Goal: Task Accomplishment & Management: Manage account settings

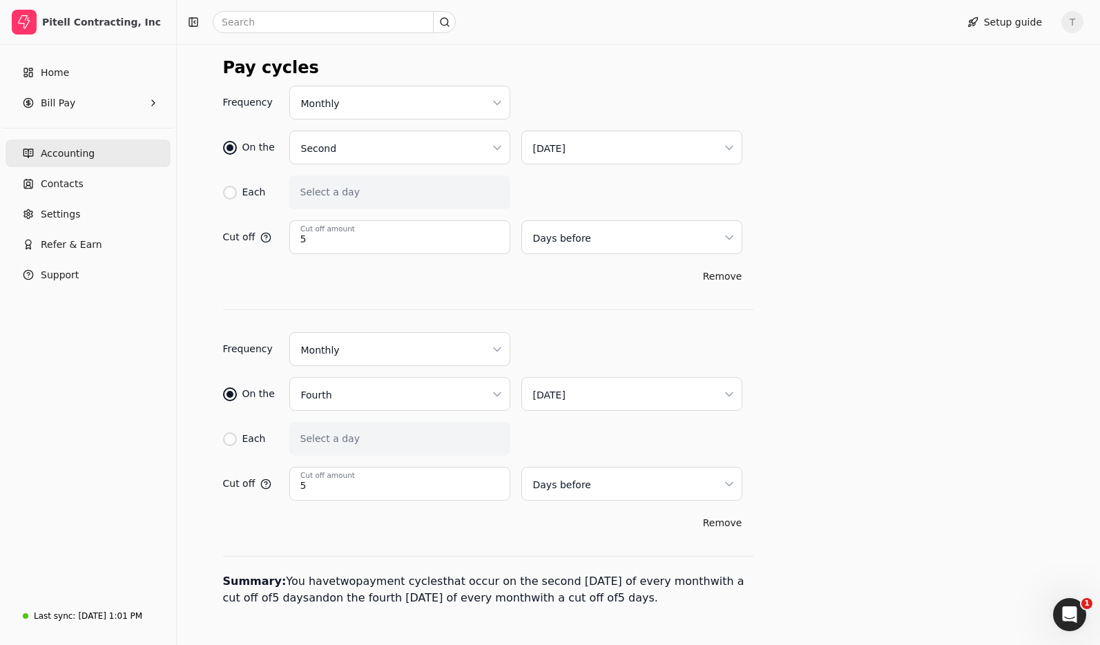
click at [117, 146] on link "Accounting" at bounding box center [88, 154] width 165 height 28
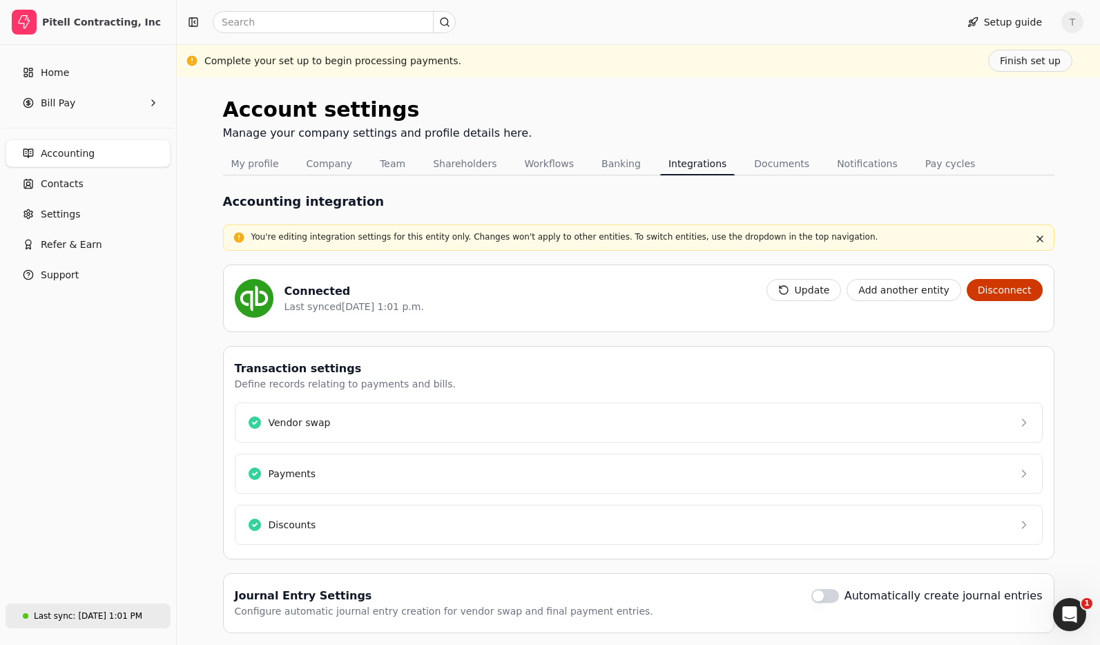
click at [102, 616] on div "Aug 21, 1:01 PM" at bounding box center [110, 616] width 64 height 12
click at [822, 279] on button "Update" at bounding box center [804, 290] width 75 height 22
click at [553, 107] on div "Account settings Manage your company settings and profile details here." at bounding box center [639, 123] width 832 height 59
click at [81, 70] on link "Home" at bounding box center [88, 73] width 165 height 28
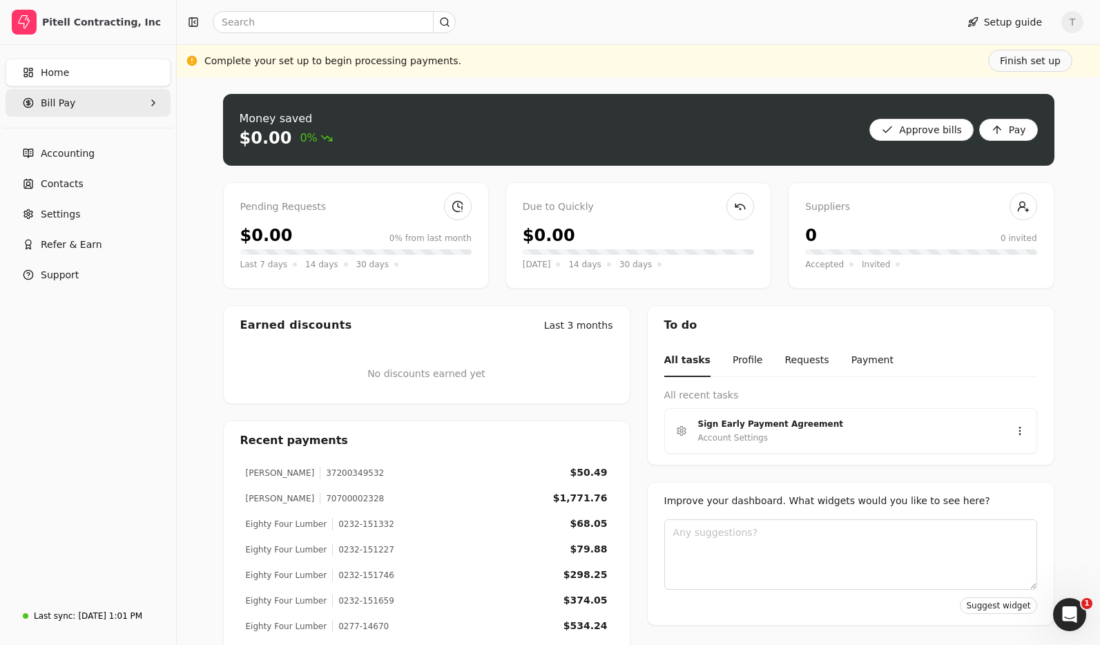
click at [79, 108] on Pay "Bill Pay" at bounding box center [88, 103] width 165 height 28
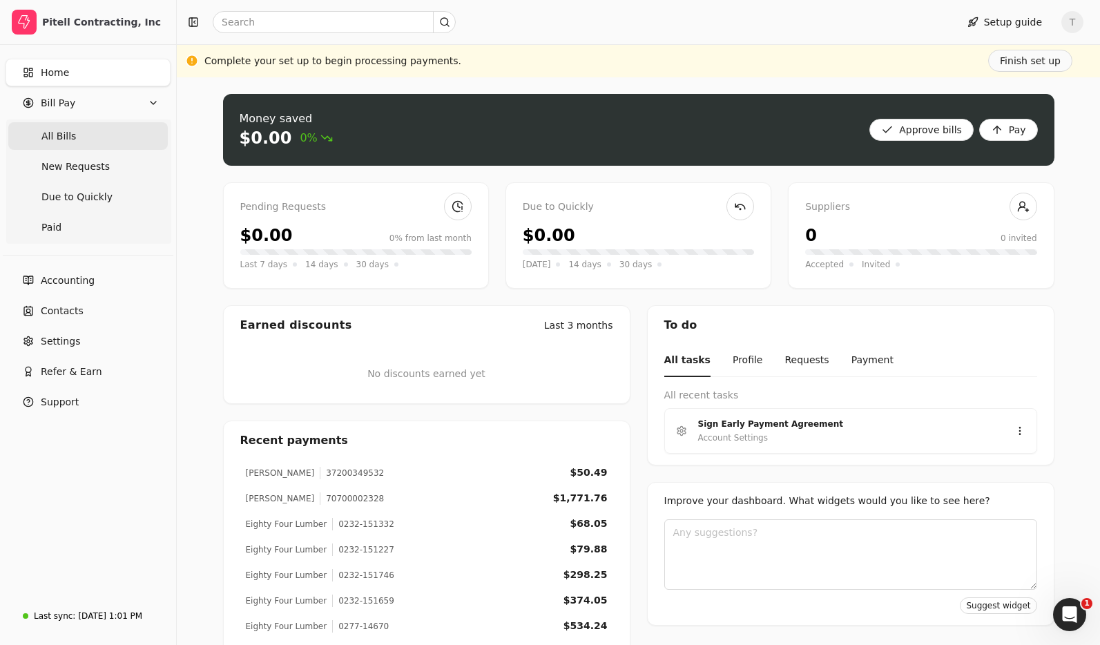
drag, startPoint x: 70, startPoint y: 142, endPoint x: 97, endPoint y: 141, distance: 26.3
click at [70, 142] on span "All Bills" at bounding box center [58, 136] width 35 height 15
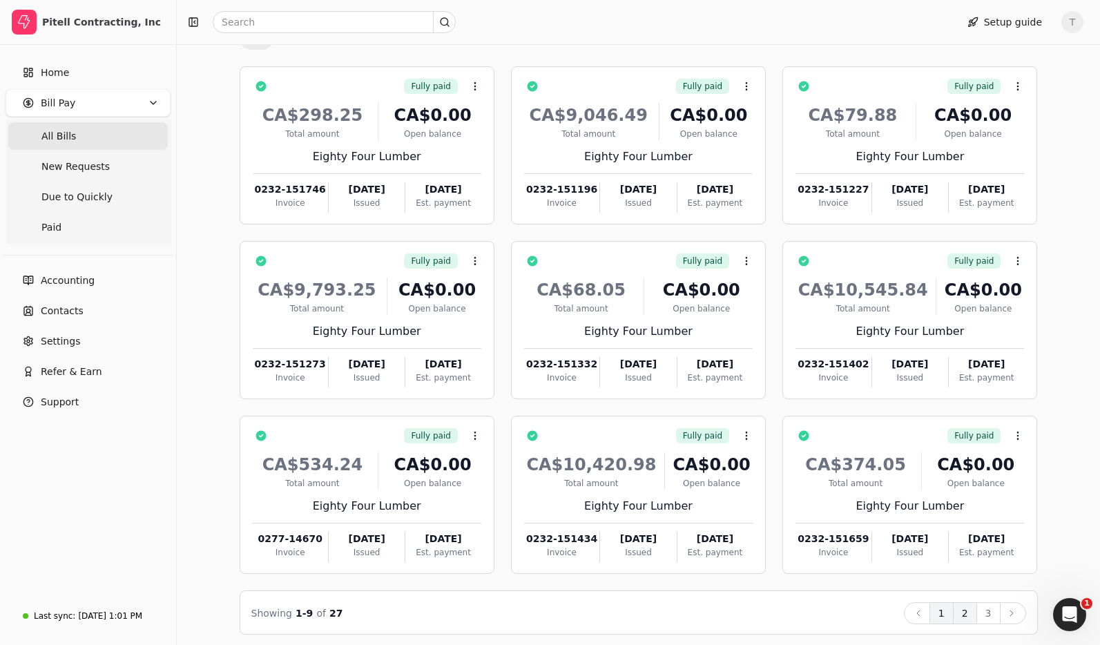
scroll to position [111, 0]
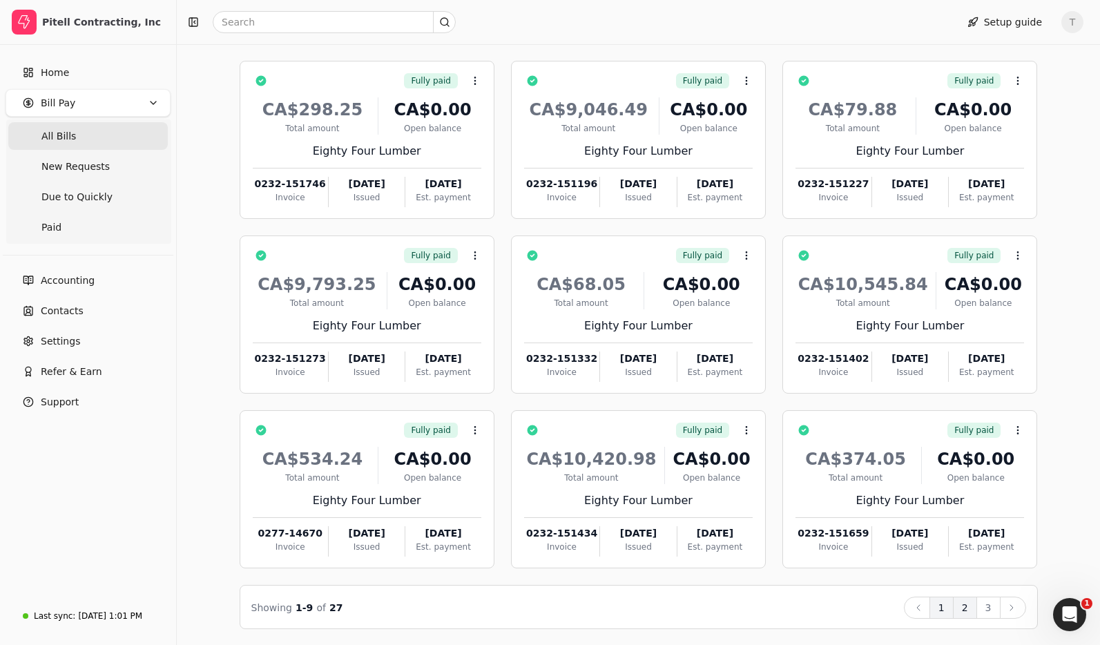
click at [958, 616] on button "2" at bounding box center [965, 608] width 24 height 22
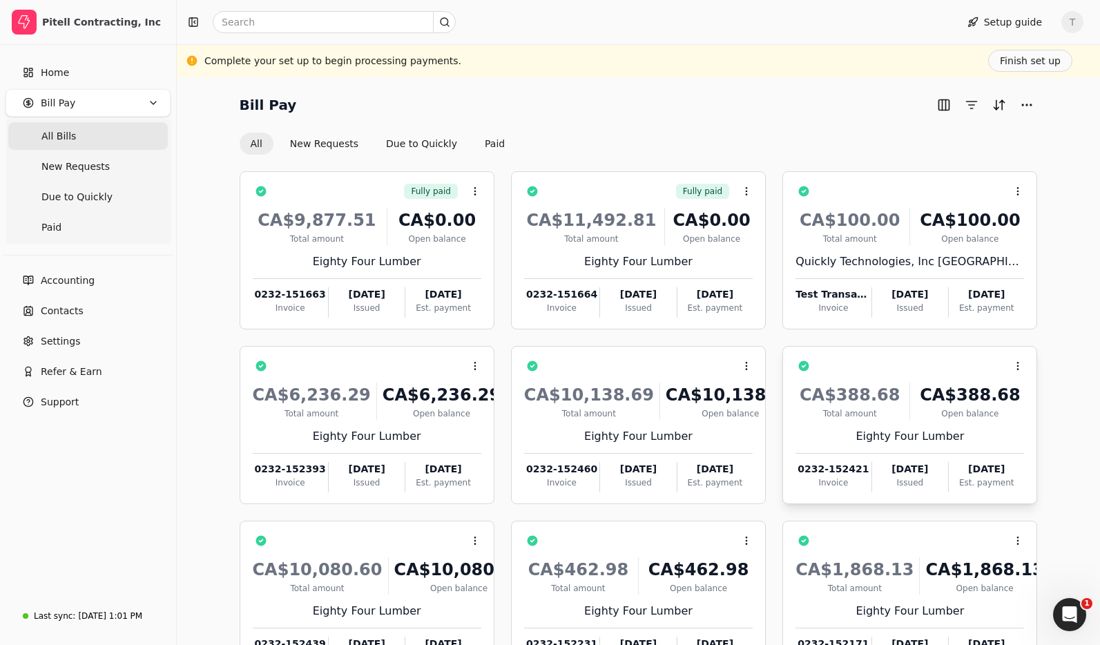
scroll to position [111, 0]
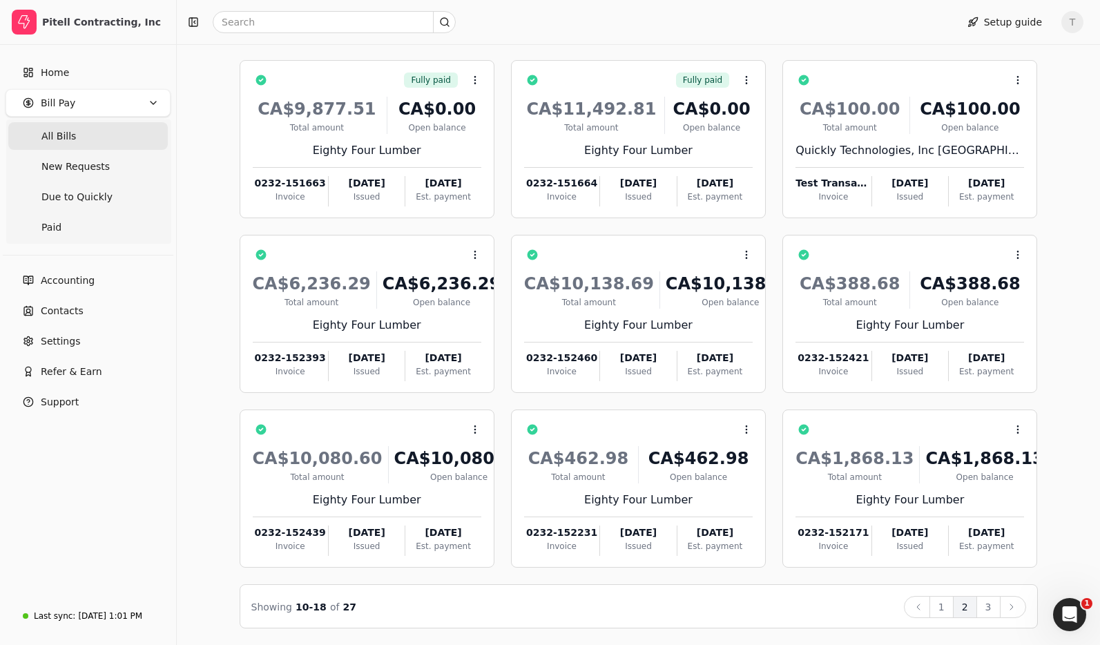
drag, startPoint x: 946, startPoint y: 611, endPoint x: 938, endPoint y: 572, distance: 39.4
click at [946, 610] on button "1" at bounding box center [942, 607] width 24 height 22
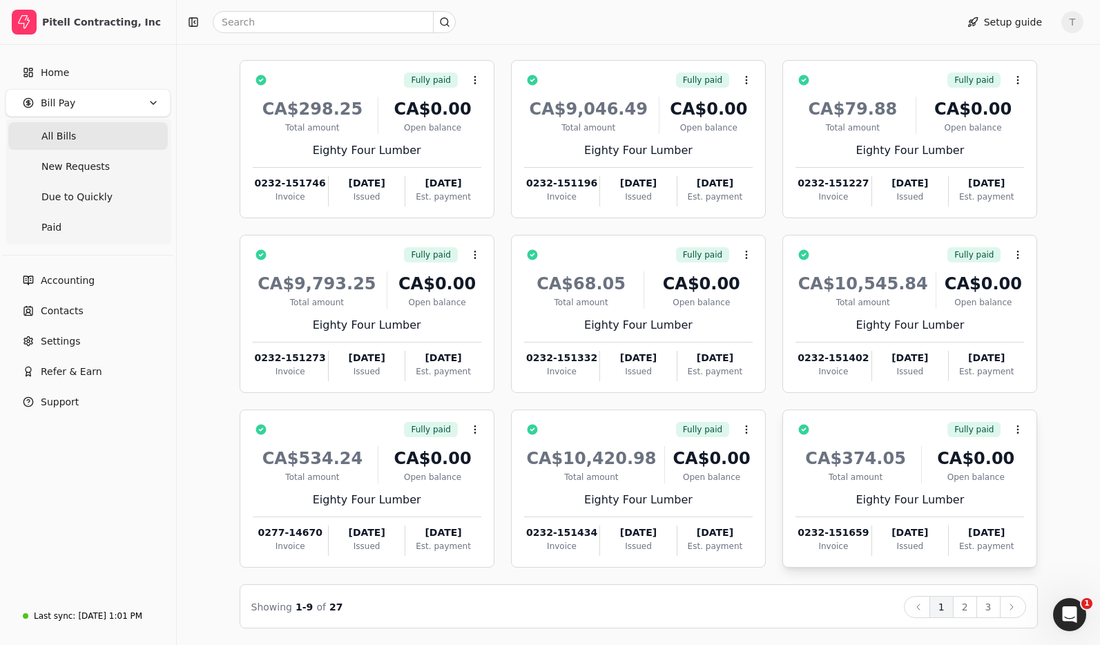
scroll to position [105, 0]
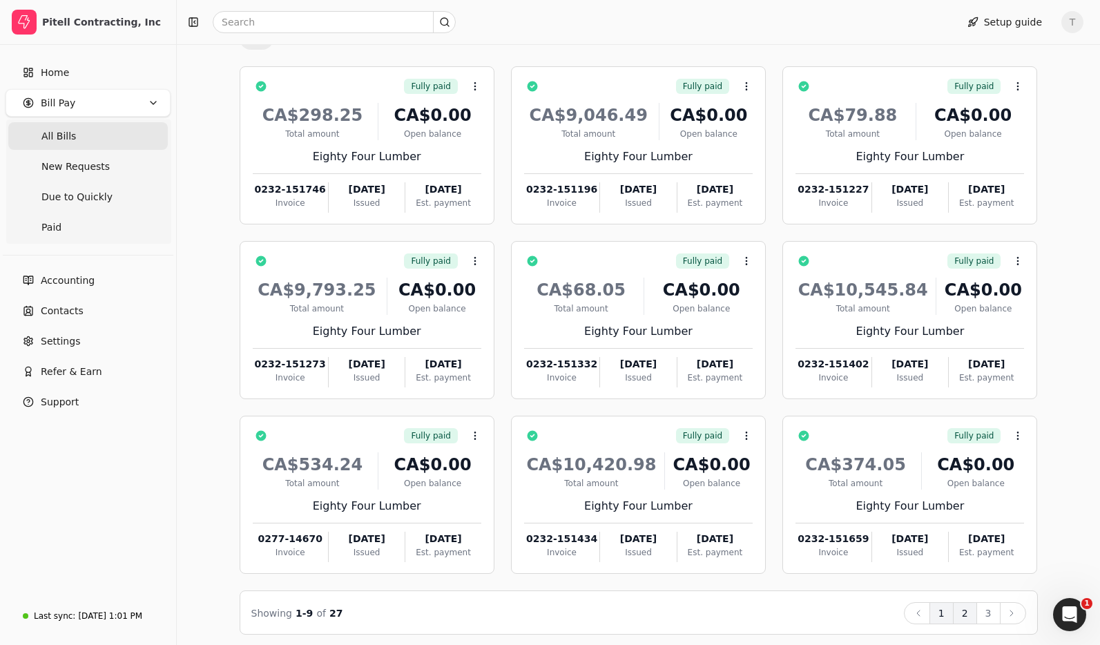
click at [968, 610] on button "2" at bounding box center [965, 613] width 24 height 22
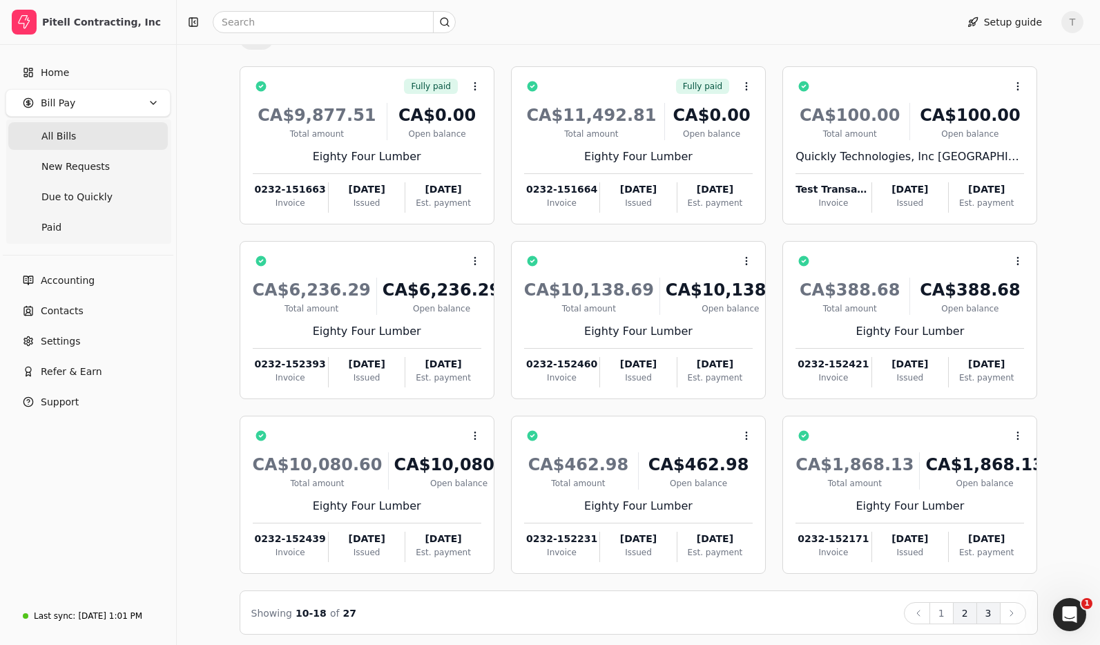
click at [994, 613] on button "3" at bounding box center [989, 613] width 24 height 22
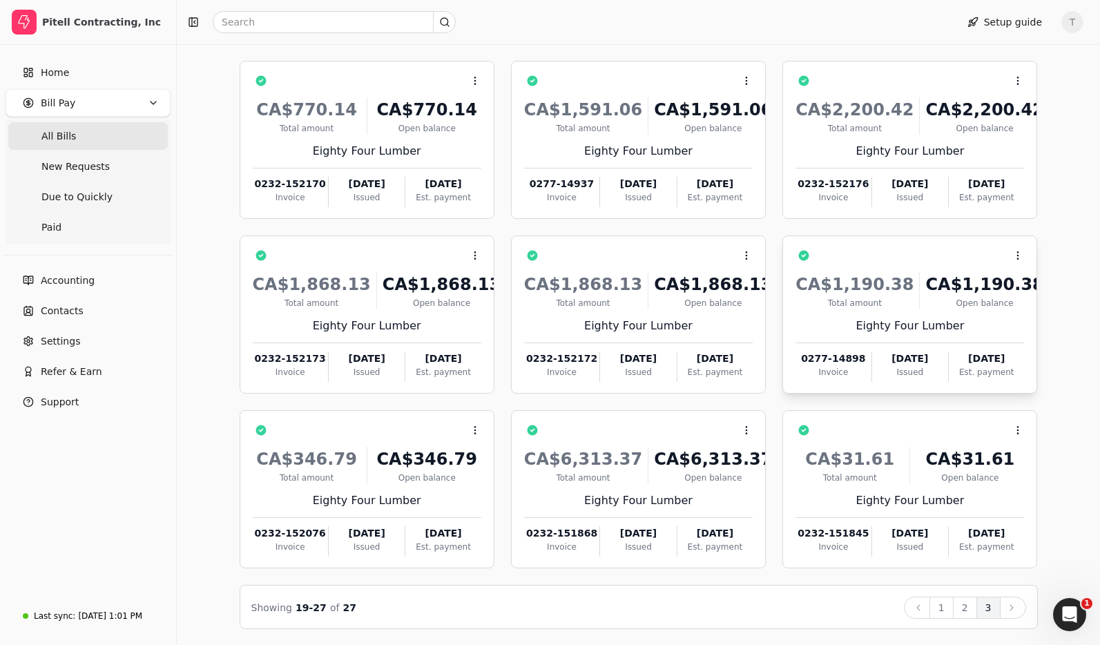
scroll to position [111, 0]
click at [947, 607] on button "1" at bounding box center [942, 607] width 24 height 22
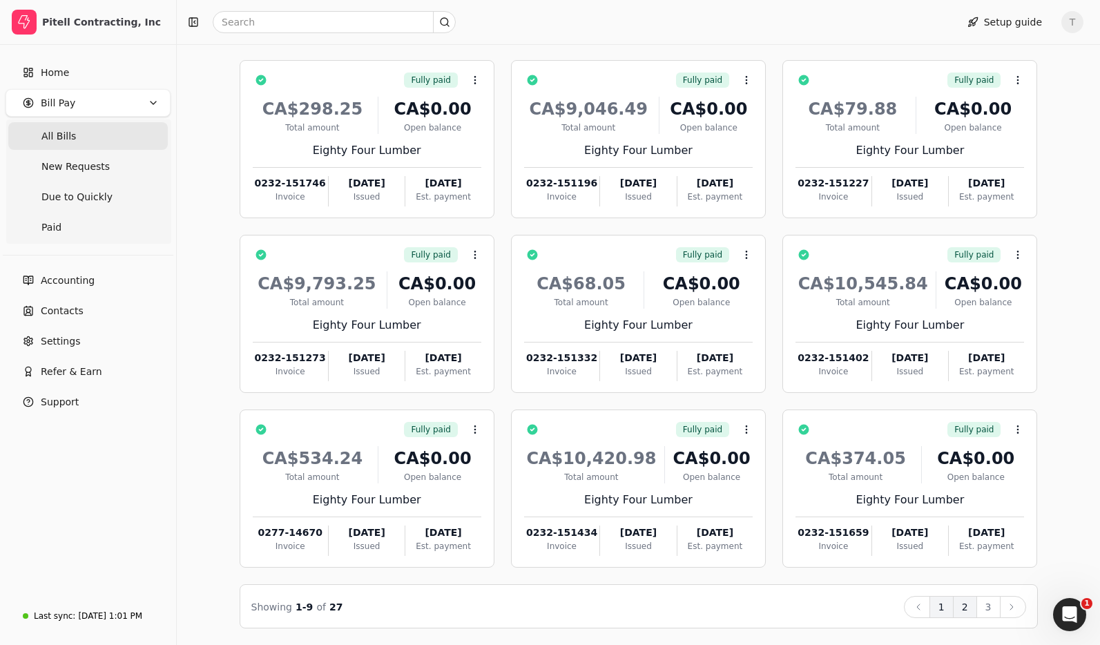
click at [973, 611] on button "2" at bounding box center [965, 607] width 24 height 22
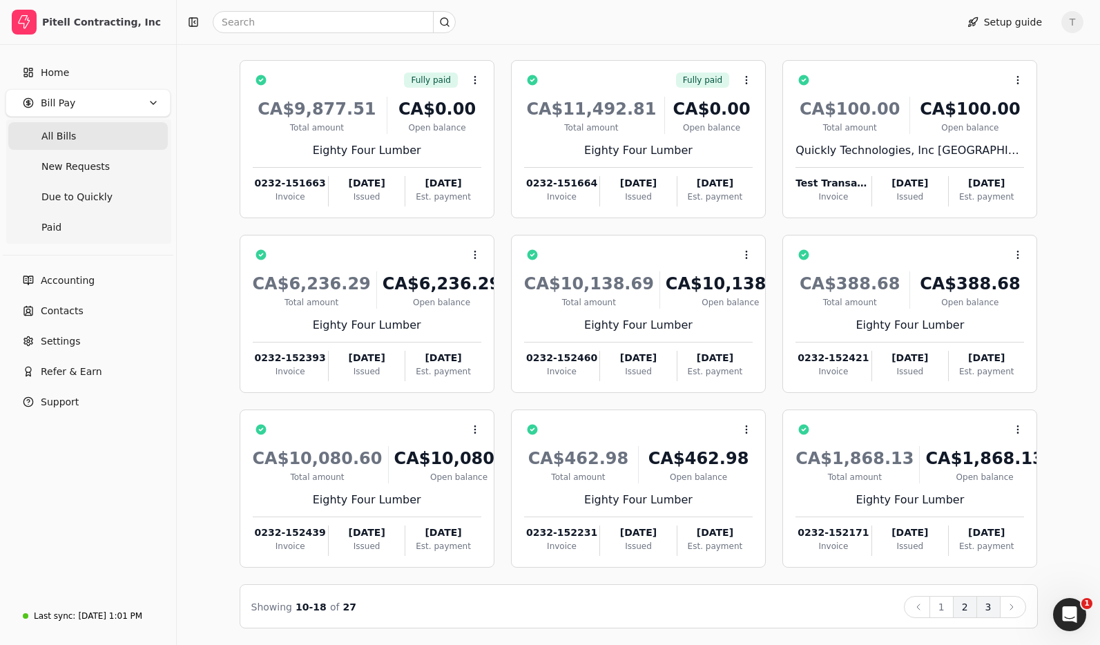
click at [986, 611] on button "3" at bounding box center [989, 607] width 24 height 22
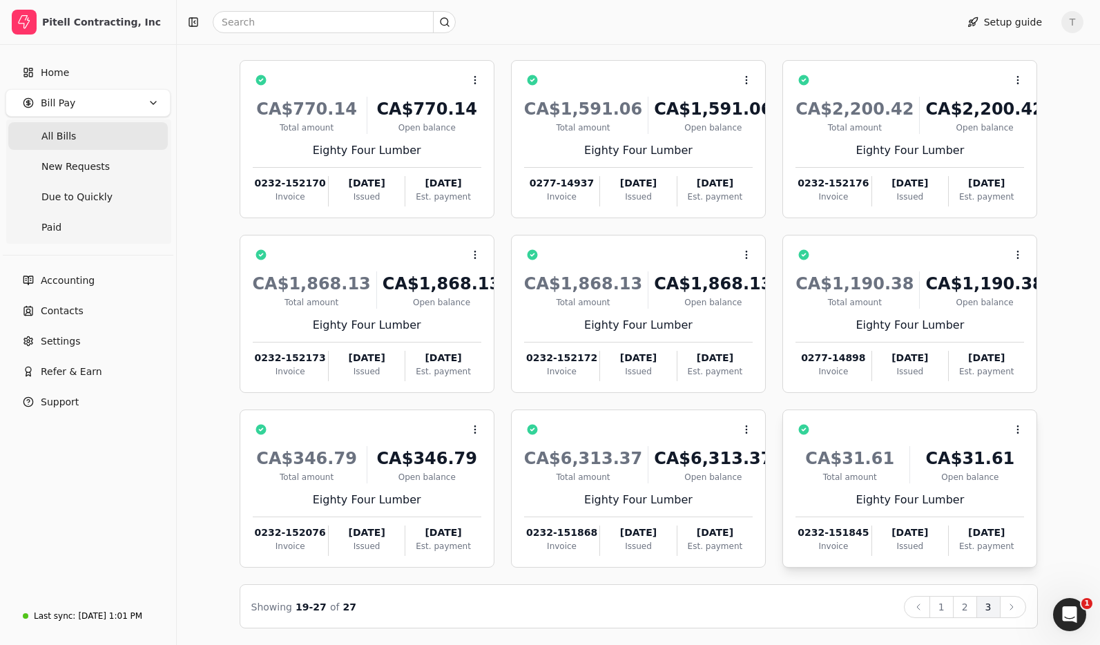
scroll to position [0, 0]
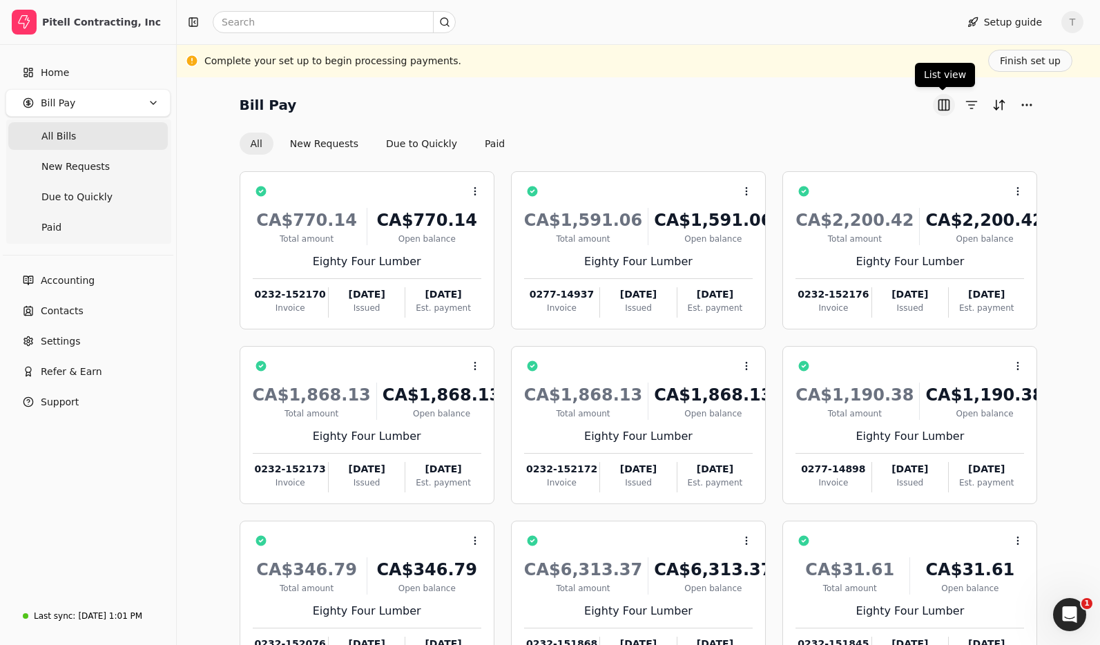
click at [943, 106] on button "button" at bounding box center [944, 105] width 22 height 22
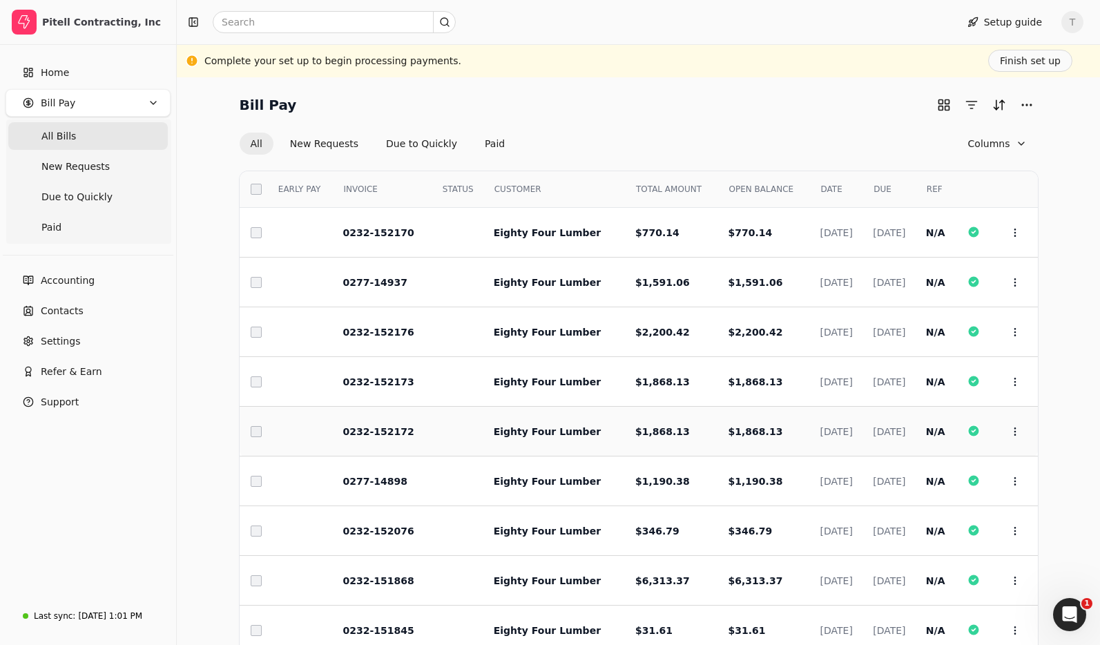
scroll to position [88, 0]
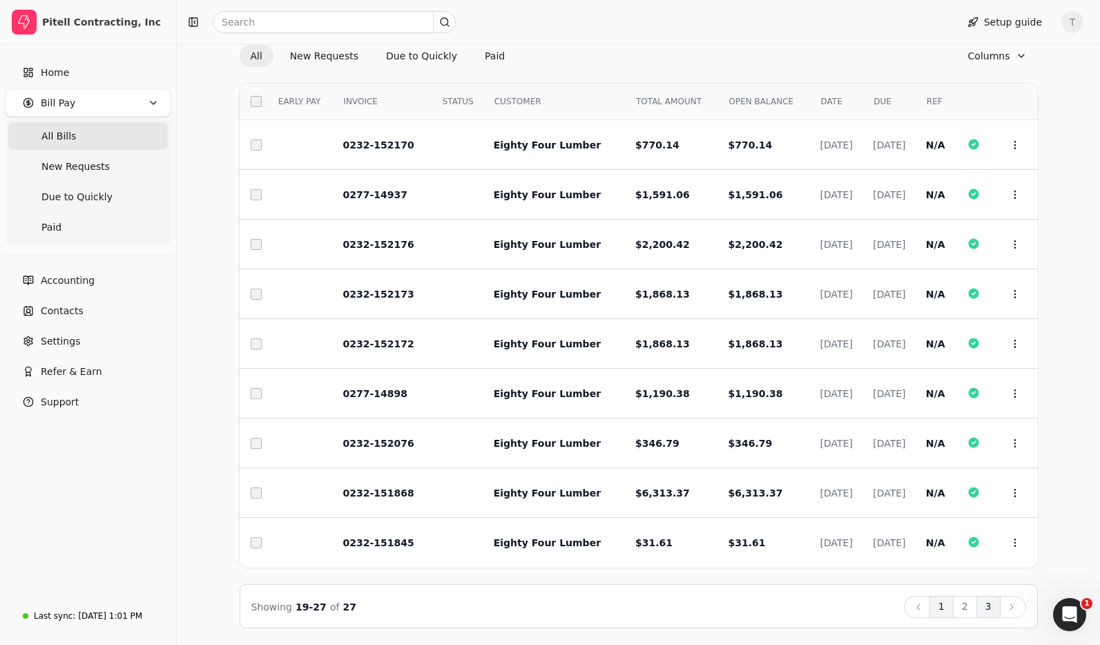
click at [943, 609] on button "1" at bounding box center [942, 607] width 24 height 22
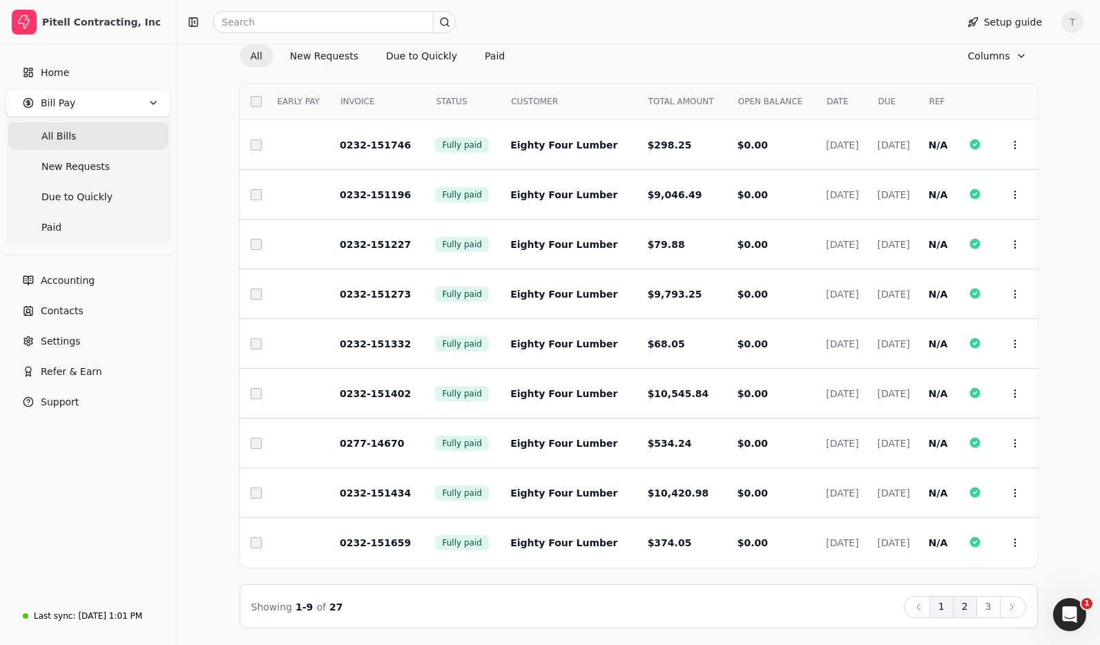
click at [970, 607] on button "2" at bounding box center [965, 607] width 24 height 22
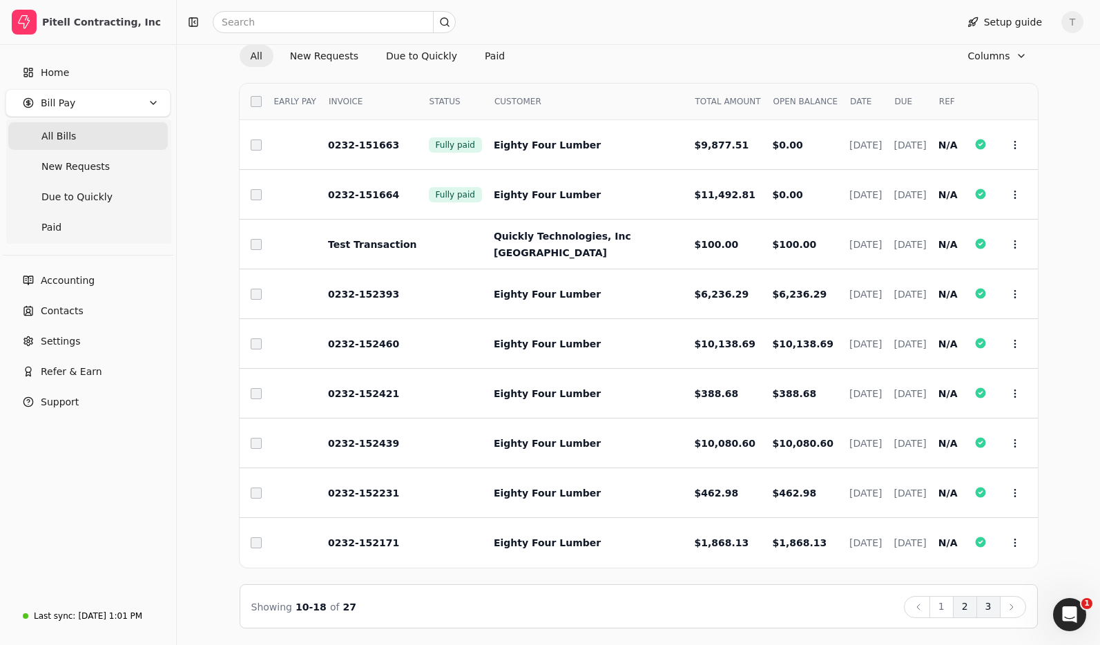
click at [990, 606] on button "3" at bounding box center [989, 607] width 24 height 22
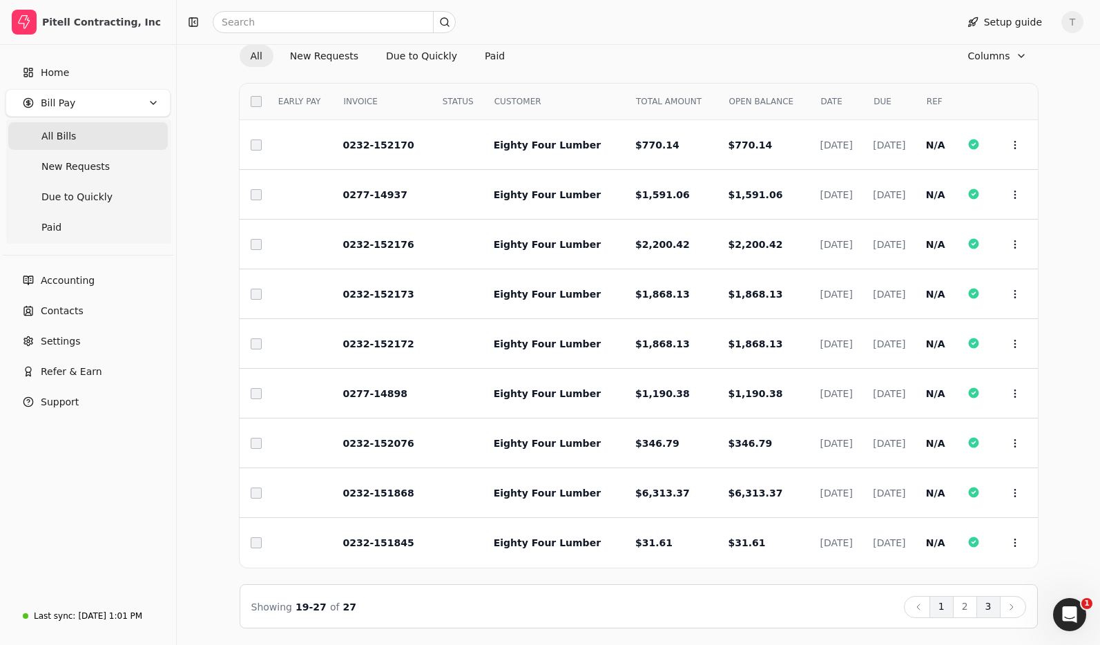
click at [949, 606] on button "1" at bounding box center [942, 607] width 24 height 22
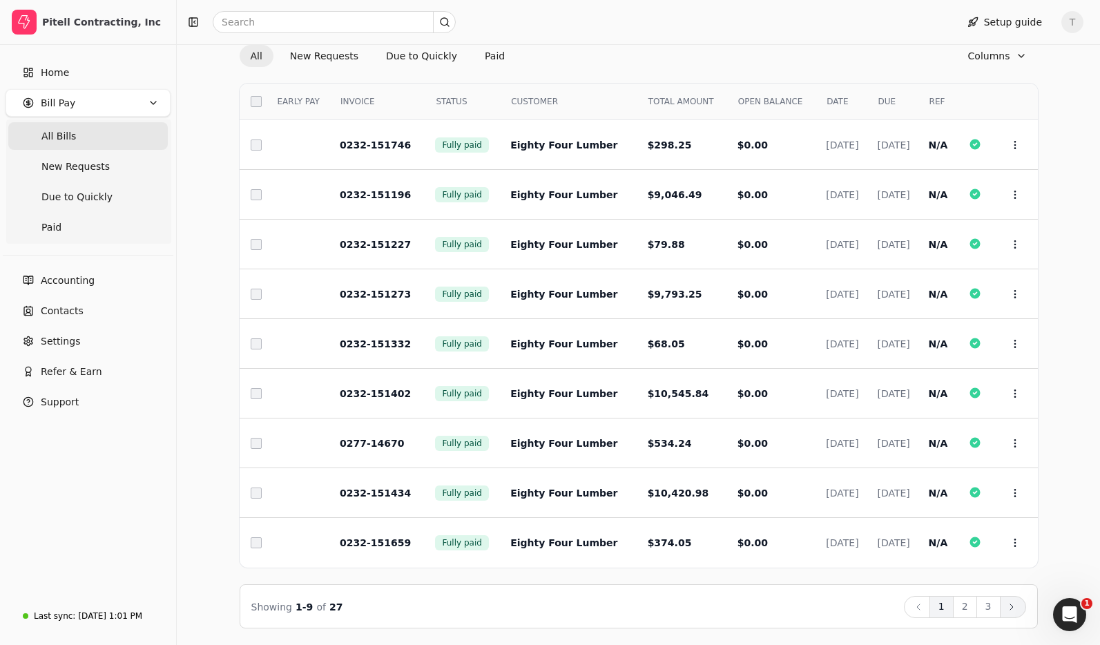
drag, startPoint x: 991, startPoint y: 610, endPoint x: 1010, endPoint y: 604, distance: 19.7
click at [991, 610] on button "3" at bounding box center [989, 607] width 24 height 22
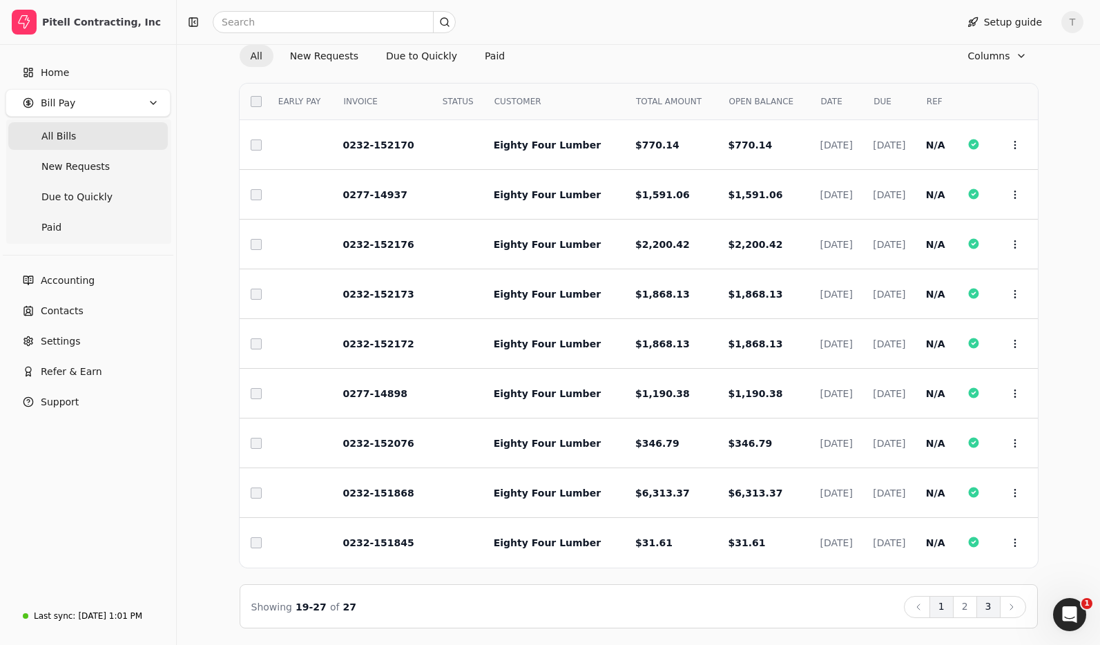
click at [945, 607] on button "1" at bounding box center [942, 607] width 24 height 22
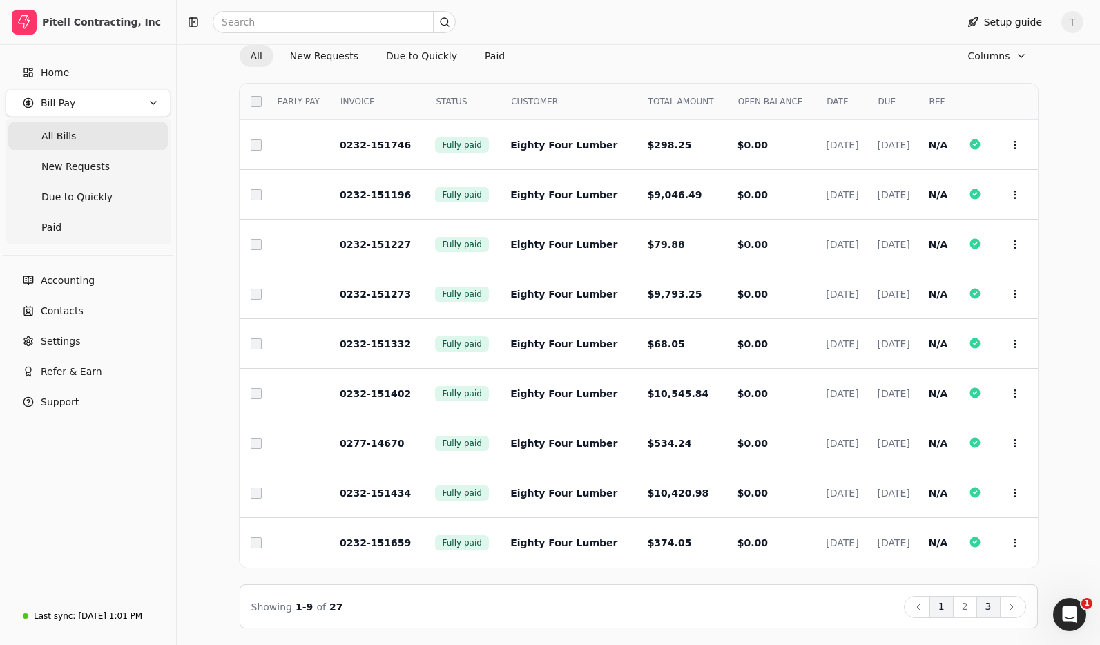
drag, startPoint x: 985, startPoint y: 602, endPoint x: 993, endPoint y: 604, distance: 8.5
click at [986, 602] on button "3" at bounding box center [989, 607] width 24 height 22
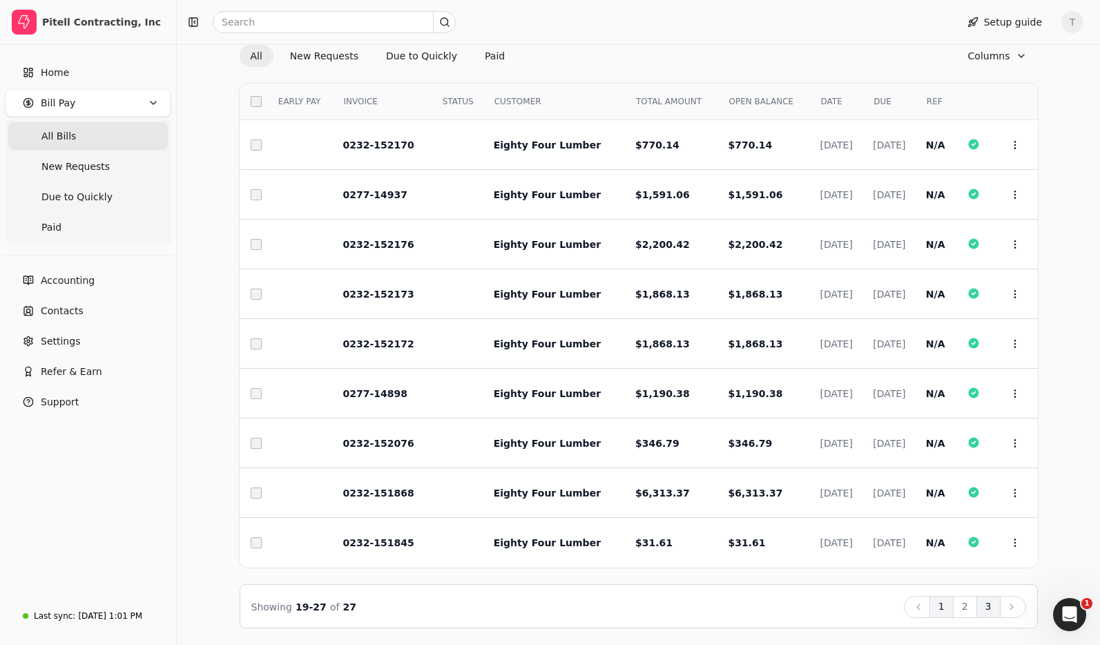
click at [945, 611] on button "1" at bounding box center [942, 607] width 24 height 22
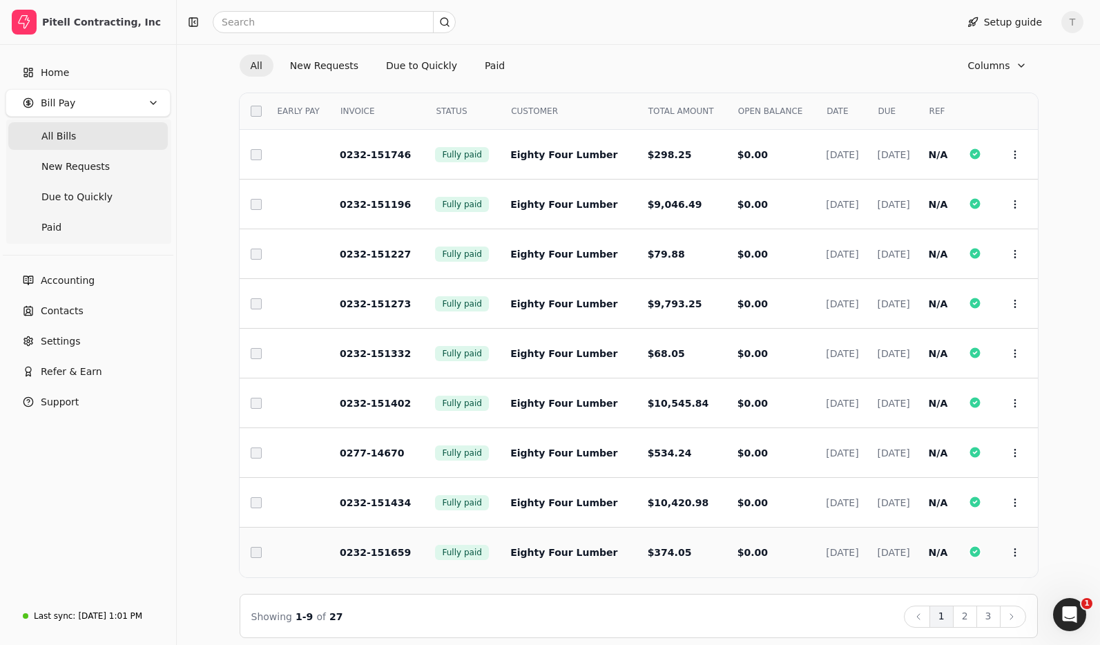
scroll to position [75, 0]
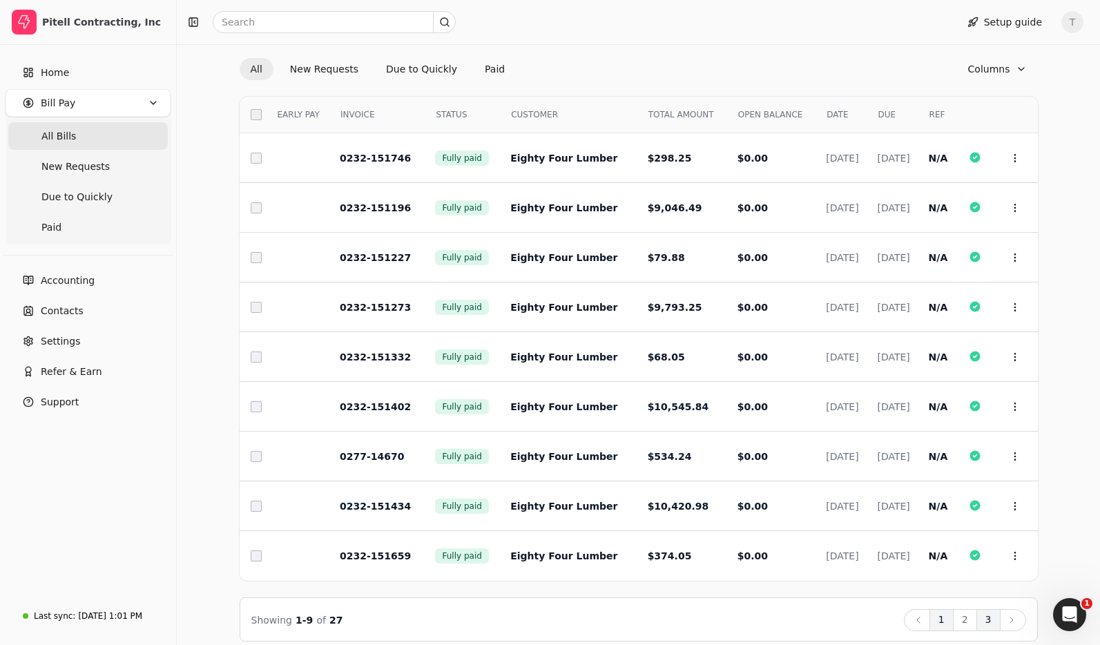
click at [988, 616] on button "3" at bounding box center [989, 620] width 24 height 22
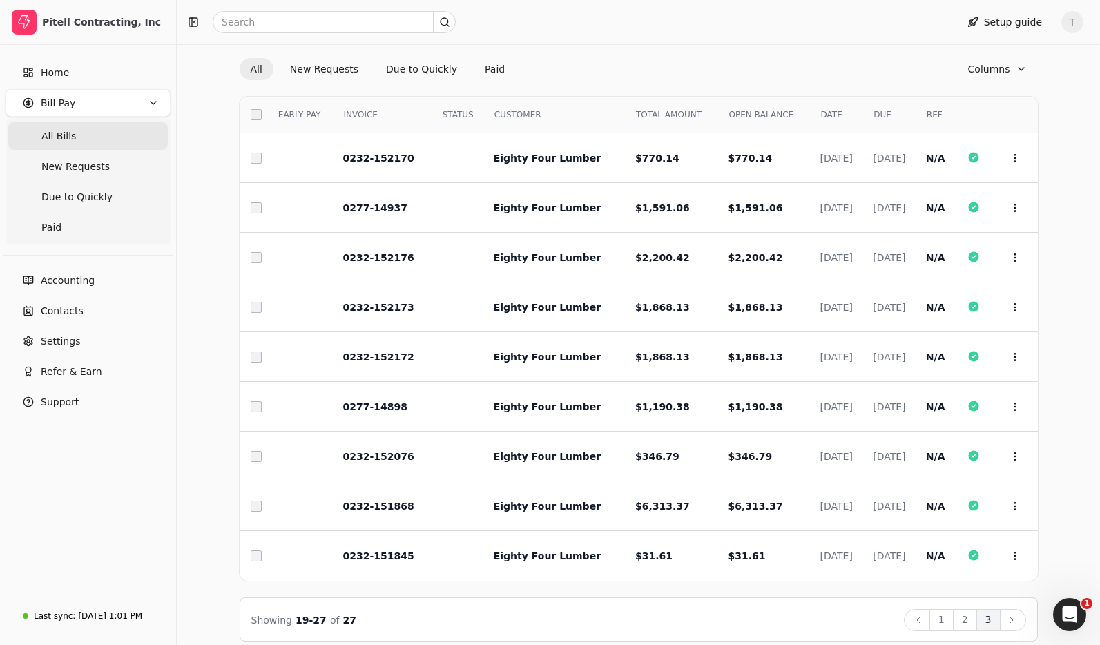
drag, startPoint x: 768, startPoint y: 110, endPoint x: 804, endPoint y: 111, distance: 35.9
click at [816, 110] on div "DATE" at bounding box center [839, 114] width 46 height 23
drag, startPoint x: 805, startPoint y: 111, endPoint x: 841, endPoint y: 109, distance: 36.6
click at [816, 111] on div "DATE" at bounding box center [839, 114] width 46 height 23
drag, startPoint x: 865, startPoint y: 108, endPoint x: 901, endPoint y: 112, distance: 36.1
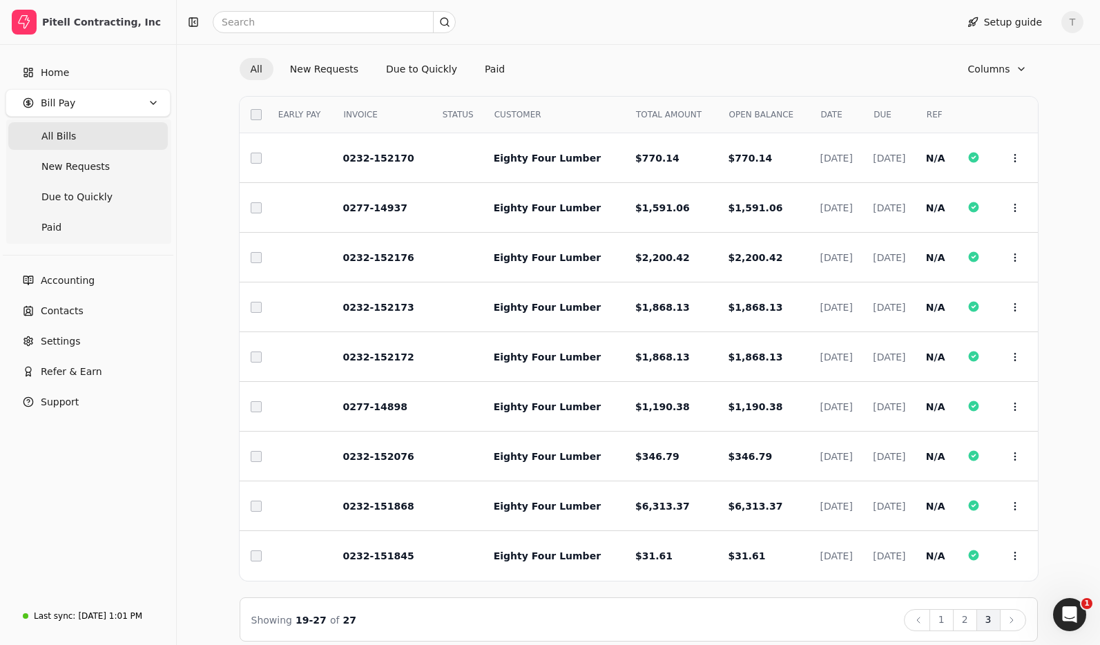
click at [874, 109] on span "DUE" at bounding box center [883, 114] width 18 height 12
click at [901, 112] on div "DUE" at bounding box center [891, 114] width 46 height 23
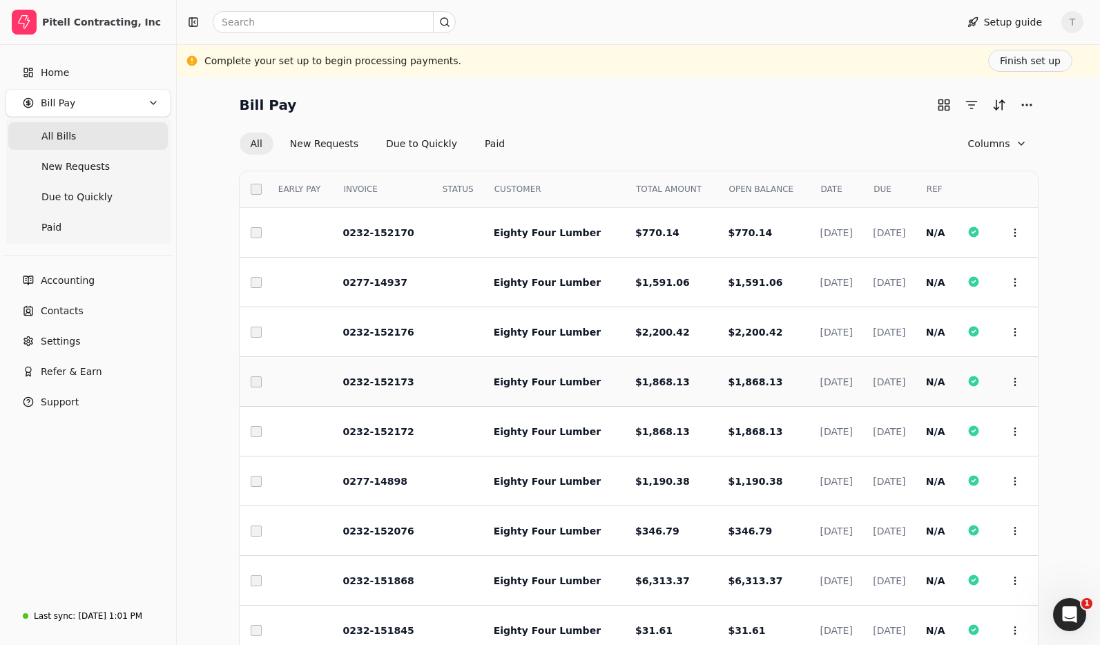
scroll to position [88, 0]
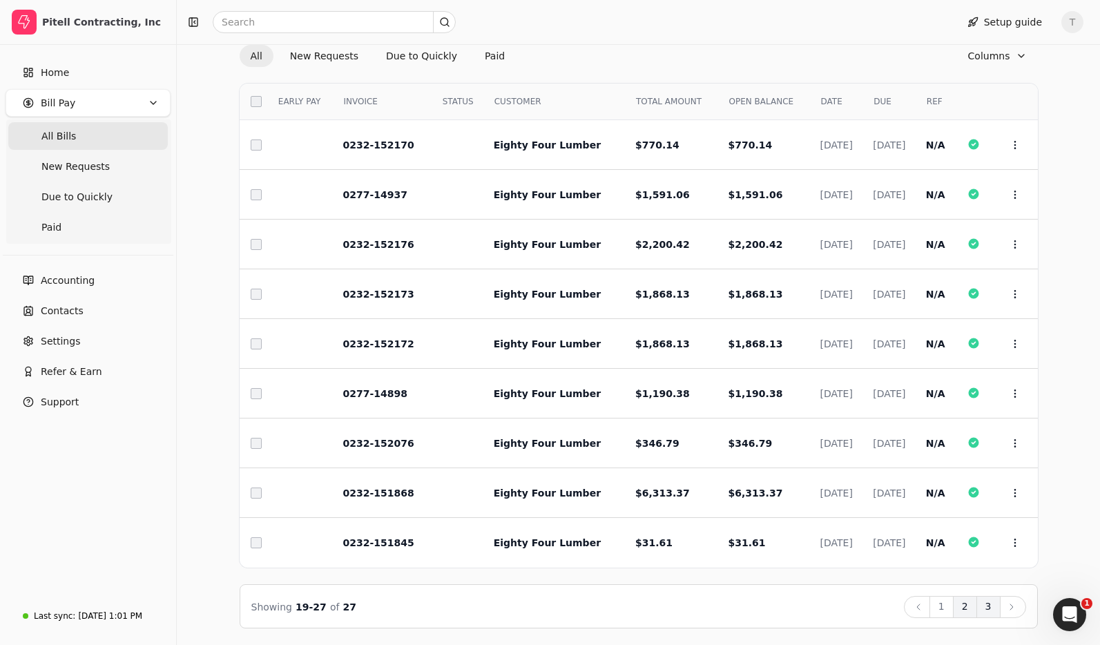
drag, startPoint x: 940, startPoint y: 609, endPoint x: 953, endPoint y: 609, distance: 13.1
click at [941, 608] on button "1" at bounding box center [942, 607] width 24 height 22
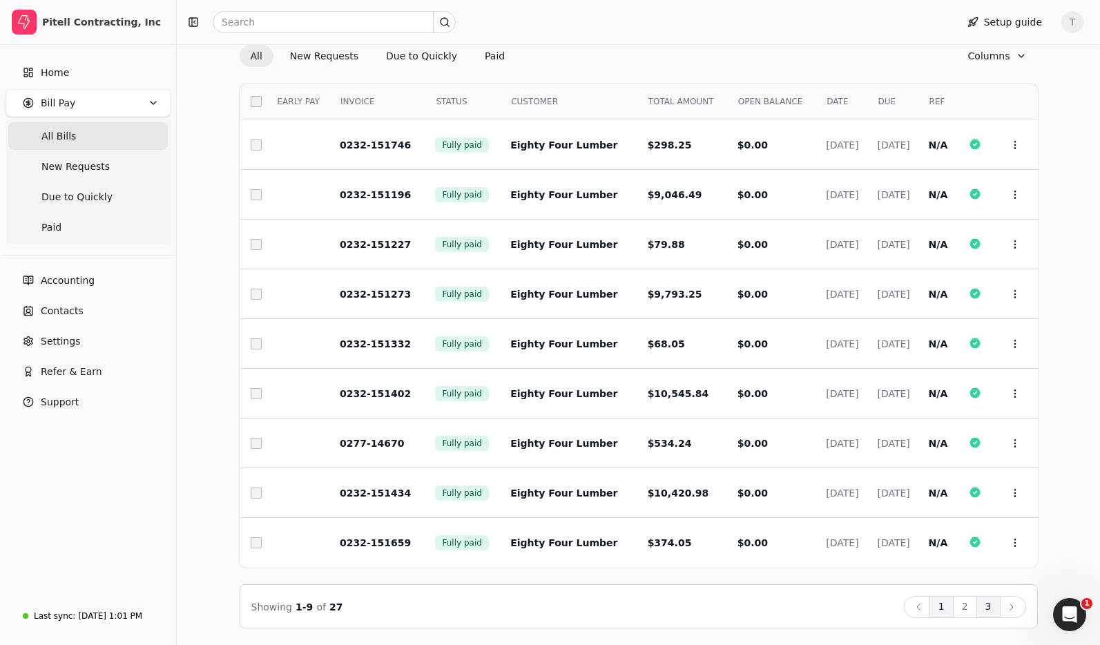
click at [990, 611] on button "3" at bounding box center [989, 607] width 24 height 22
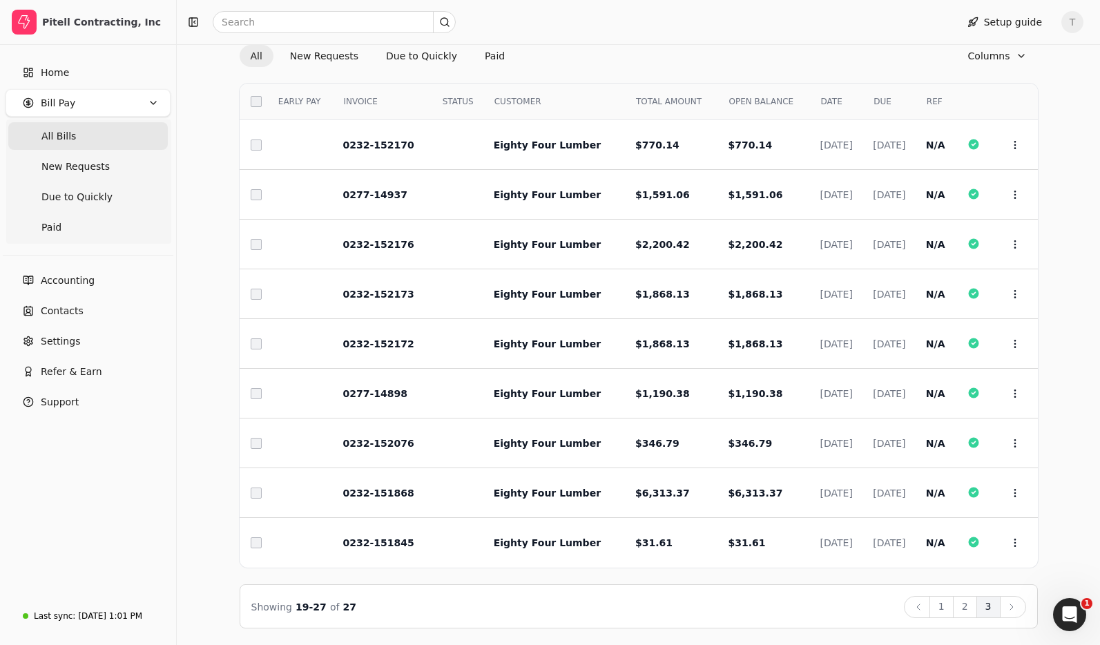
drag, startPoint x: 944, startPoint y: 610, endPoint x: 956, endPoint y: 594, distance: 19.8
click at [944, 610] on button "1" at bounding box center [942, 607] width 24 height 22
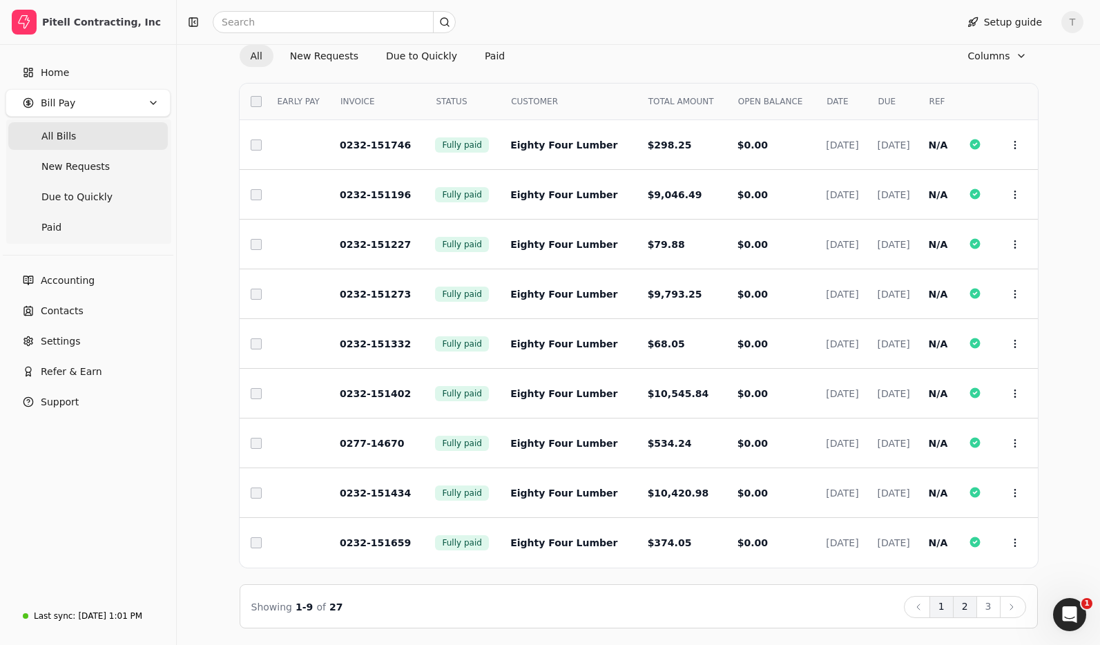
click at [958, 611] on button "2" at bounding box center [965, 607] width 24 height 22
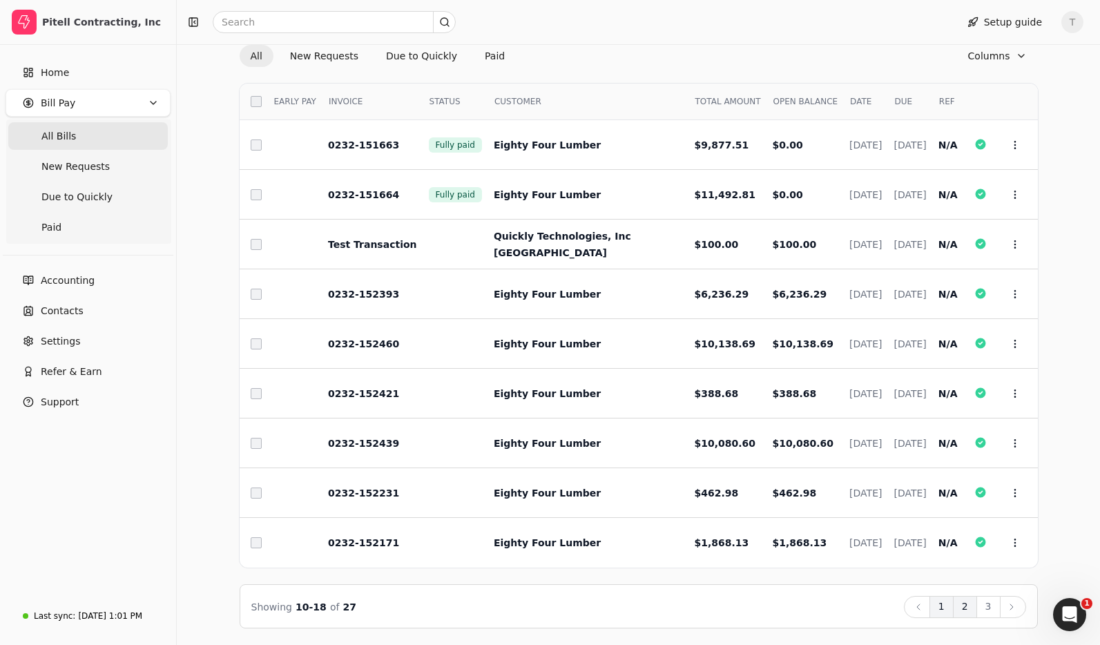
click at [941, 611] on button "1" at bounding box center [942, 607] width 24 height 22
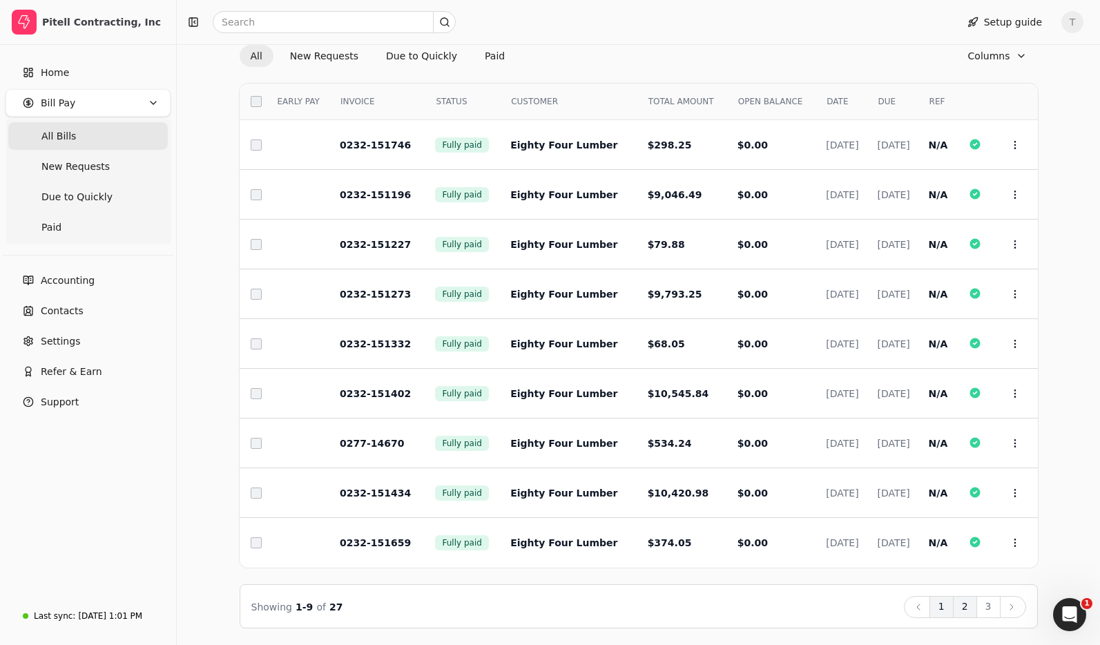
click at [968, 606] on button "2" at bounding box center [965, 607] width 24 height 22
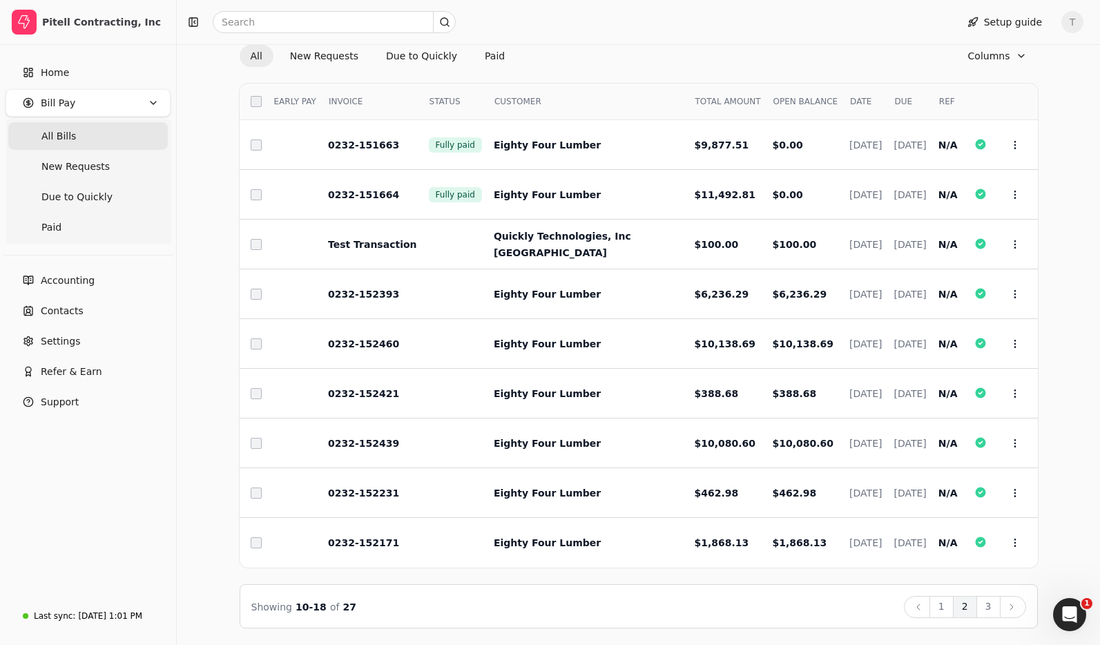
scroll to position [81, 0]
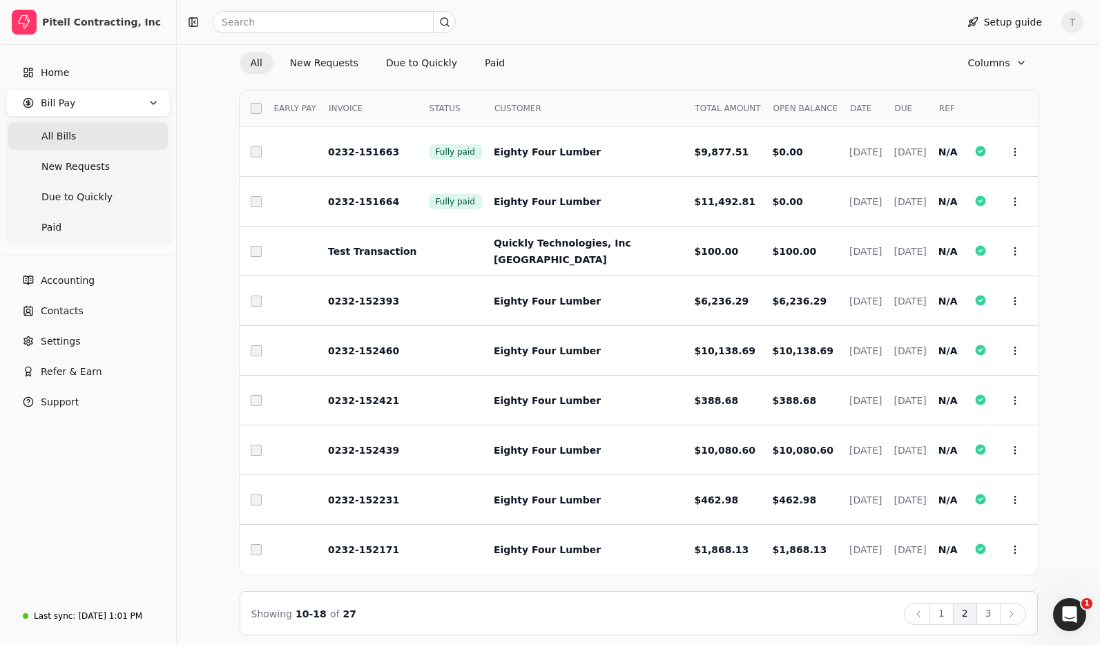
drag, startPoint x: 988, startPoint y: 617, endPoint x: 1039, endPoint y: 593, distance: 56.8
click at [989, 617] on button "3" at bounding box center [989, 614] width 24 height 22
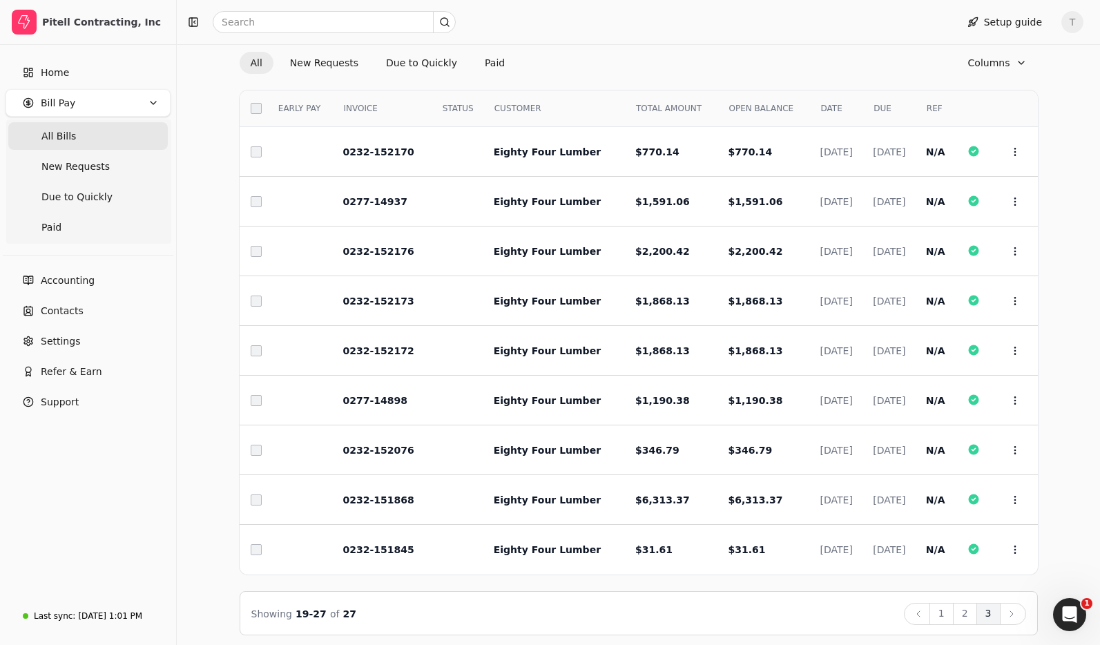
click at [317, 59] on button "New Requests" at bounding box center [324, 63] width 90 height 22
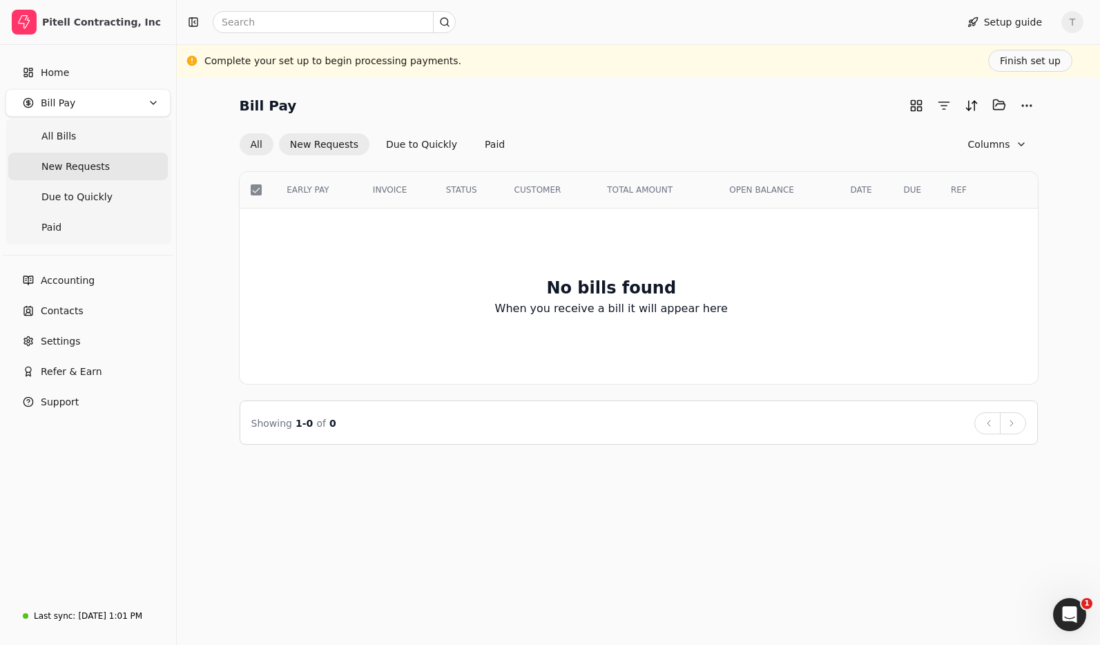
click at [255, 135] on button "All" at bounding box center [257, 144] width 34 height 22
click at [258, 144] on button "All" at bounding box center [257, 144] width 34 height 22
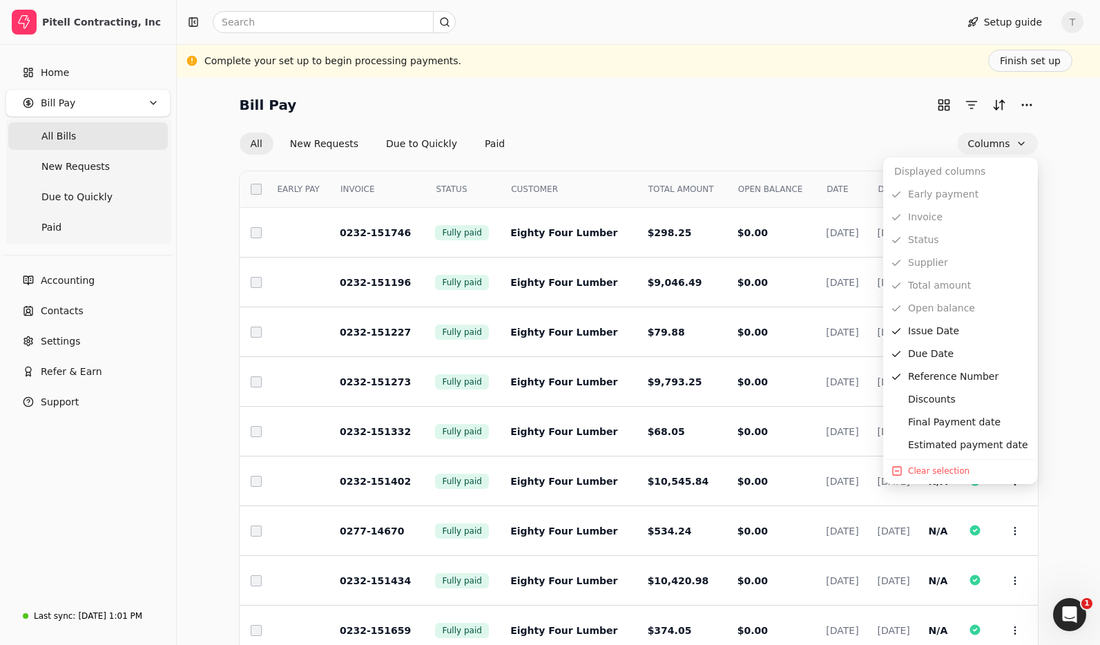
click at [1012, 138] on button "Columns" at bounding box center [997, 144] width 81 height 22
drag, startPoint x: 876, startPoint y: 129, endPoint x: 698, endPoint y: 184, distance: 185.9
click at [876, 129] on div "Bill Pay All New Requests Due to Quickly Paid Columns" at bounding box center [639, 124] width 798 height 61
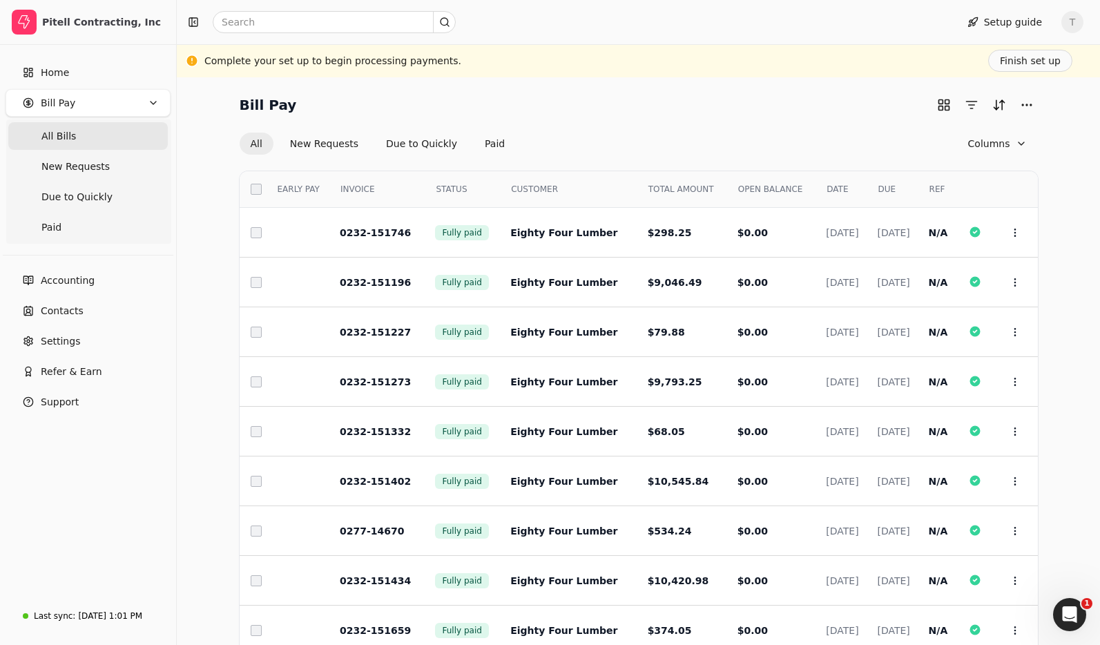
drag, startPoint x: 778, startPoint y: 189, endPoint x: 804, endPoint y: 189, distance: 26.2
click at [827, 188] on span "DATE" at bounding box center [837, 189] width 21 height 12
drag, startPoint x: 859, startPoint y: 191, endPoint x: 887, endPoint y: 186, distance: 28.0
click at [878, 190] on span "DUE" at bounding box center [887, 189] width 18 height 12
click at [901, 186] on div "DUE" at bounding box center [894, 189] width 44 height 23
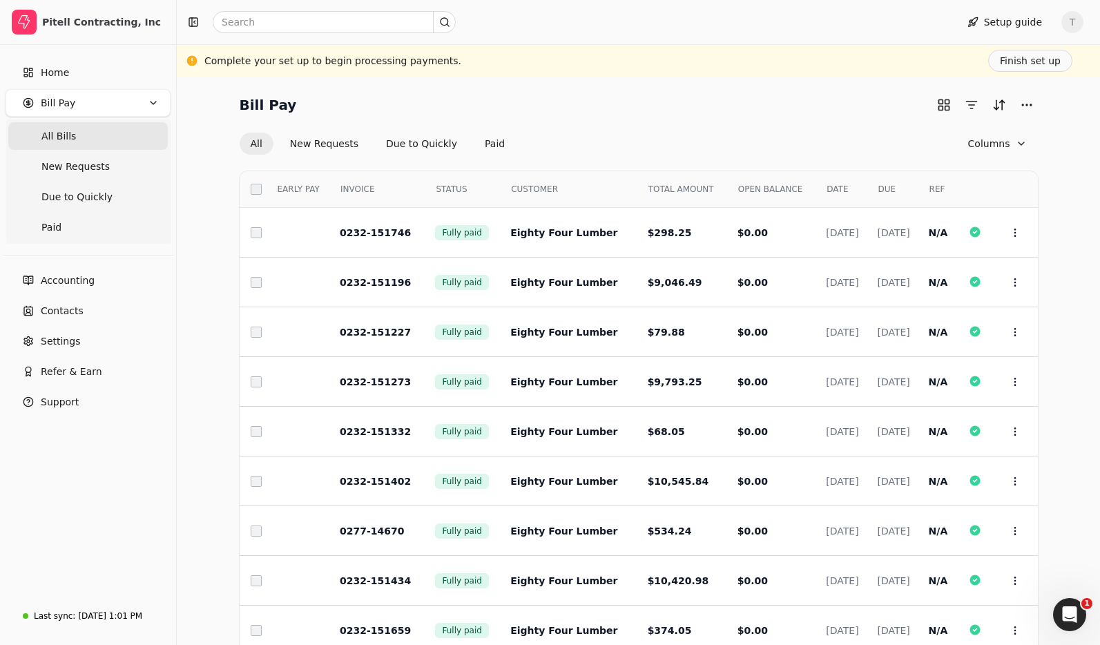
drag, startPoint x: 939, startPoint y: 185, endPoint x: 987, endPoint y: 154, distance: 57.5
click at [944, 184] on span "REF" at bounding box center [938, 189] width 16 height 12
click at [874, 185] on div "DUE" at bounding box center [894, 189] width 44 height 23
drag, startPoint x: 866, startPoint y: 180, endPoint x: 688, endPoint y: 182, distance: 178.2
click at [836, 178] on tr "Select EARLY PAY INVOICE STATUS CUSTOMER TOTAL AMOUNT OPEN BALANCE DATE DUE REF…" at bounding box center [639, 189] width 798 height 37
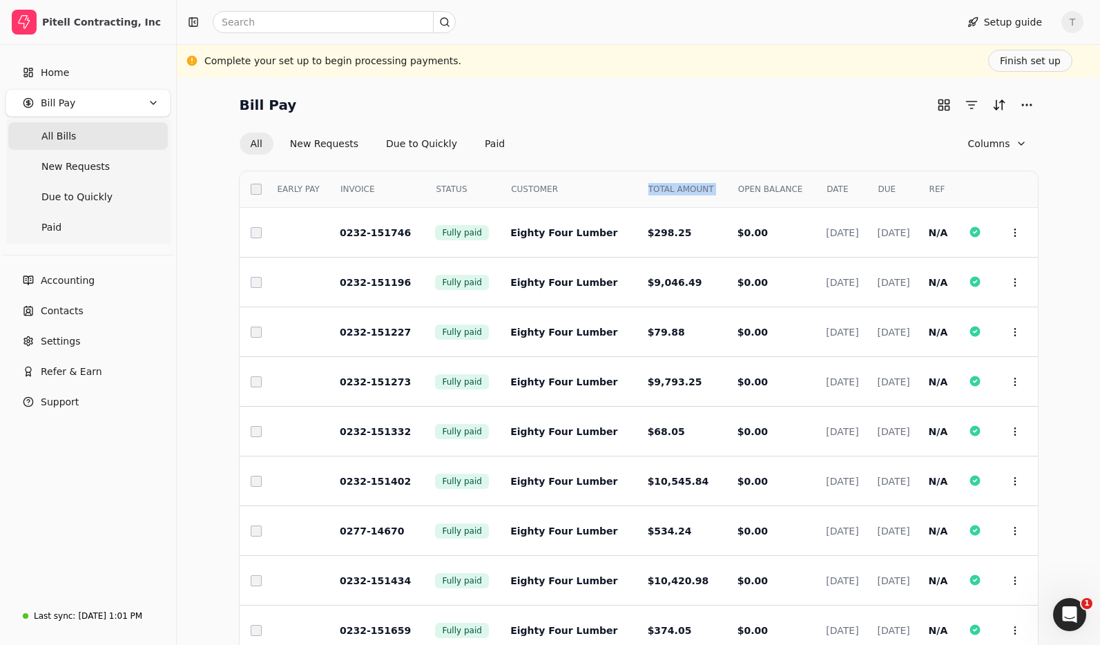
drag, startPoint x: 688, startPoint y: 182, endPoint x: 597, endPoint y: 180, distance: 91.2
click at [598, 180] on tr "Select EARLY PAY INVOICE STATUS CUSTOMER TOTAL AMOUNT OPEN BALANCE DATE DUE REF…" at bounding box center [639, 189] width 798 height 37
drag, startPoint x: 584, startPoint y: 180, endPoint x: 526, endPoint y: 182, distance: 57.3
click at [526, 182] on div "CUSTOMER" at bounding box center [571, 189] width 130 height 23
drag, startPoint x: 519, startPoint y: 182, endPoint x: 507, endPoint y: 182, distance: 12.4
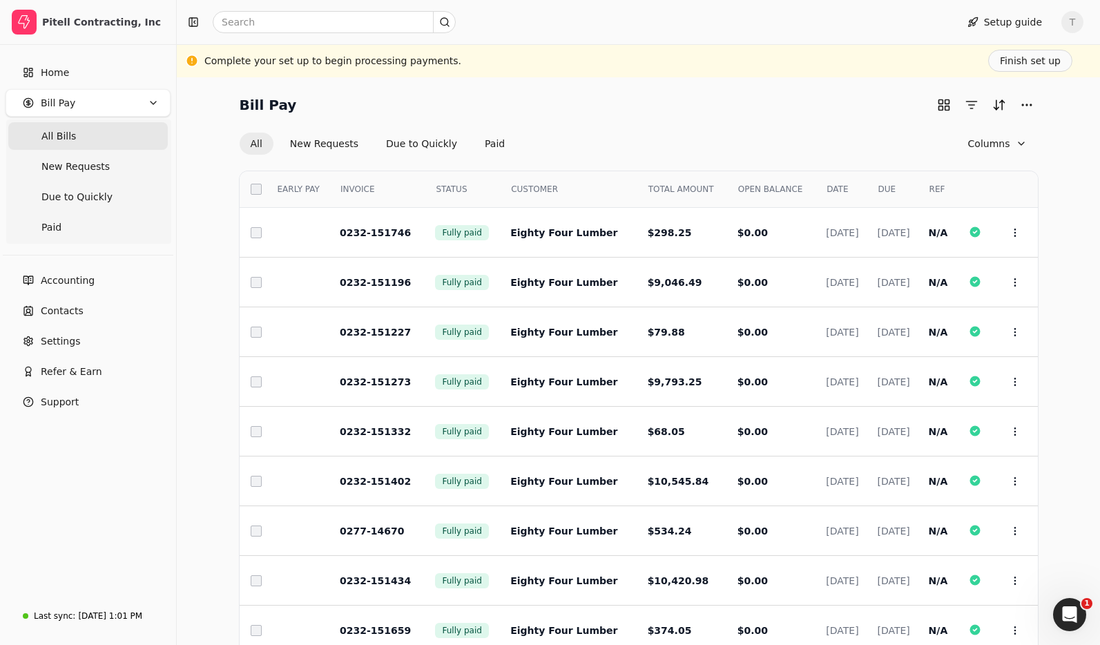
click at [515, 182] on div "CUSTOMER" at bounding box center [571, 189] width 130 height 23
click at [437, 183] on div "STATUS" at bounding box center [464, 189] width 68 height 23
drag, startPoint x: 423, startPoint y: 183, endPoint x: 373, endPoint y: 184, distance: 50.4
click at [401, 184] on tr "Select EARLY PAY INVOICE STATUS CUSTOMER TOTAL AMOUNT OPEN BALANCE DATE DUE REF…" at bounding box center [639, 189] width 798 height 37
drag, startPoint x: 339, startPoint y: 184, endPoint x: 563, endPoint y: 202, distance: 224.4
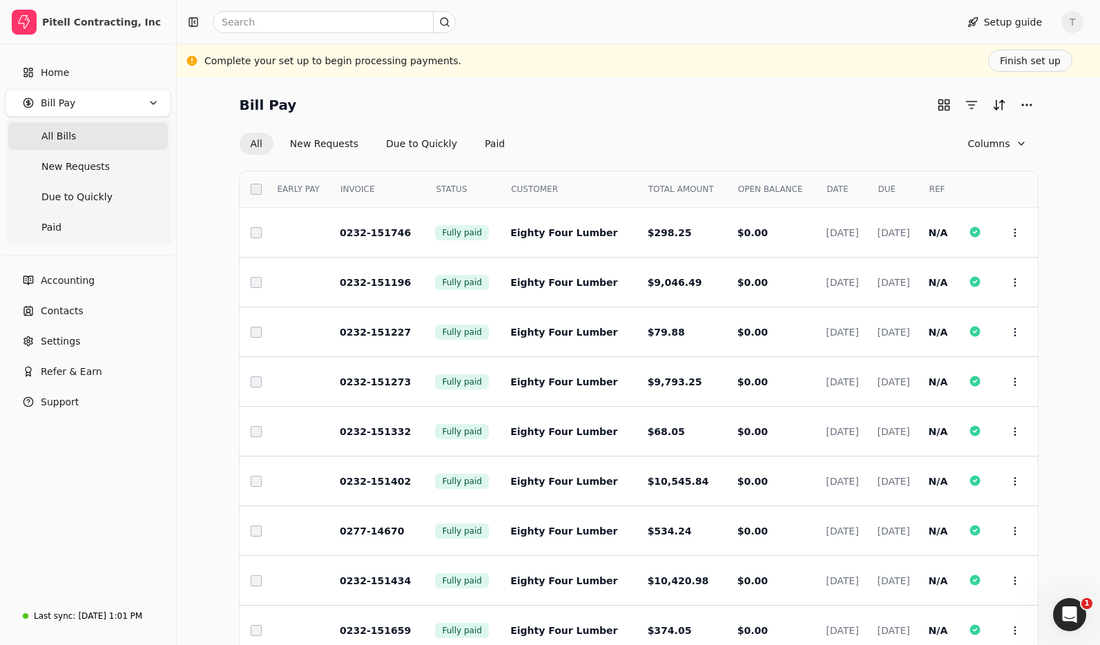
click at [340, 184] on span "INVOICE" at bounding box center [357, 189] width 34 height 12
click at [878, 189] on span "DUE" at bounding box center [887, 189] width 18 height 12
click at [895, 184] on div "DUE" at bounding box center [894, 189] width 44 height 23
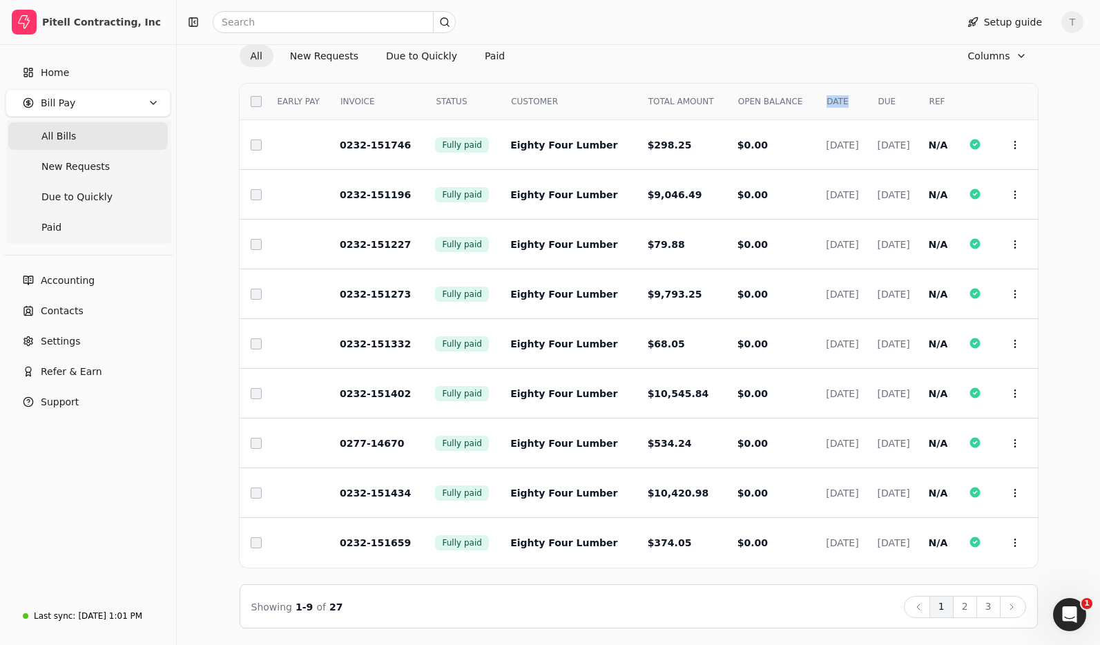
drag, startPoint x: 777, startPoint y: 99, endPoint x: 816, endPoint y: 101, distance: 38.7
click at [821, 101] on div "DATE" at bounding box center [843, 101] width 44 height 23
click at [970, 608] on button "2" at bounding box center [965, 607] width 24 height 22
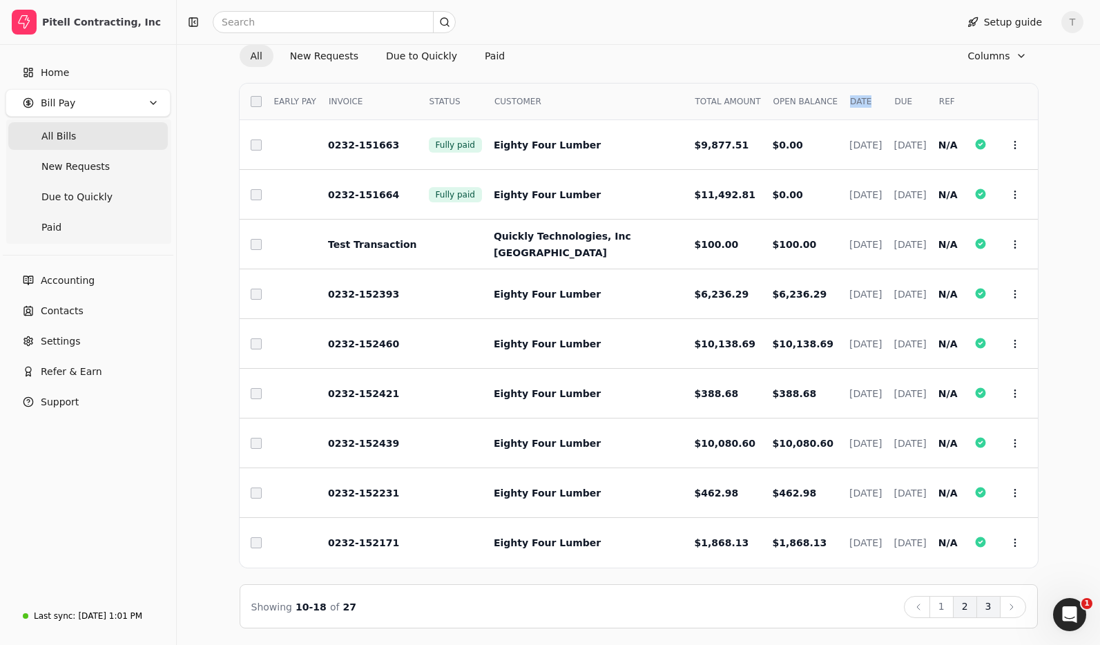
click at [988, 608] on button "3" at bounding box center [989, 607] width 24 height 22
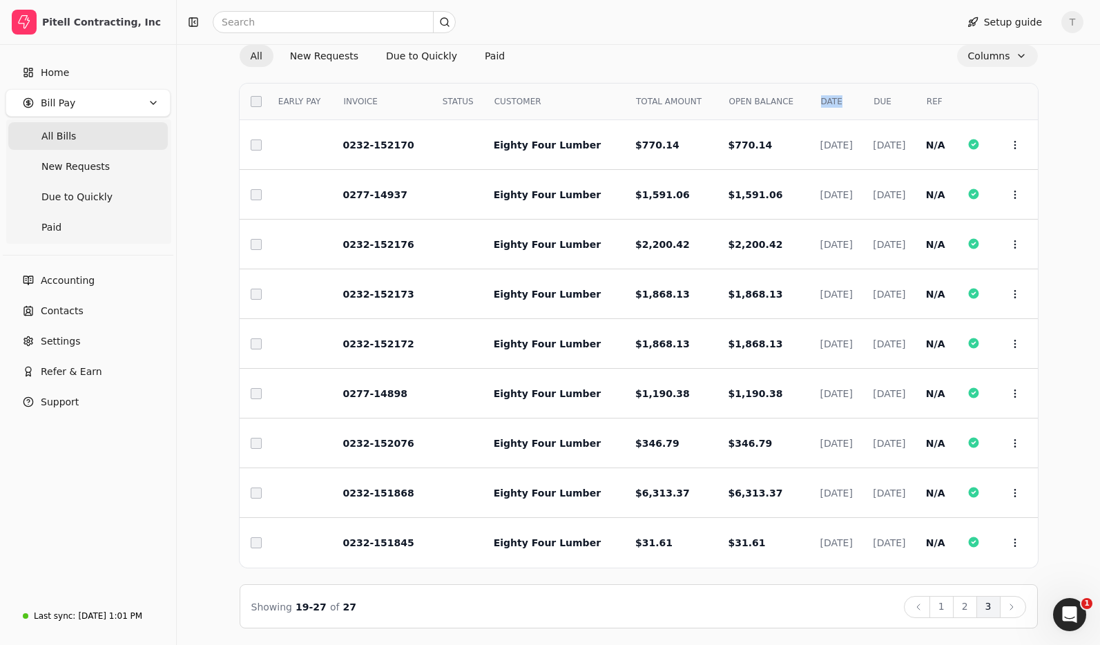
click at [992, 55] on button "Columns" at bounding box center [997, 56] width 81 height 22
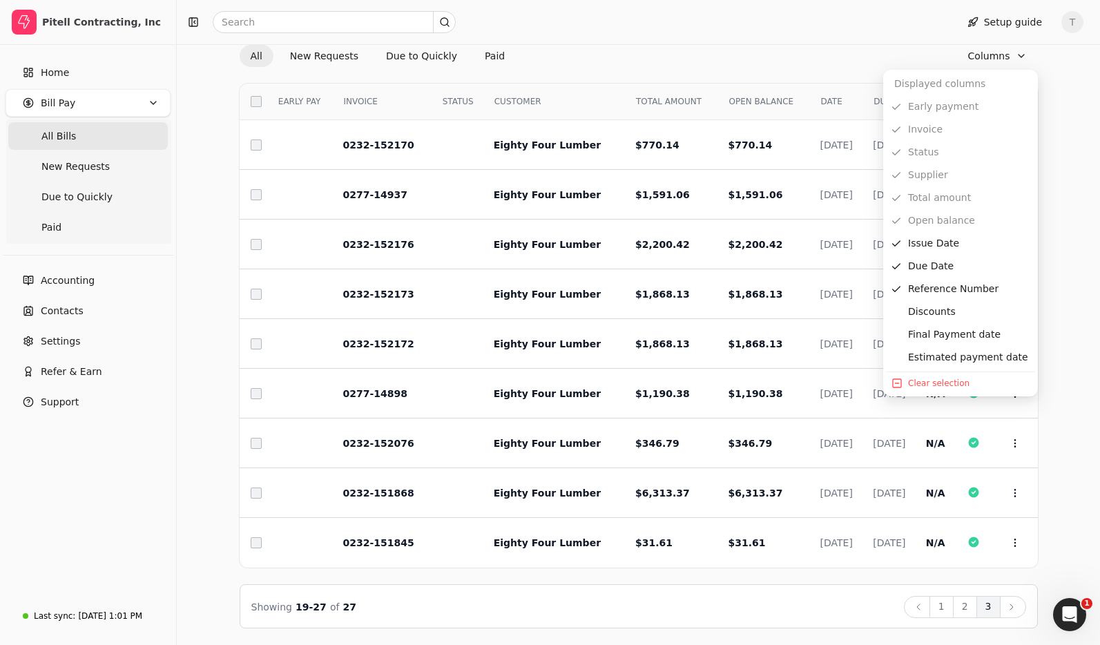
click at [793, 59] on div "All New Requests Due to Quickly Paid Columns" at bounding box center [639, 56] width 798 height 22
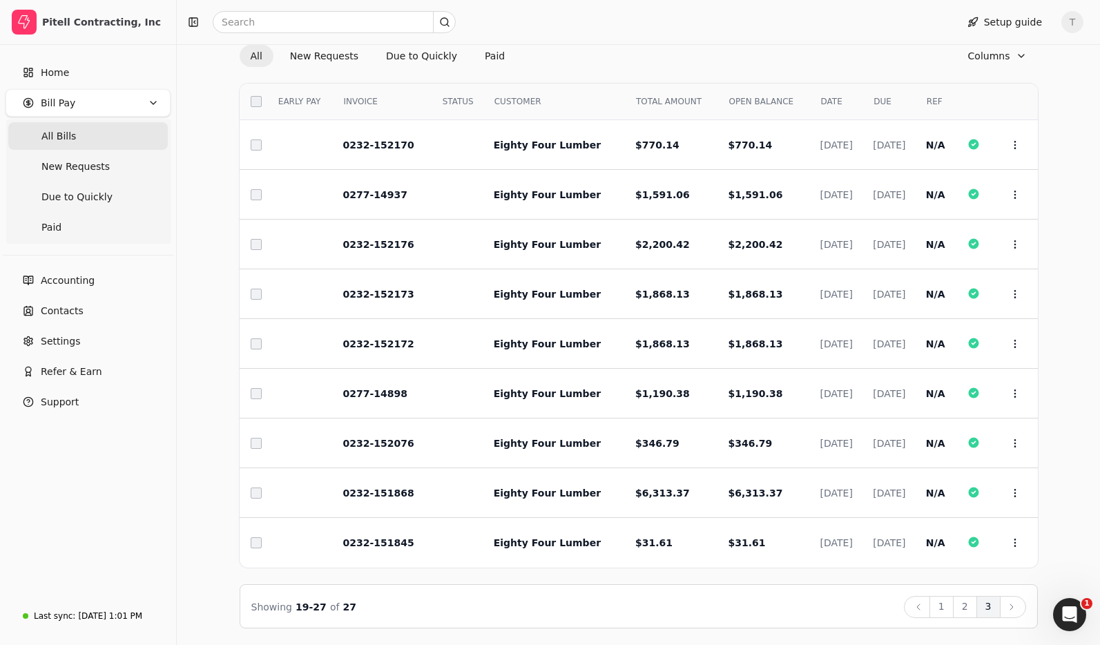
scroll to position [0, 0]
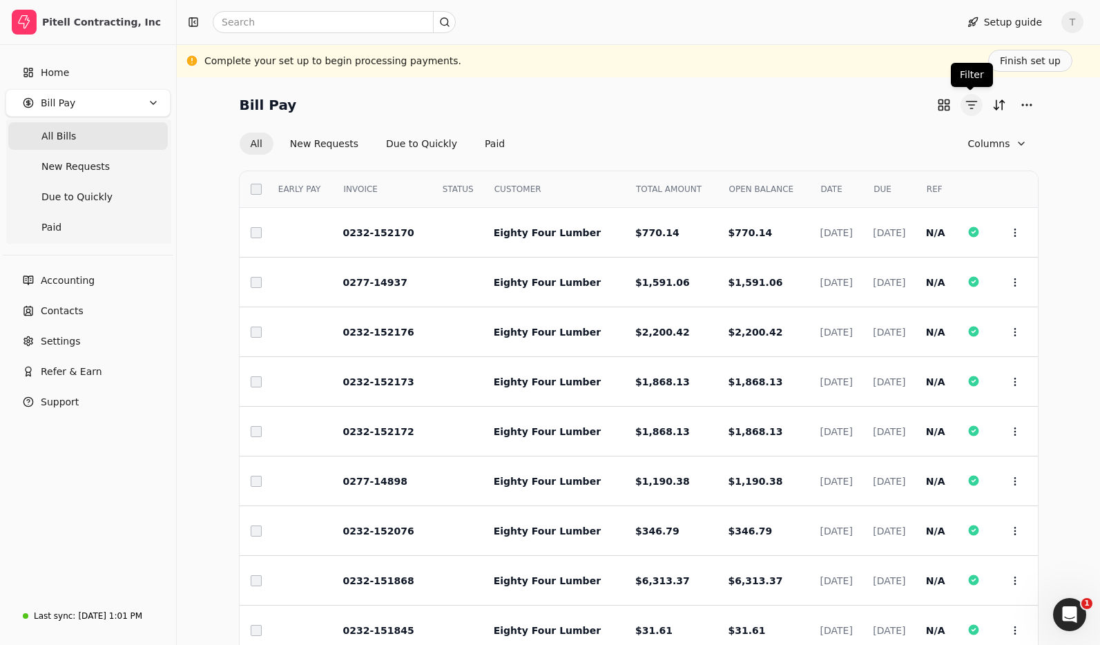
click at [972, 106] on button "button" at bounding box center [972, 105] width 22 height 22
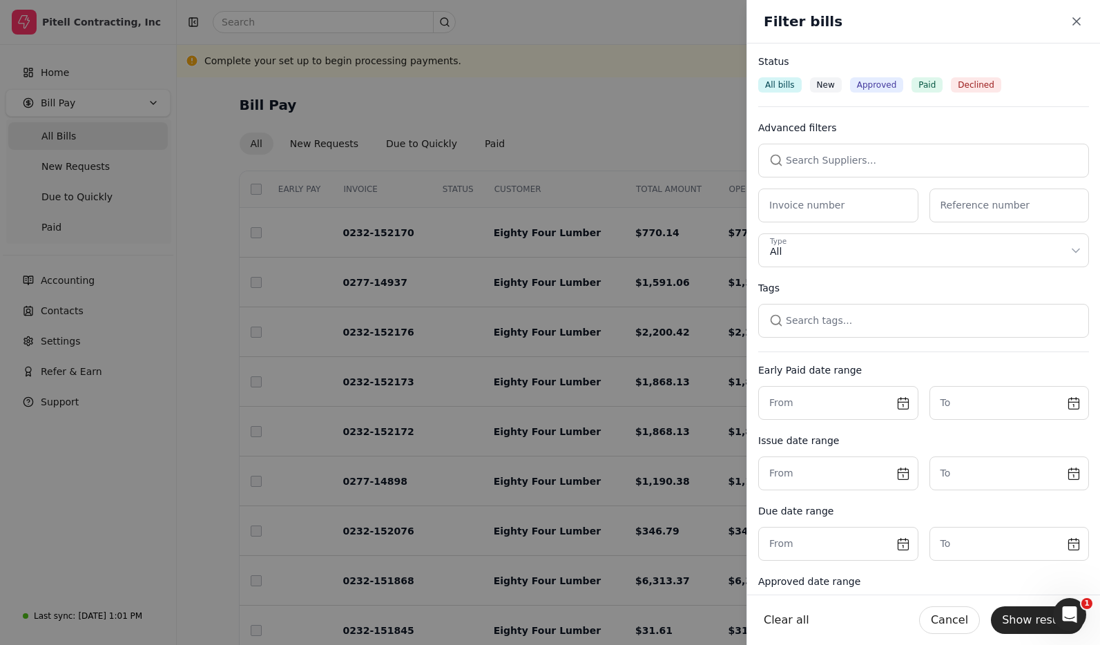
drag, startPoint x: 614, startPoint y: 108, endPoint x: 636, endPoint y: 106, distance: 22.3
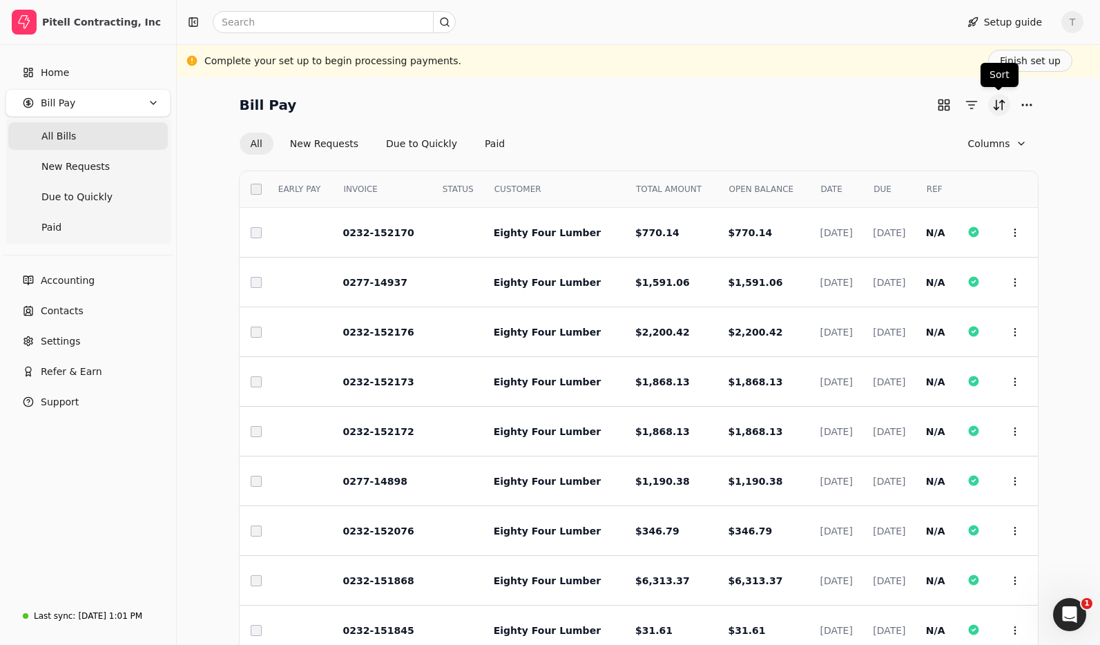
click at [997, 104] on button "Sort" at bounding box center [999, 105] width 22 height 22
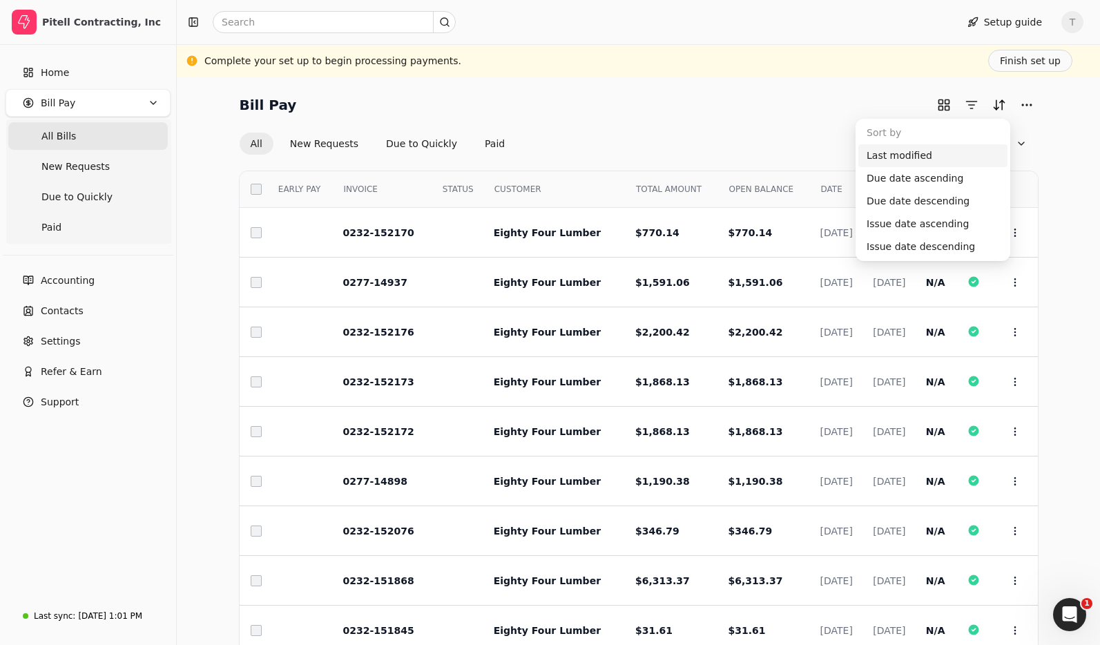
click at [948, 152] on div "Last modified" at bounding box center [932, 155] width 149 height 23
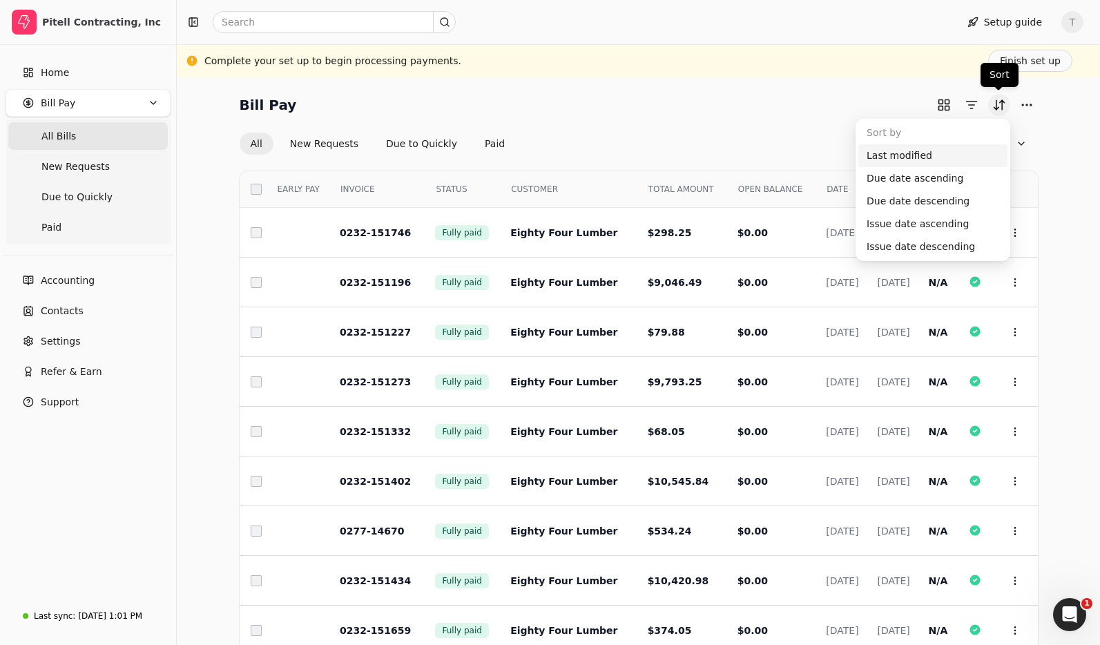
click at [1003, 105] on button "Sort" at bounding box center [999, 105] width 22 height 22
click at [932, 180] on div "Due date ascending" at bounding box center [932, 178] width 149 height 23
click at [995, 100] on button "Sort" at bounding box center [999, 105] width 22 height 22
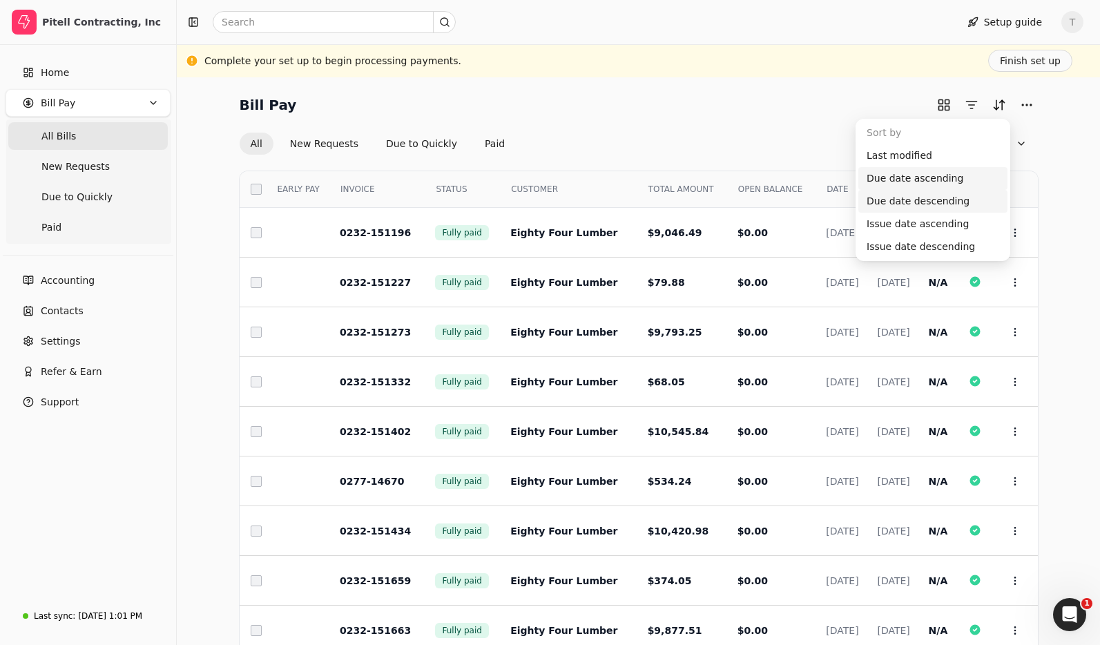
click at [921, 202] on div "Due date descending" at bounding box center [932, 201] width 149 height 23
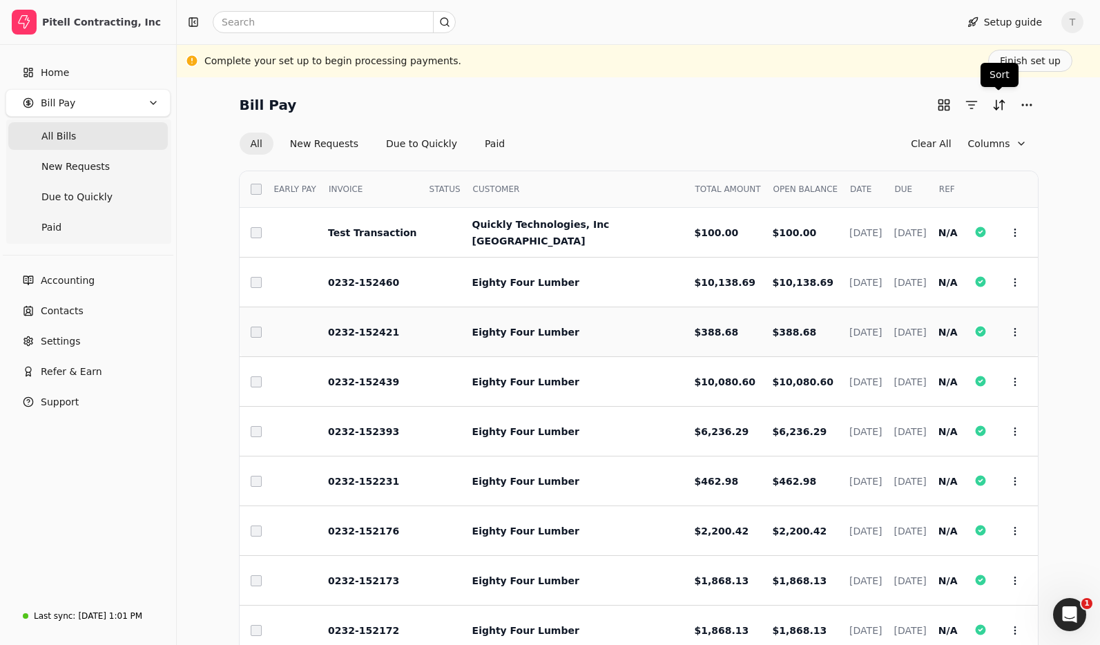
scroll to position [88, 0]
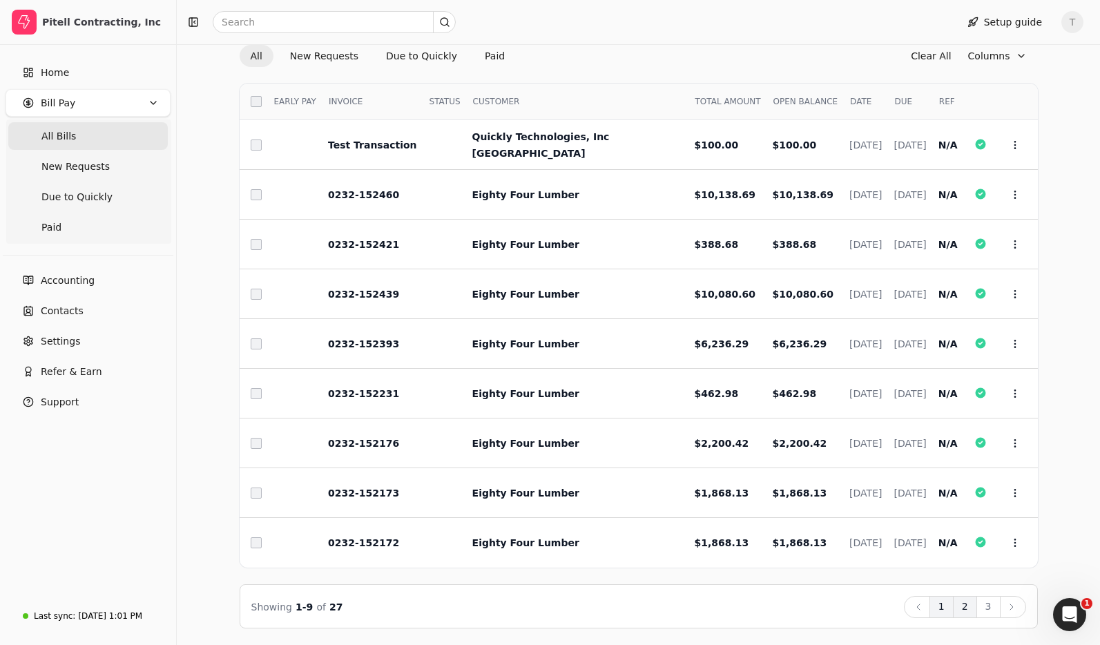
click at [971, 611] on button "2" at bounding box center [965, 607] width 24 height 22
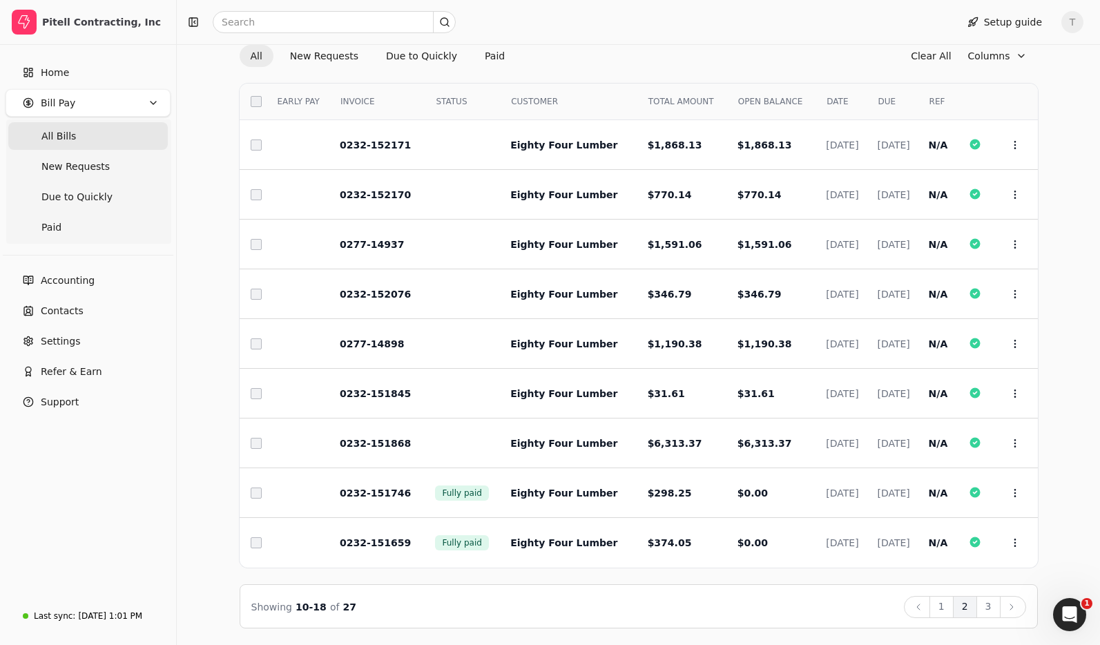
drag, startPoint x: 993, startPoint y: 608, endPoint x: 887, endPoint y: 580, distance: 110.1
click at [993, 608] on button "3" at bounding box center [989, 607] width 24 height 22
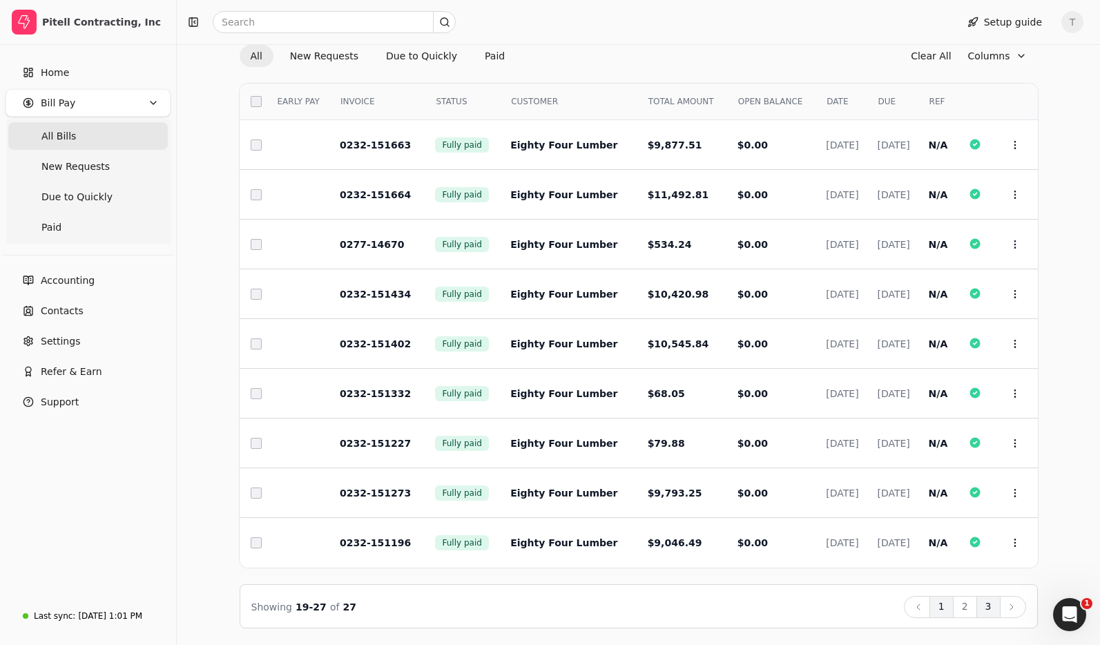
click at [946, 606] on button "1" at bounding box center [942, 607] width 24 height 22
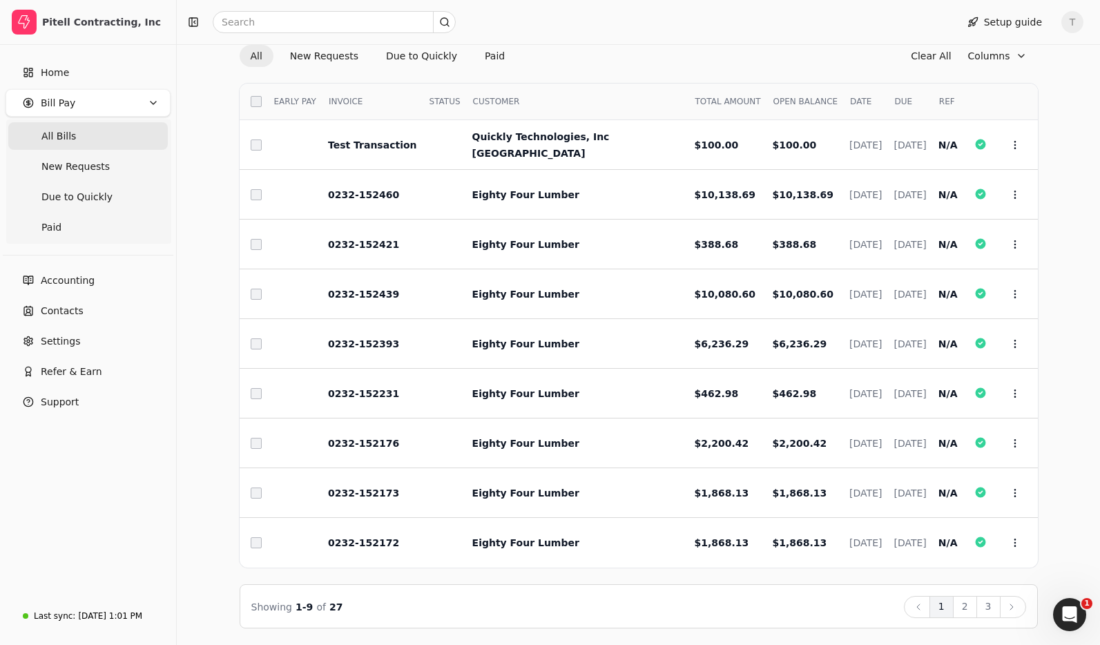
scroll to position [0, 0]
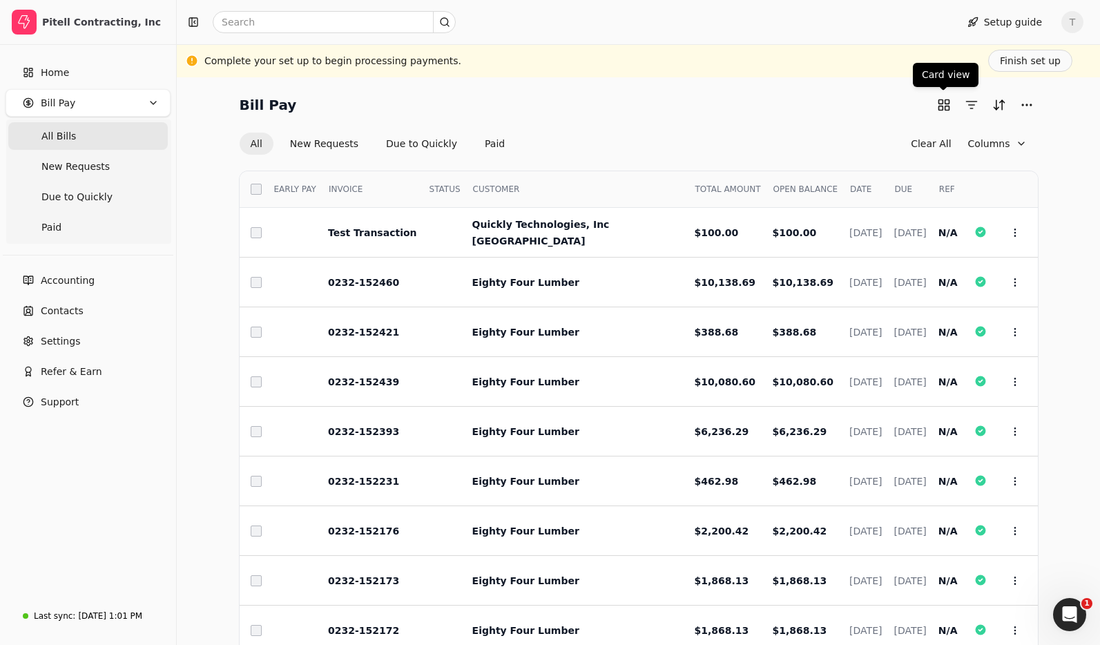
drag, startPoint x: 944, startPoint y: 106, endPoint x: 968, endPoint y: 115, distance: 25.1
click at [944, 106] on button "button" at bounding box center [944, 105] width 22 height 22
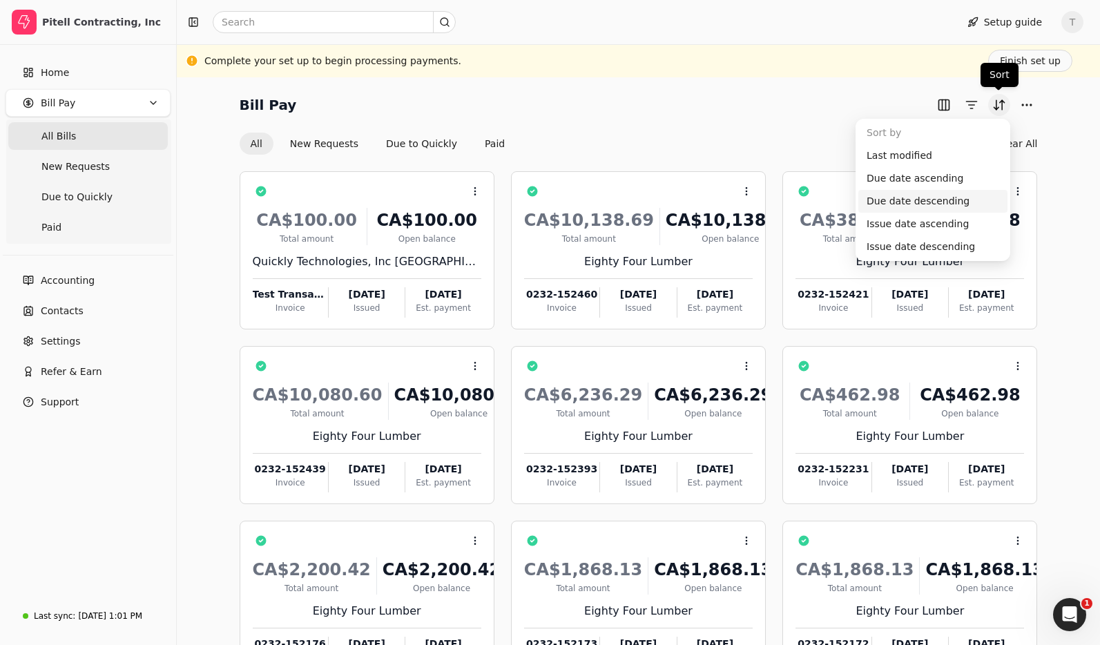
click at [1000, 106] on button "Sort" at bounding box center [999, 105] width 22 height 22
click at [715, 137] on div "All New Requests Due to Quickly Paid Clear All" at bounding box center [639, 144] width 798 height 22
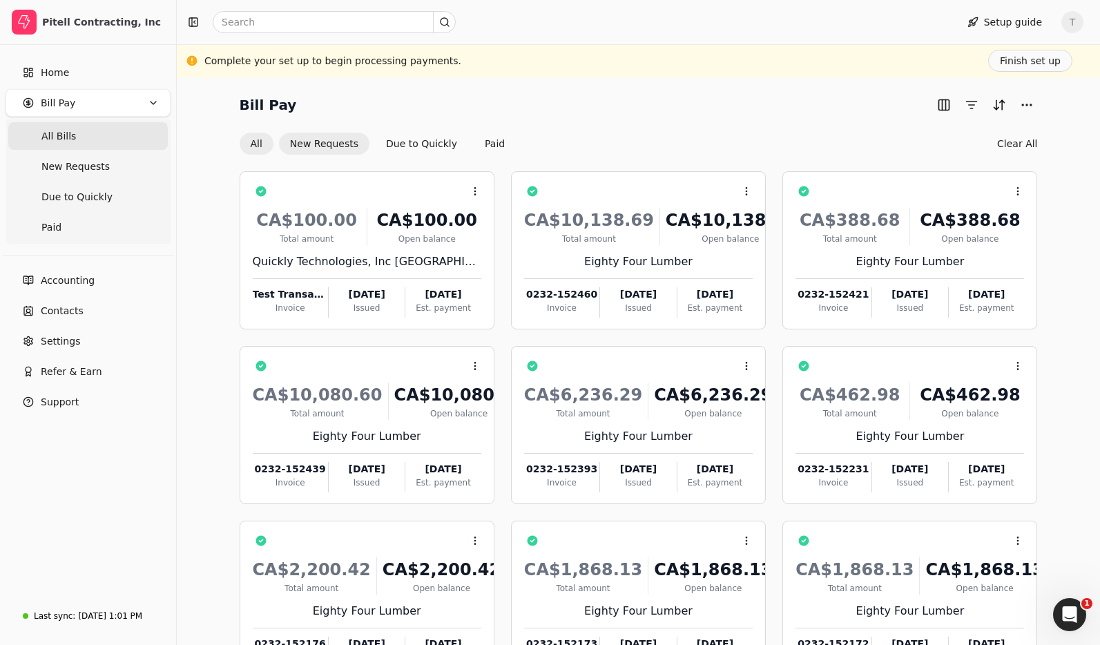
click at [327, 146] on button "New Requests" at bounding box center [324, 144] width 90 height 22
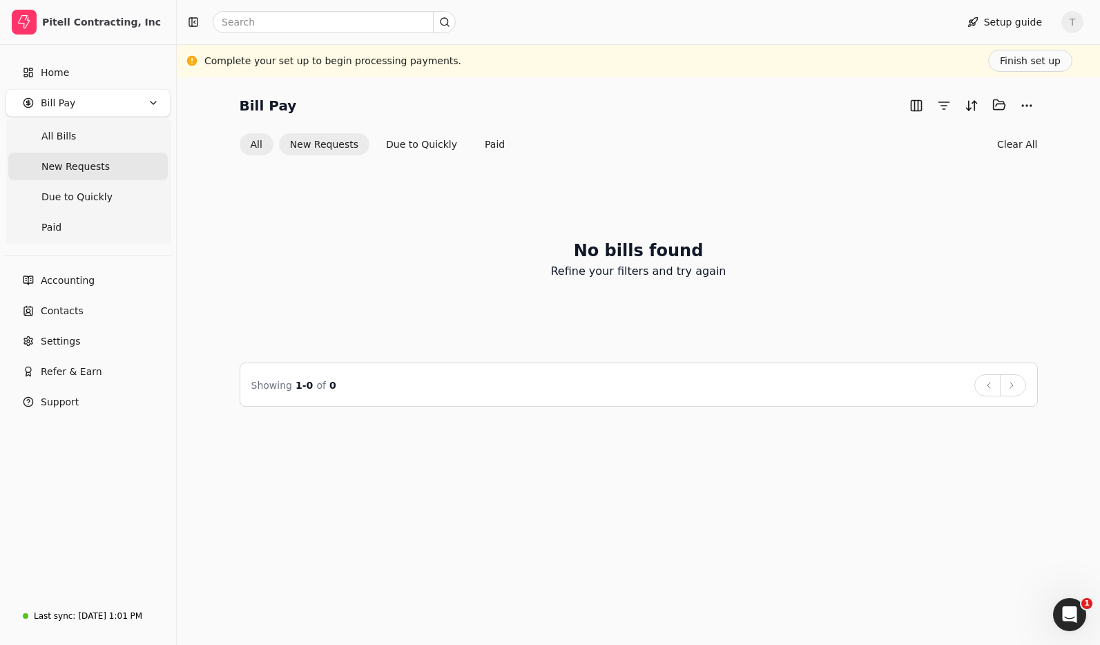
click at [265, 143] on button "All" at bounding box center [257, 144] width 34 height 22
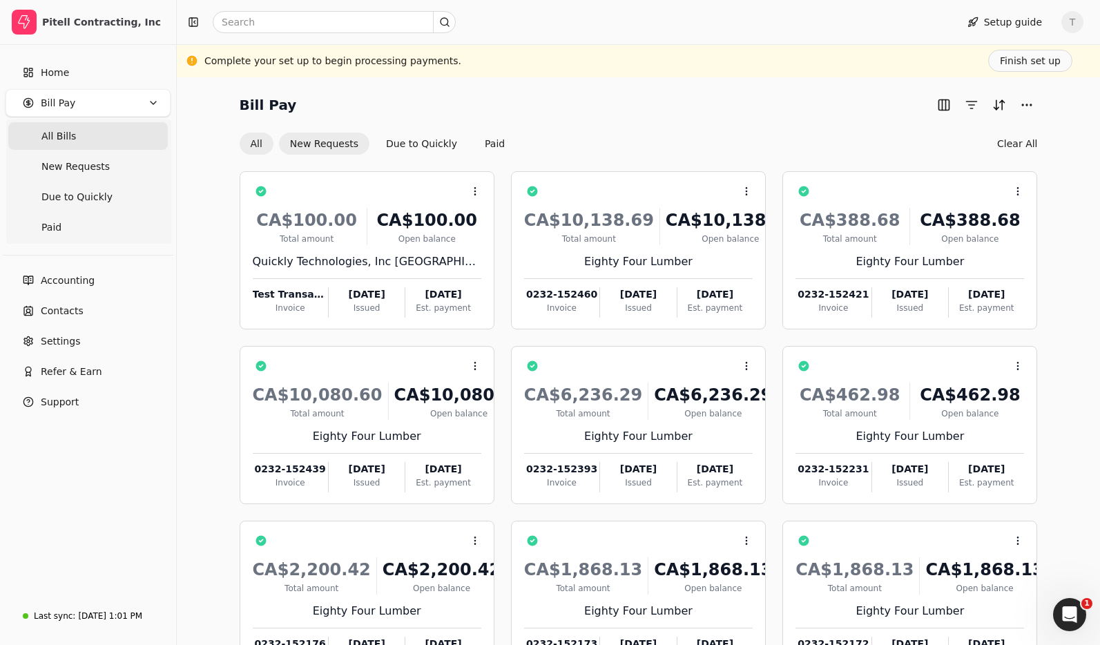
click at [321, 146] on button "New Requests" at bounding box center [324, 144] width 90 height 22
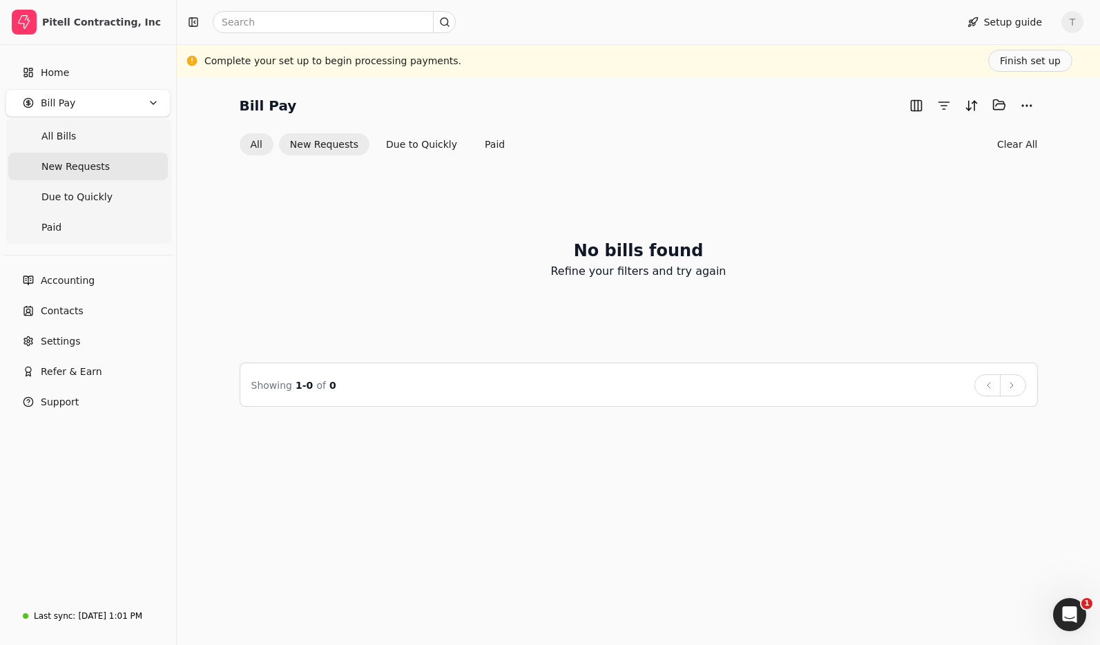
click at [265, 144] on button "All" at bounding box center [257, 144] width 34 height 22
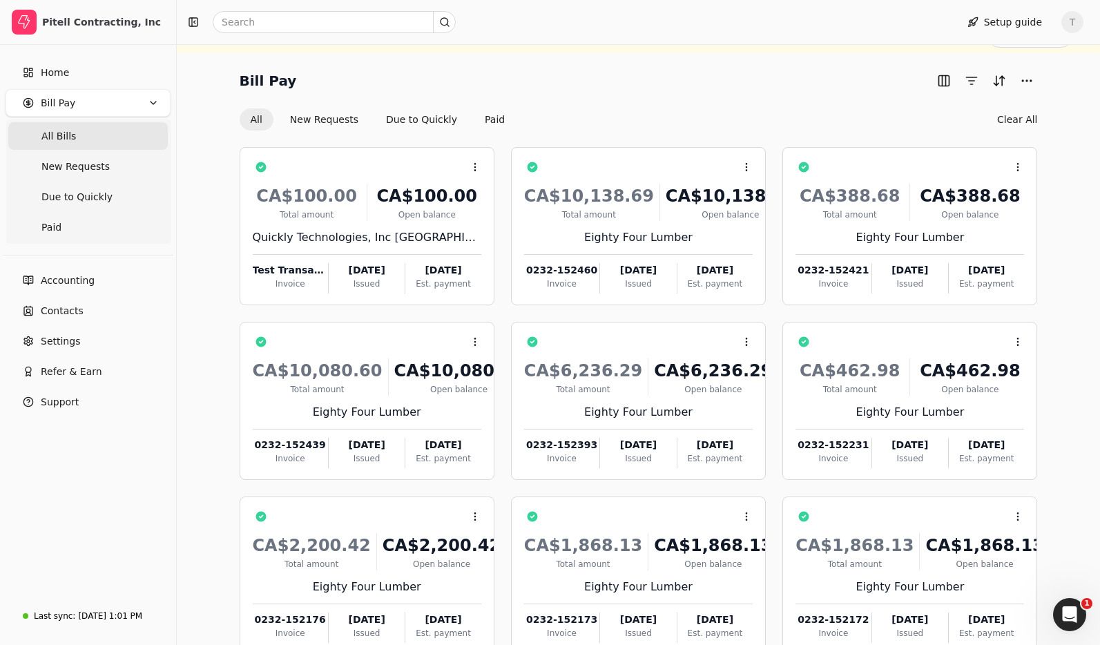
scroll to position [26, 0]
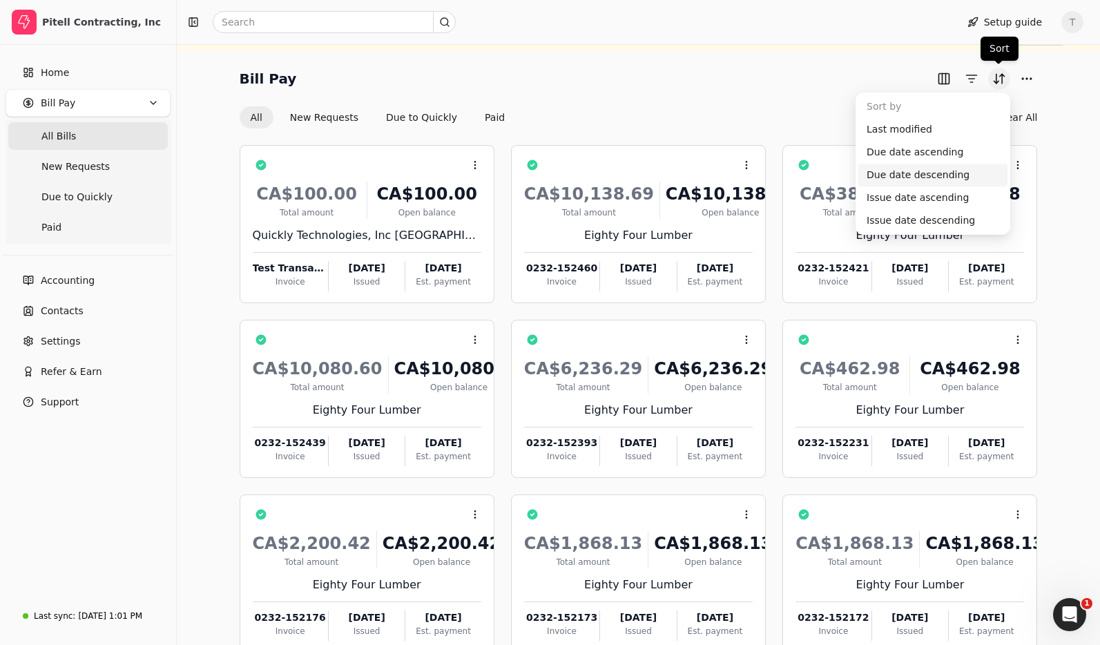
click at [997, 79] on button "Sort" at bounding box center [999, 79] width 22 height 22
click at [941, 174] on div "Due date descending" at bounding box center [932, 175] width 149 height 23
click at [1000, 75] on button "Sort" at bounding box center [999, 79] width 22 height 22
click at [962, 158] on div "Due date ascending" at bounding box center [932, 152] width 149 height 23
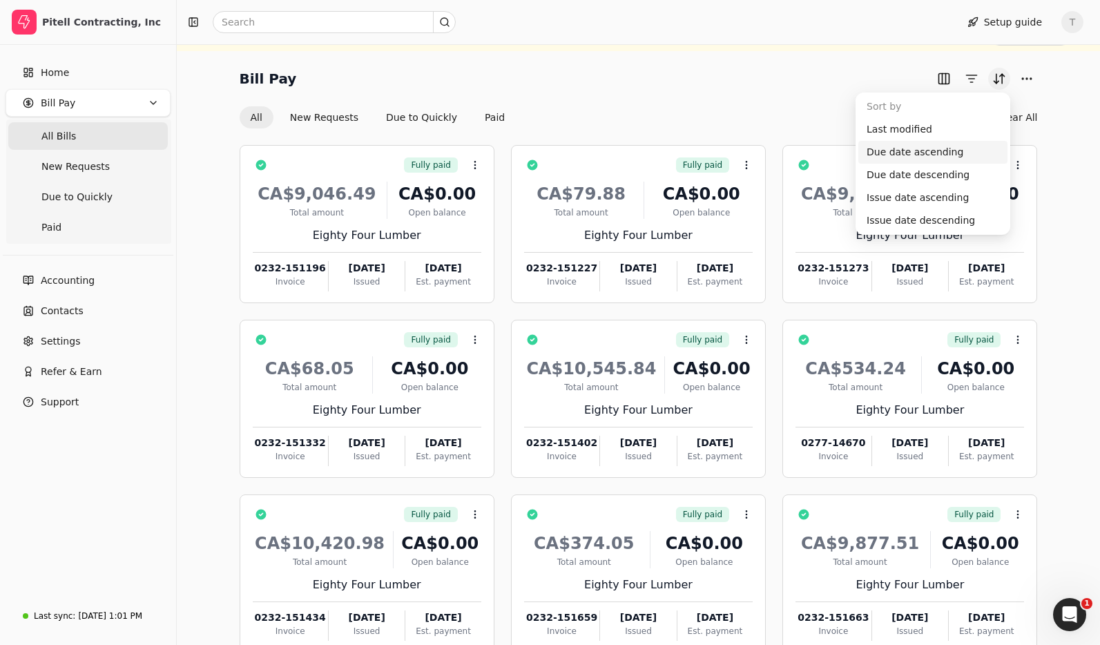
click at [998, 73] on button "Sort" at bounding box center [999, 79] width 22 height 22
click at [943, 175] on div "Due date descending" at bounding box center [932, 175] width 149 height 23
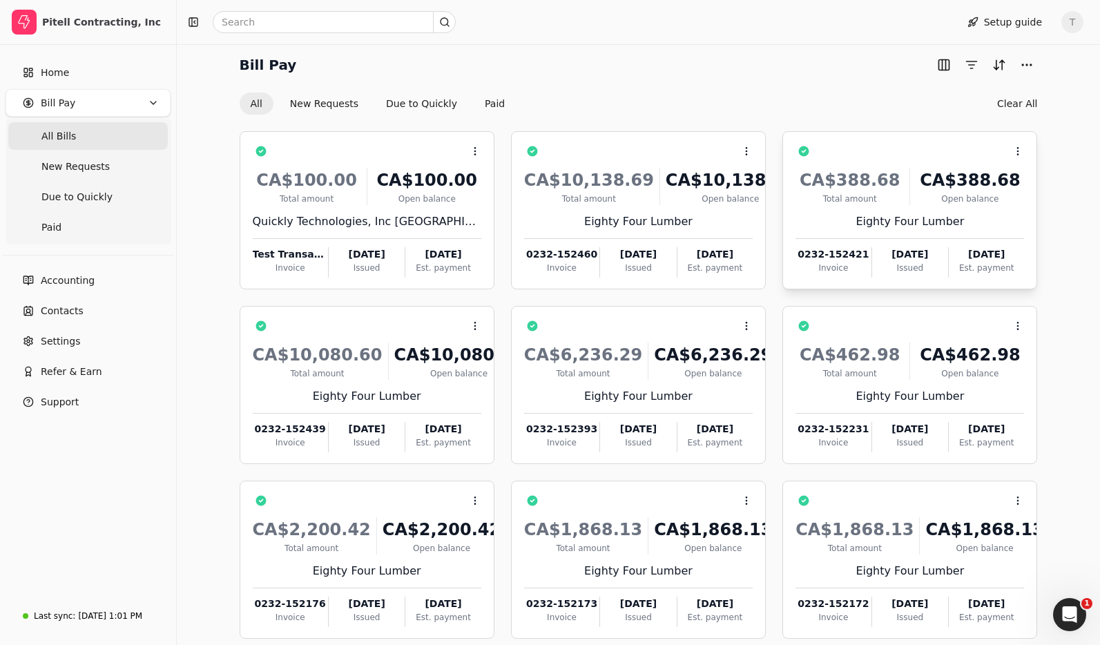
scroll to position [111, 0]
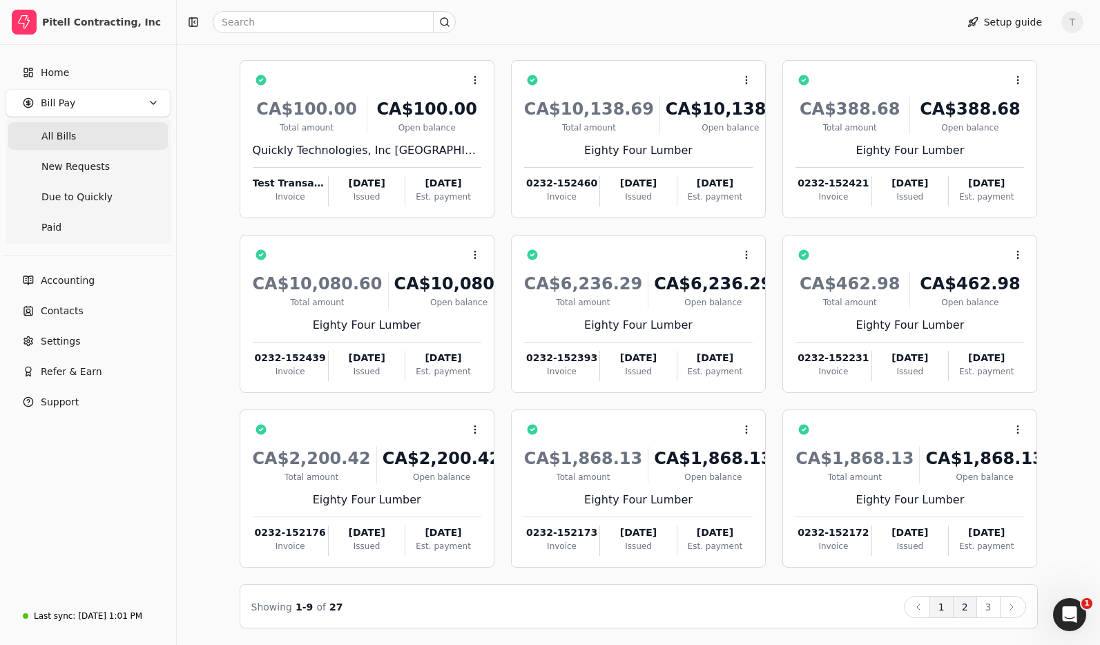
click at [967, 608] on button "2" at bounding box center [965, 607] width 24 height 22
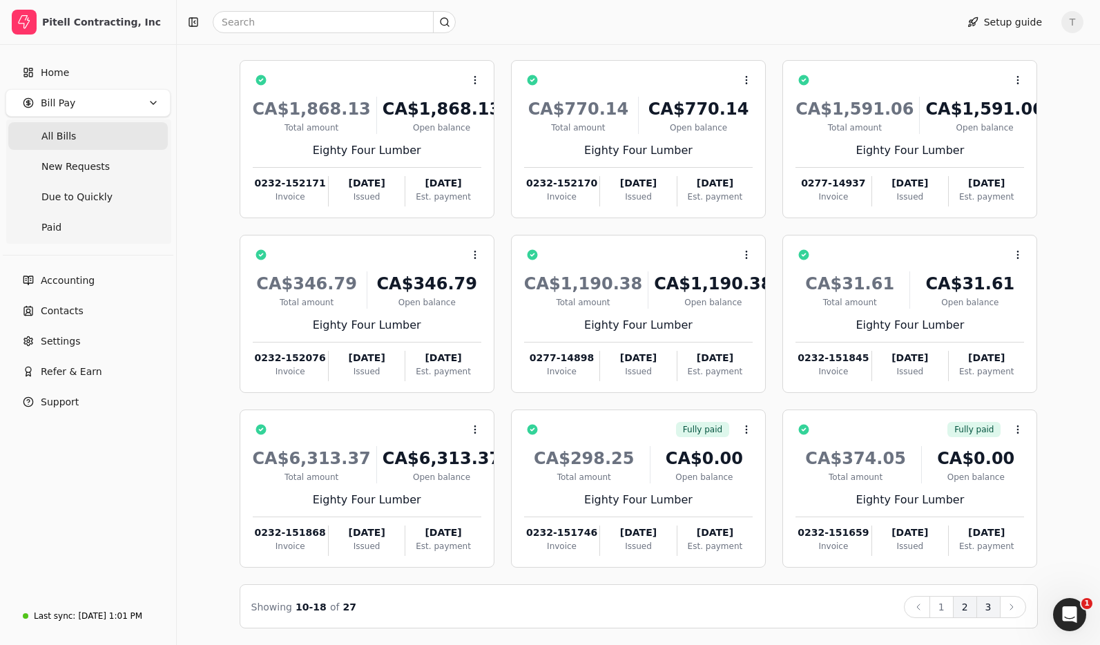
click at [983, 609] on button "3" at bounding box center [989, 607] width 24 height 22
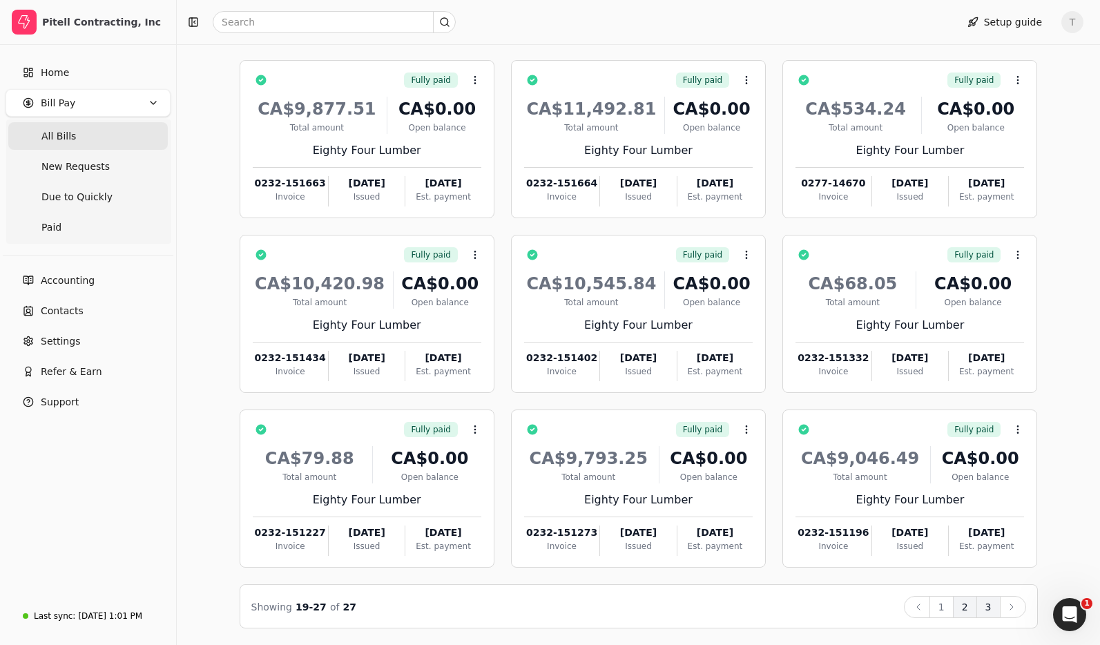
drag, startPoint x: 941, startPoint y: 611, endPoint x: 960, endPoint y: 597, distance: 23.6
click at [941, 611] on button "1" at bounding box center [942, 607] width 24 height 22
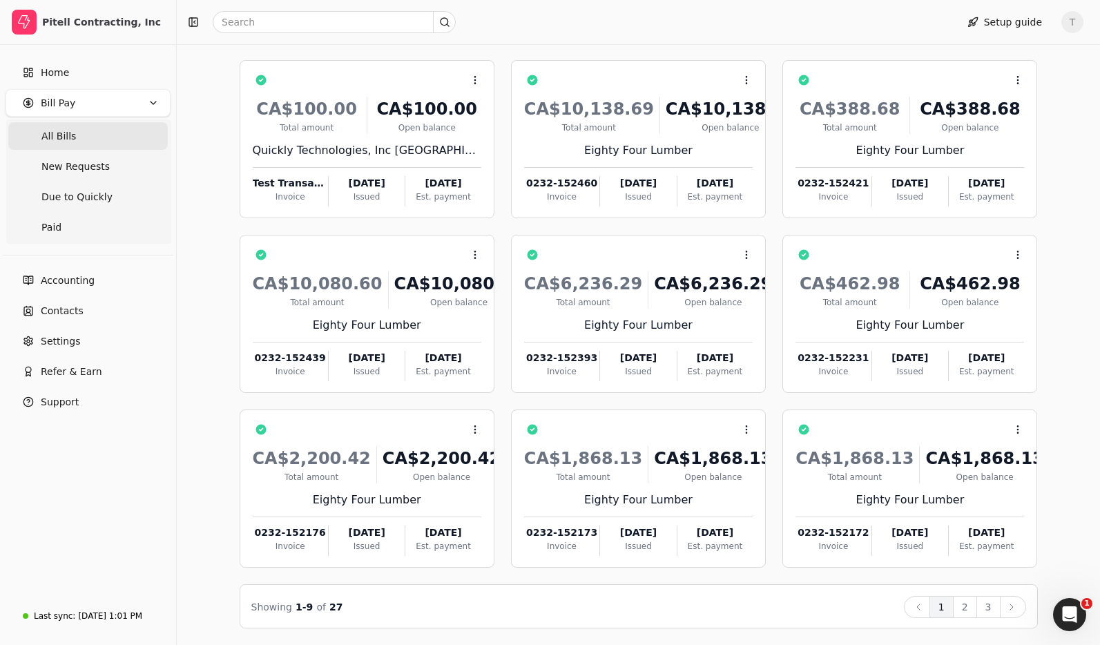
scroll to position [0, 0]
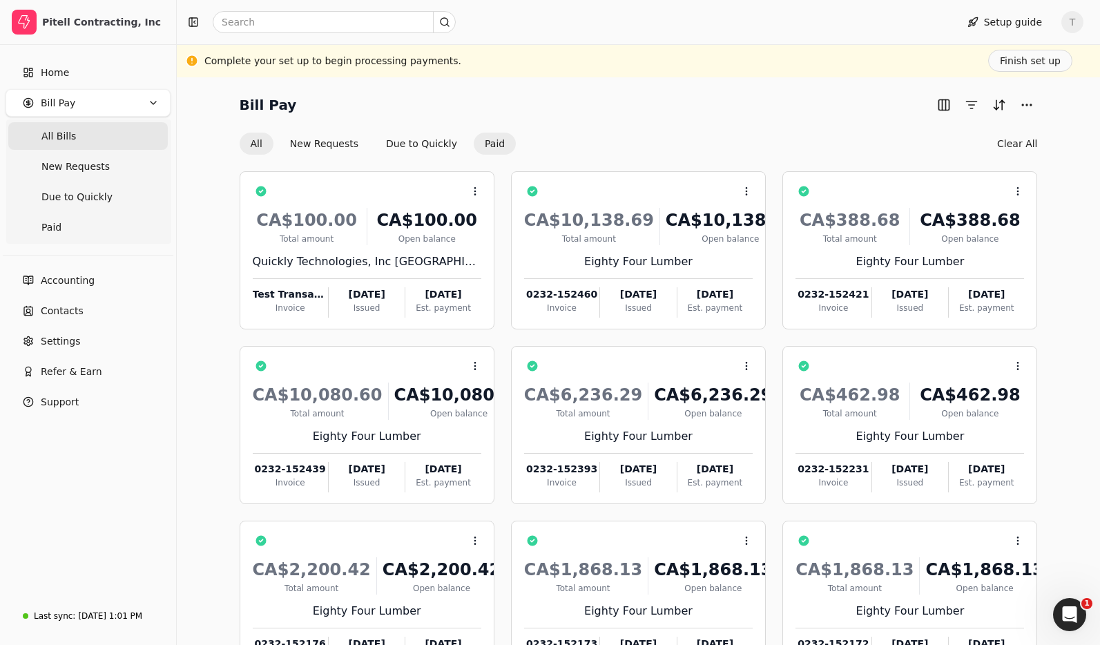
click at [492, 144] on button "Paid" at bounding box center [495, 144] width 42 height 22
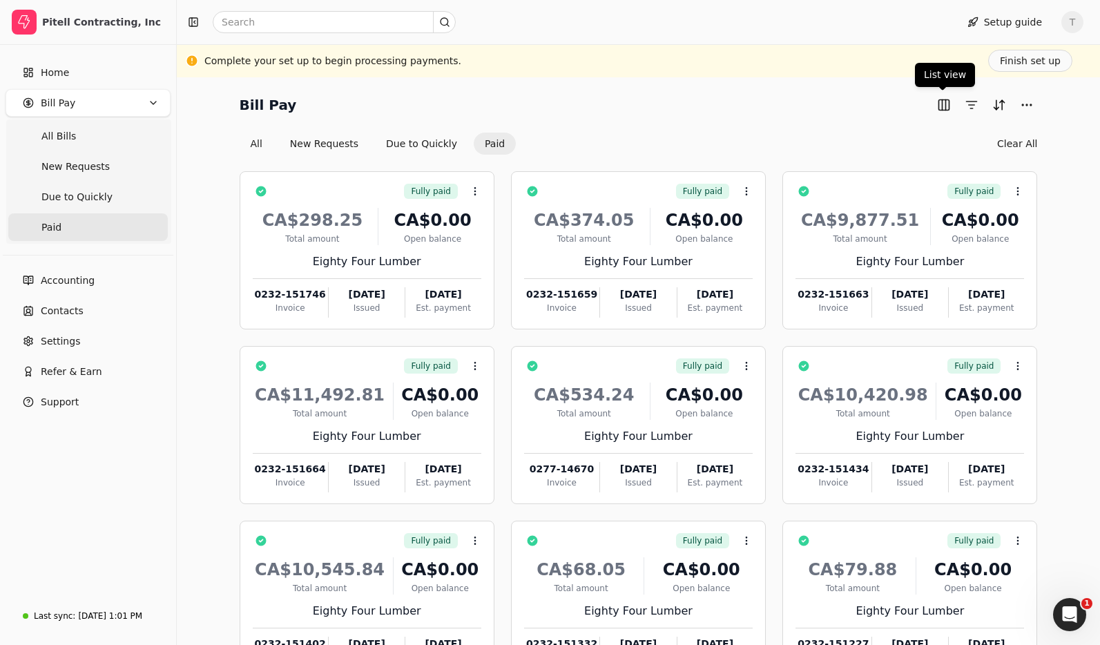
drag, startPoint x: 945, startPoint y: 106, endPoint x: 987, endPoint y: 166, distance: 74.0
click at [945, 106] on button "button" at bounding box center [944, 105] width 22 height 22
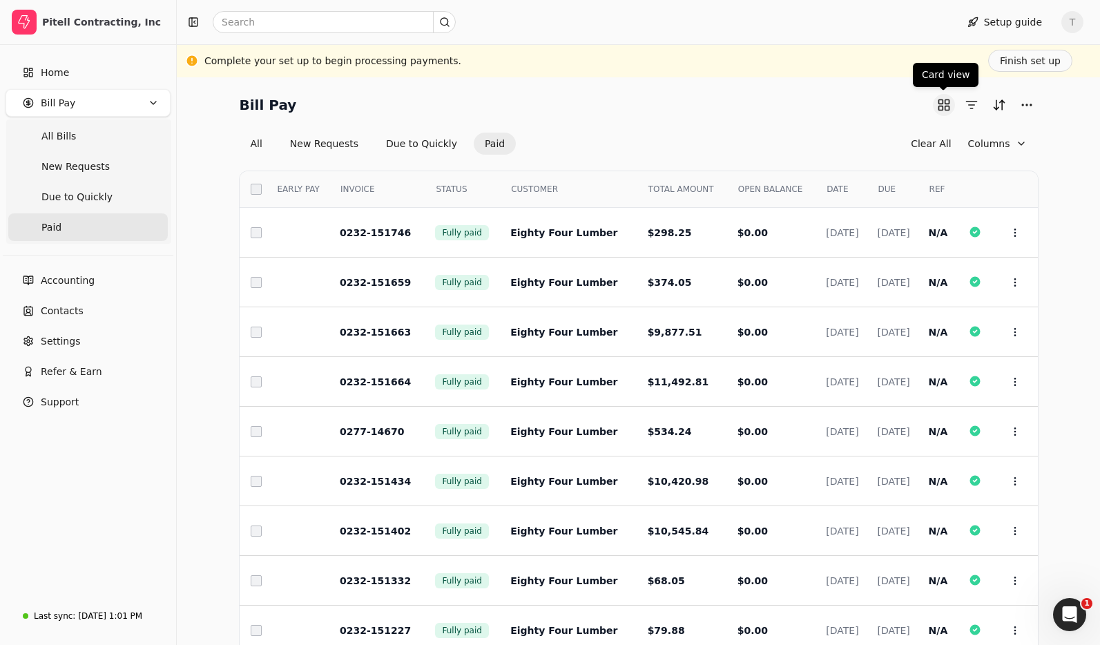
click at [942, 100] on button "button" at bounding box center [944, 105] width 22 height 22
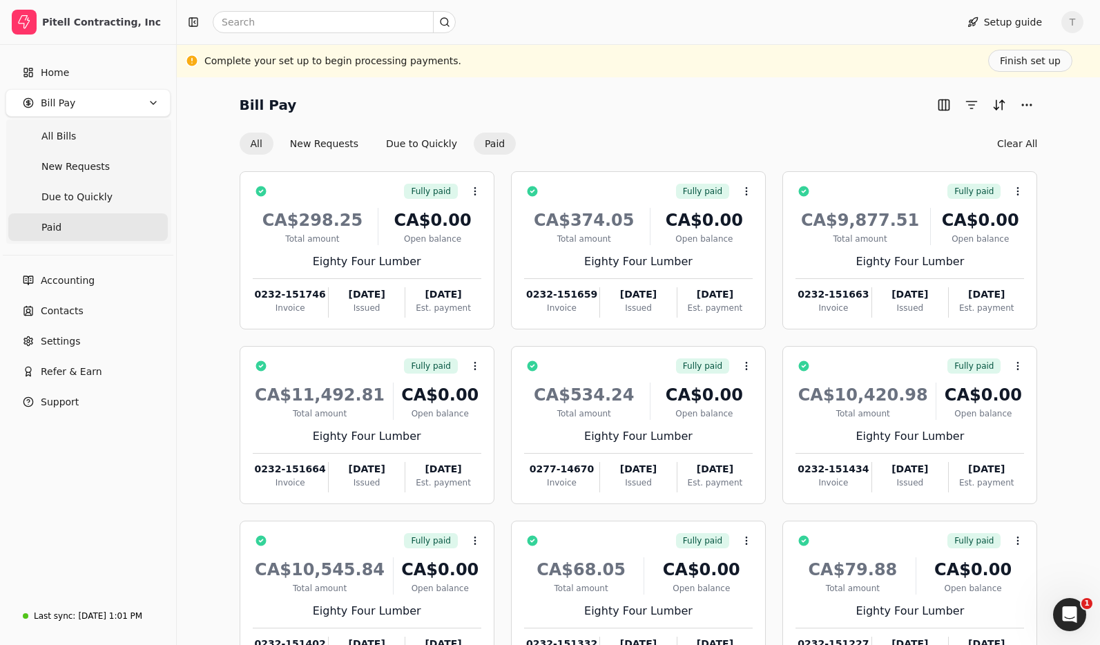
click at [256, 147] on button "All" at bounding box center [257, 144] width 34 height 22
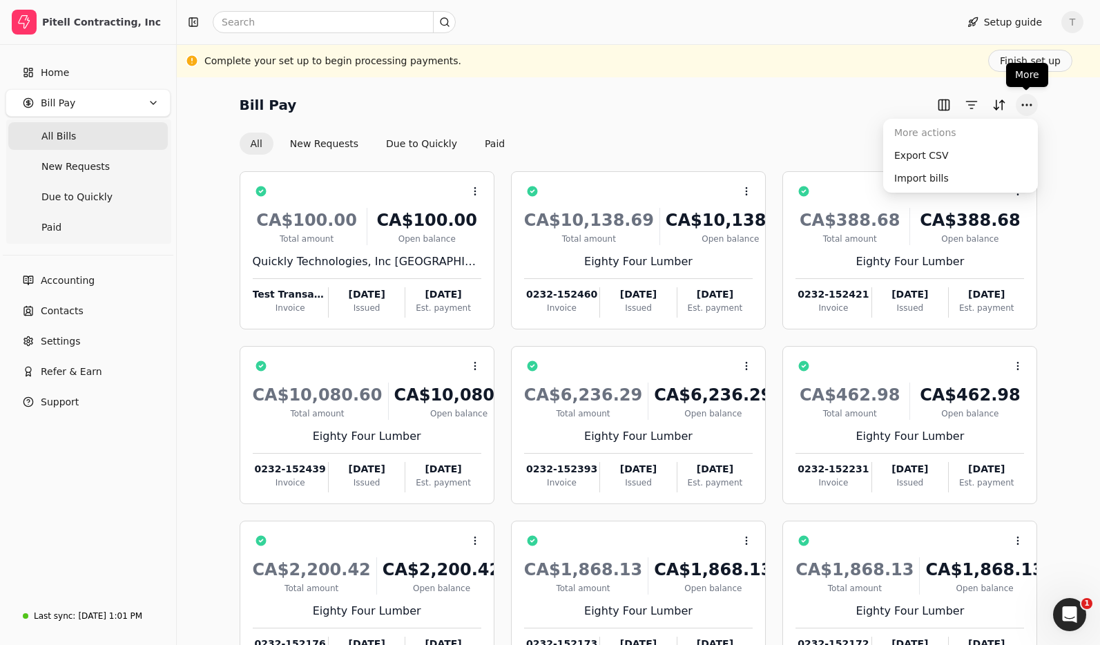
click at [1019, 105] on button "More" at bounding box center [1027, 105] width 22 height 22
click at [892, 89] on div "Bill Pay All New Requests Due to Quickly Paid Clear All Context Menu Button CA$…" at bounding box center [638, 416] width 923 height 679
click at [865, 107] on div "Bill Pay" at bounding box center [639, 105] width 798 height 22
click at [644, 105] on div "Bill Pay" at bounding box center [639, 105] width 798 height 22
drag, startPoint x: 642, startPoint y: 104, endPoint x: 636, endPoint y: 115, distance: 12.4
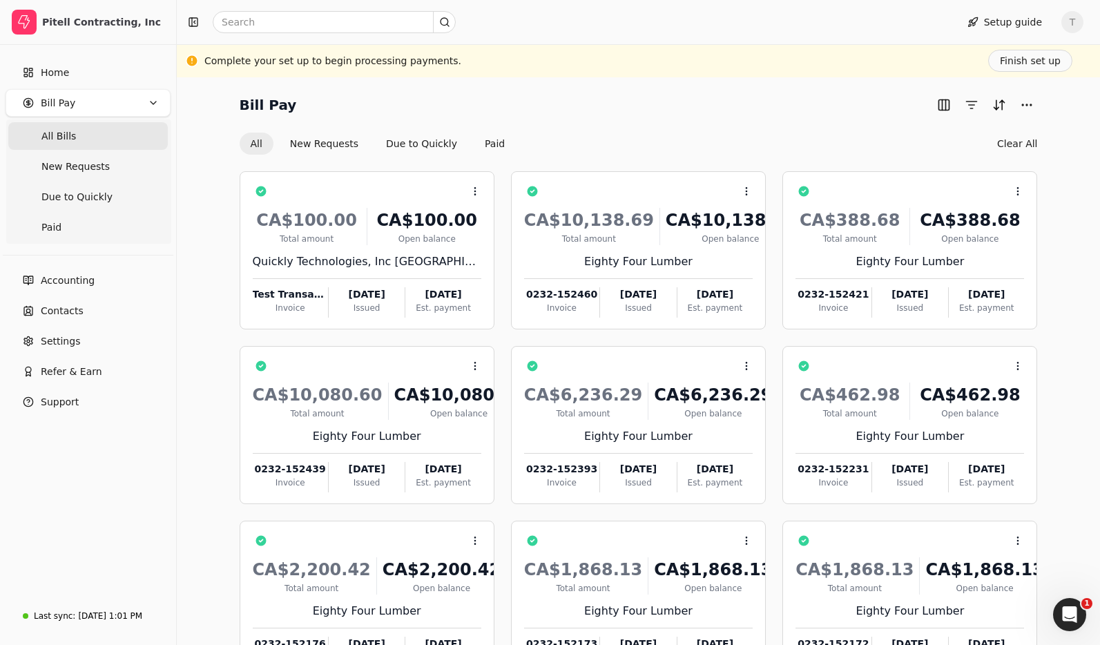
click at [642, 104] on div "Bill Pay" at bounding box center [639, 105] width 798 height 22
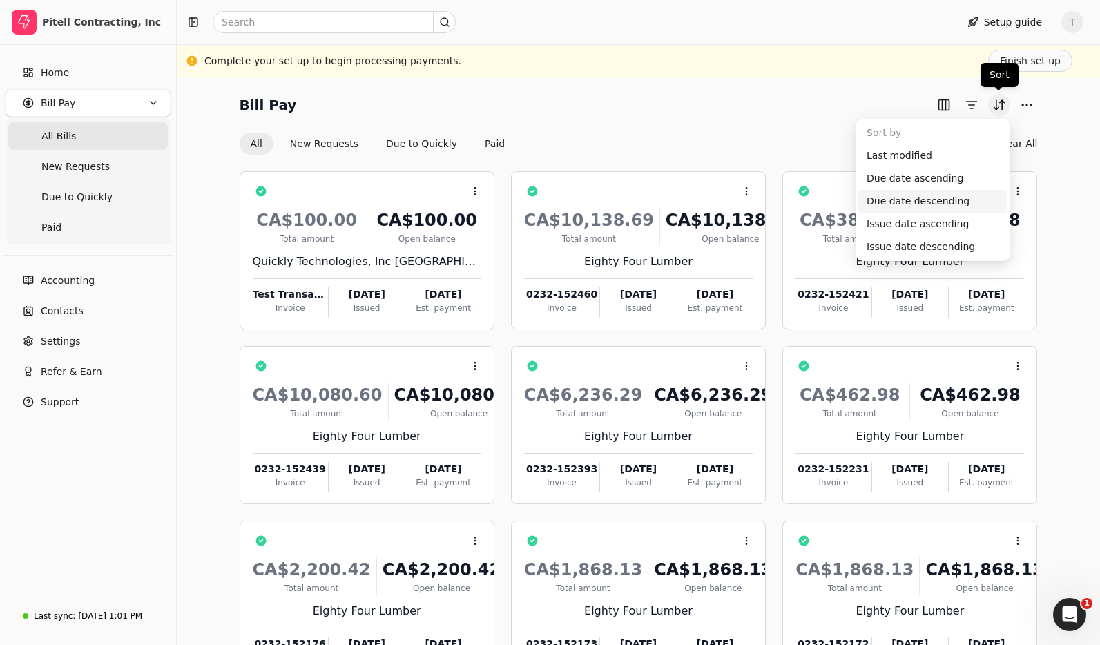
click at [992, 111] on button "Sort" at bounding box center [999, 105] width 22 height 22
click at [666, 98] on div "Bill Pay" at bounding box center [639, 105] width 798 height 22
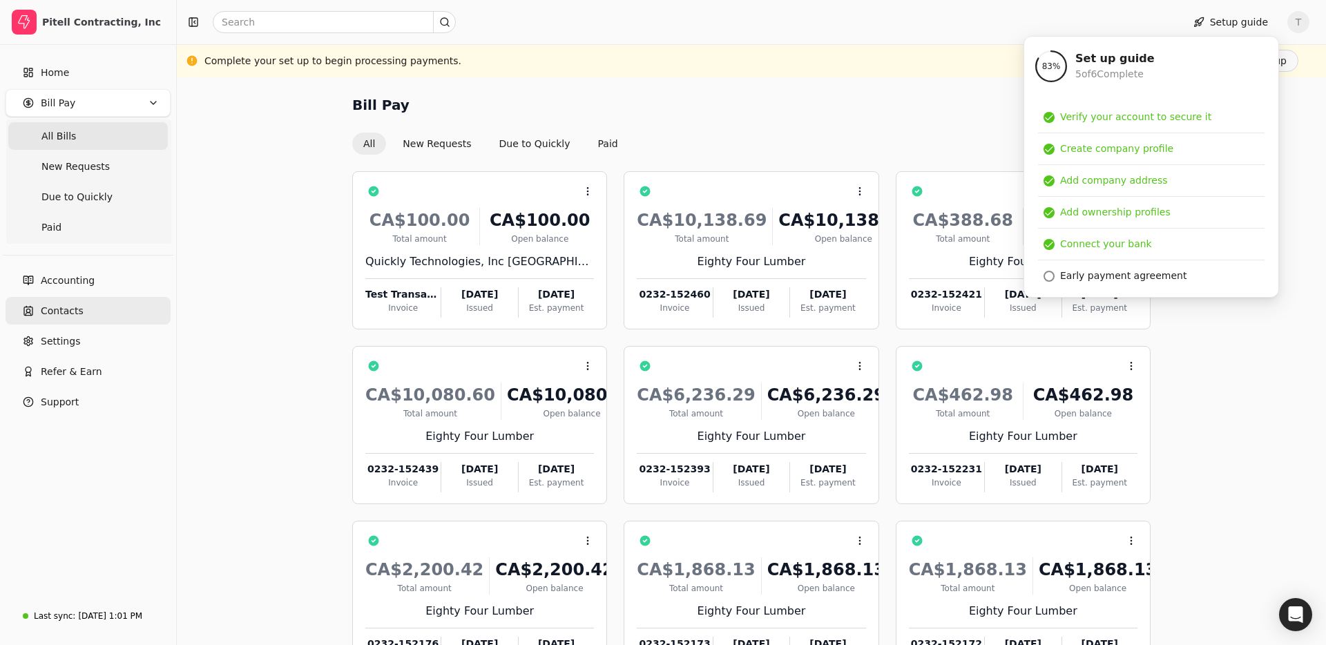
click at [86, 309] on link "Contacts" at bounding box center [88, 311] width 165 height 28
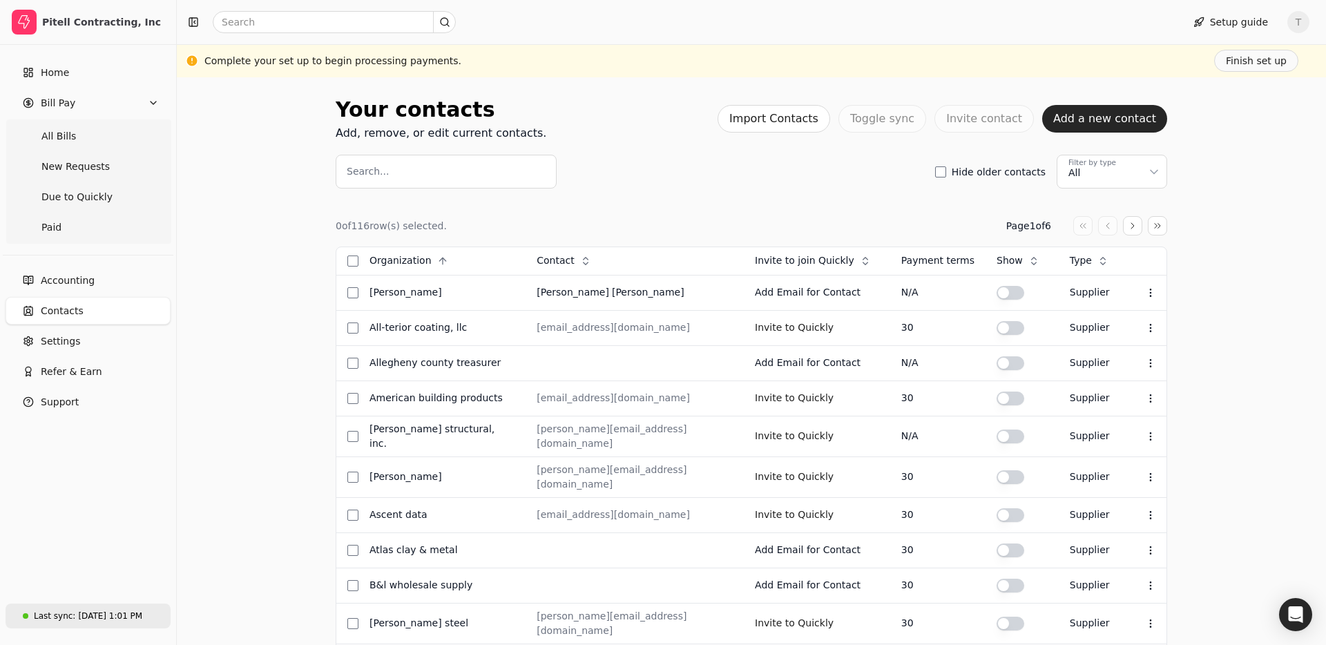
click at [97, 606] on div "Last sync: Aug 21, 1:01 PM" at bounding box center [82, 615] width 119 height 23
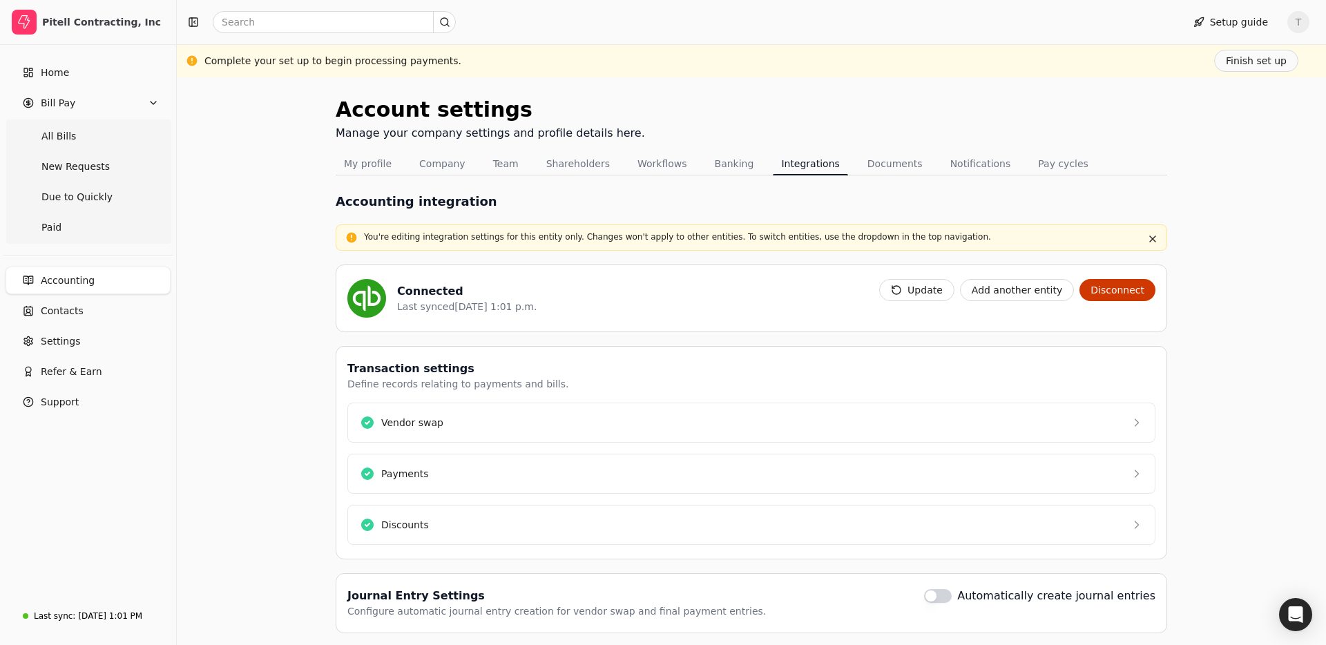
drag, startPoint x: 934, startPoint y: 294, endPoint x: 952, endPoint y: 310, distance: 24.0
click at [934, 294] on button "Update" at bounding box center [916, 290] width 75 height 22
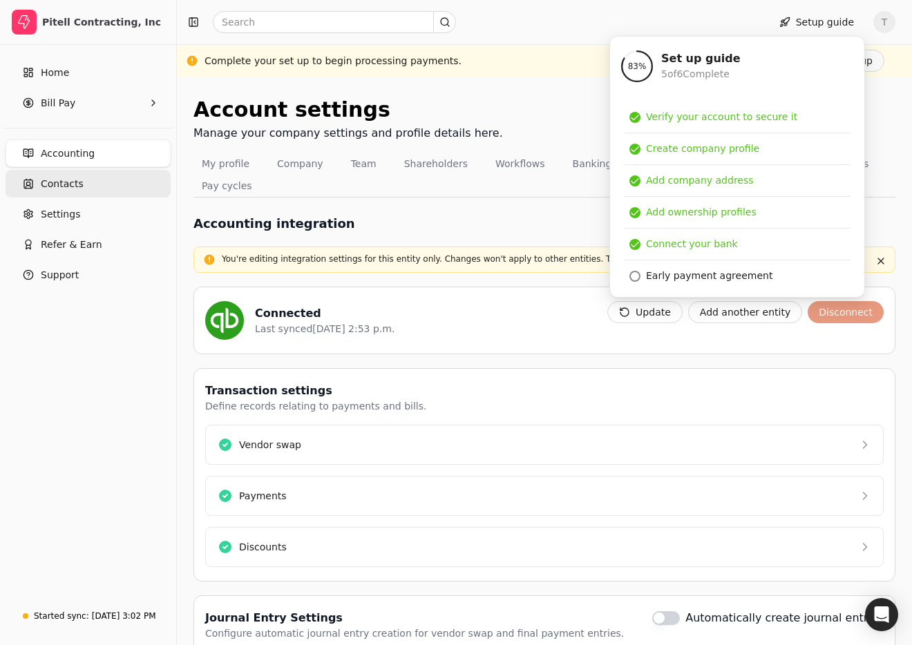
click at [80, 181] on span "Contacts" at bounding box center [62, 184] width 43 height 15
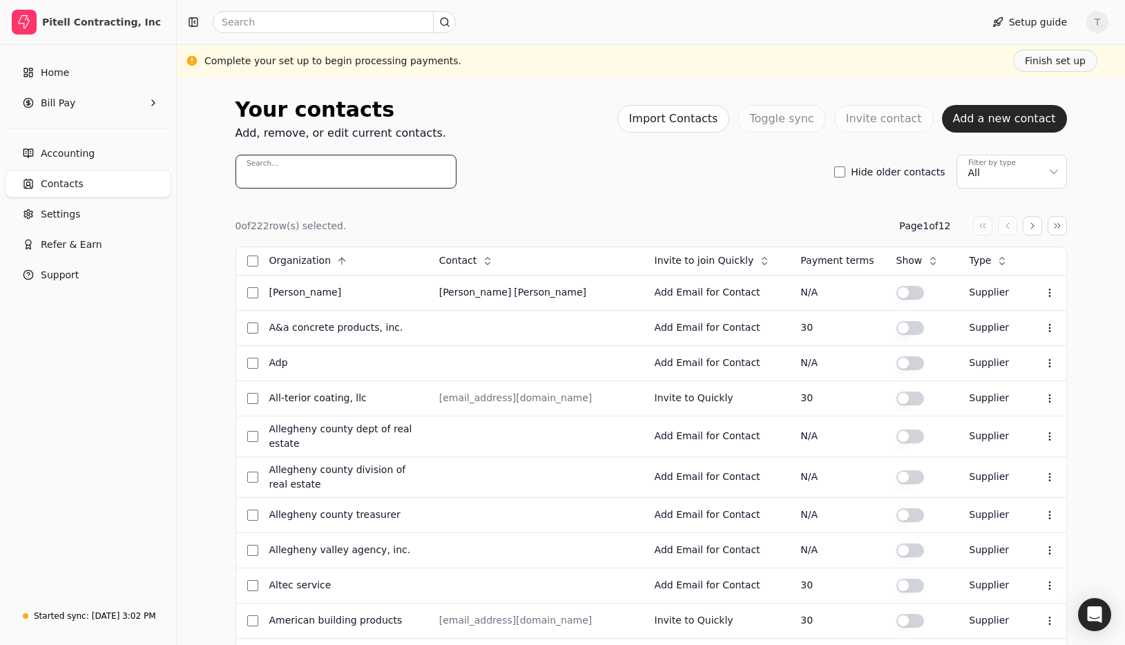
click at [320, 168] on input "Search..." at bounding box center [346, 172] width 221 height 34
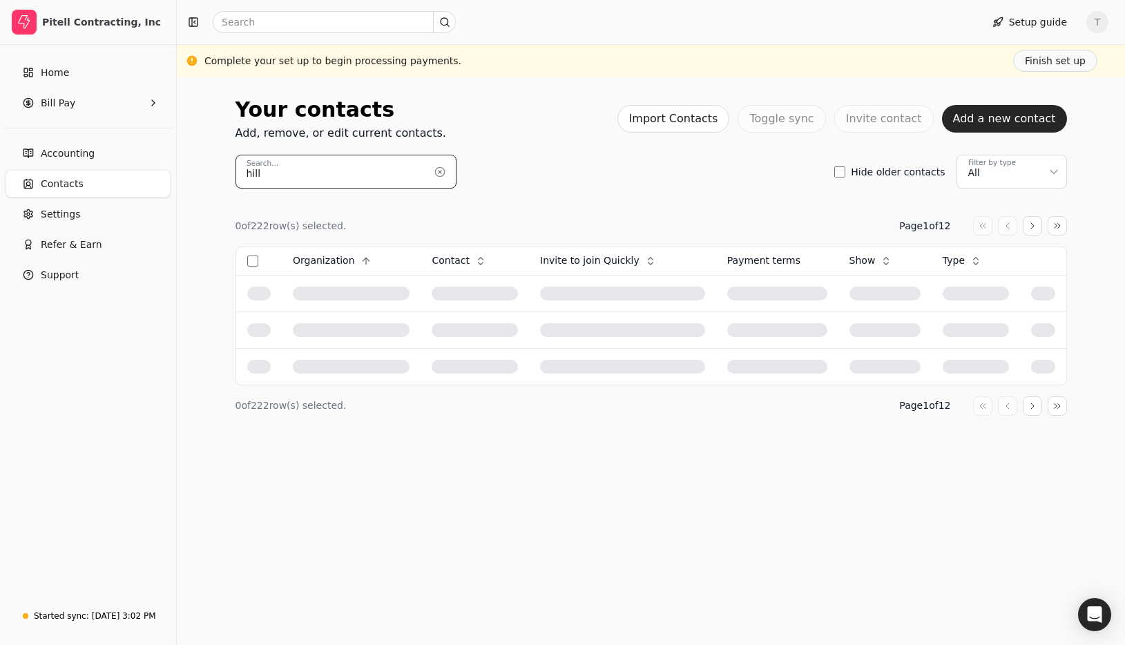
type input "hill"
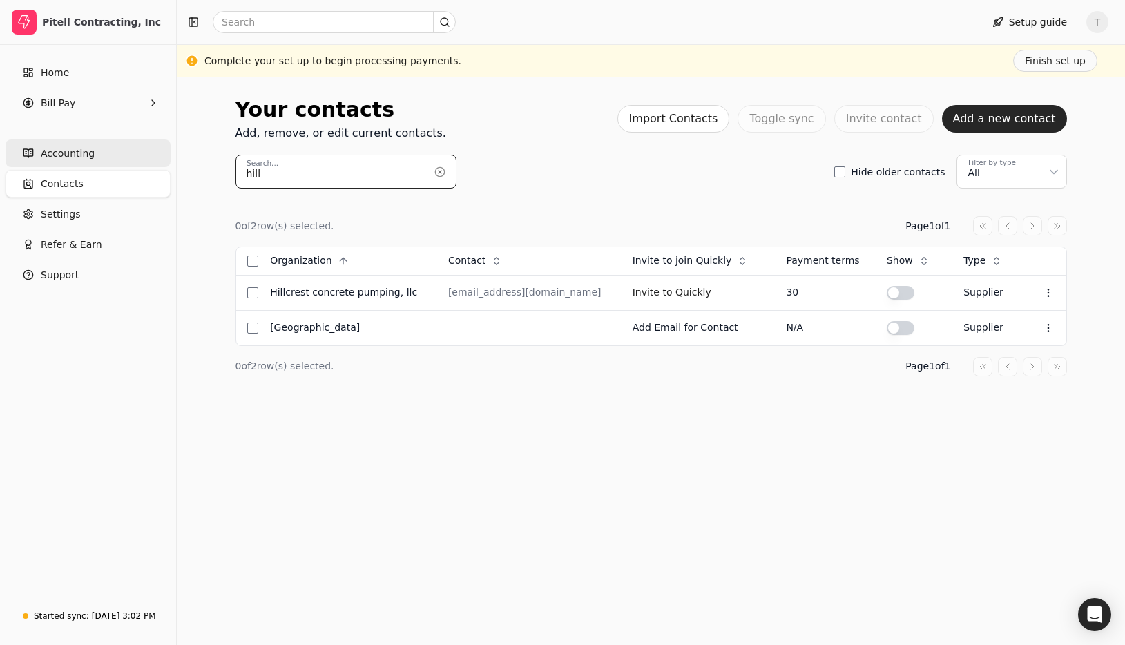
drag, startPoint x: 231, startPoint y: 155, endPoint x: 117, endPoint y: 147, distance: 114.2
click at [117, 147] on div "Pitell Contracting, Inc Home Bill Pay Accounting Contacts Settings Refer & Earn…" at bounding box center [562, 322] width 1125 height 645
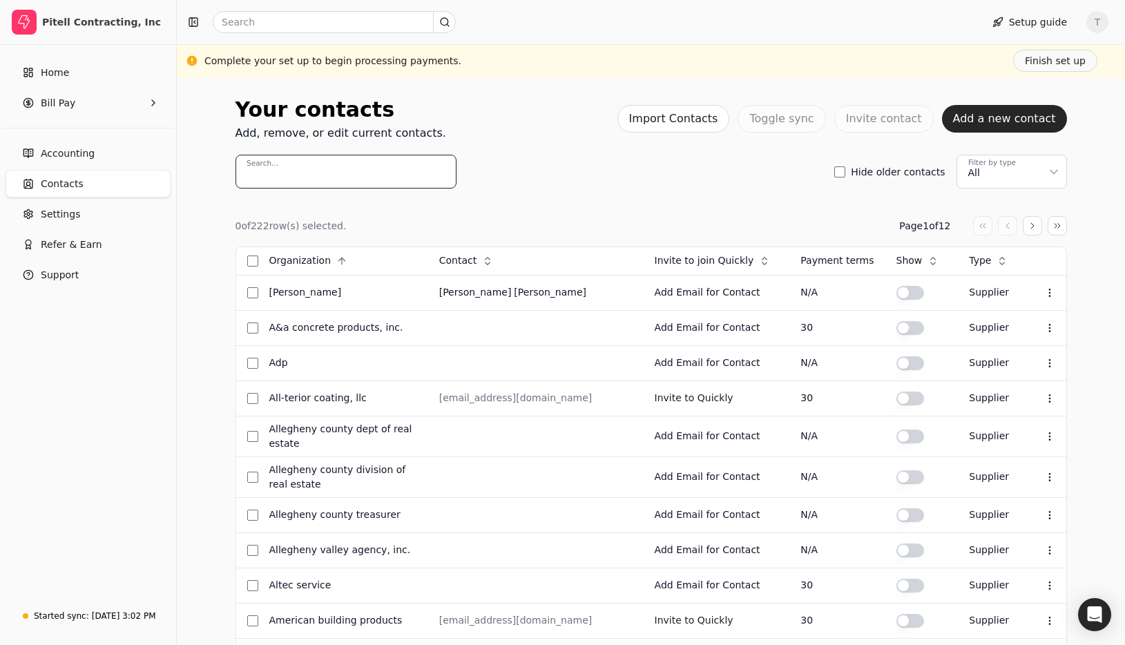
click at [347, 169] on input "Search..." at bounding box center [346, 172] width 221 height 34
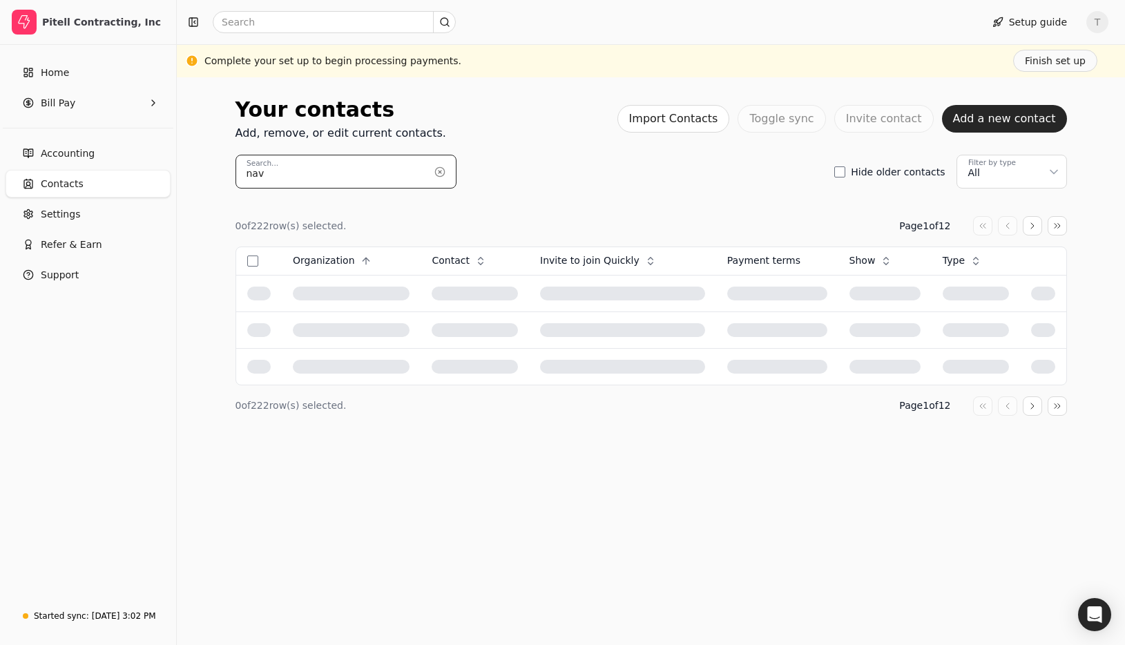
type input "nav"
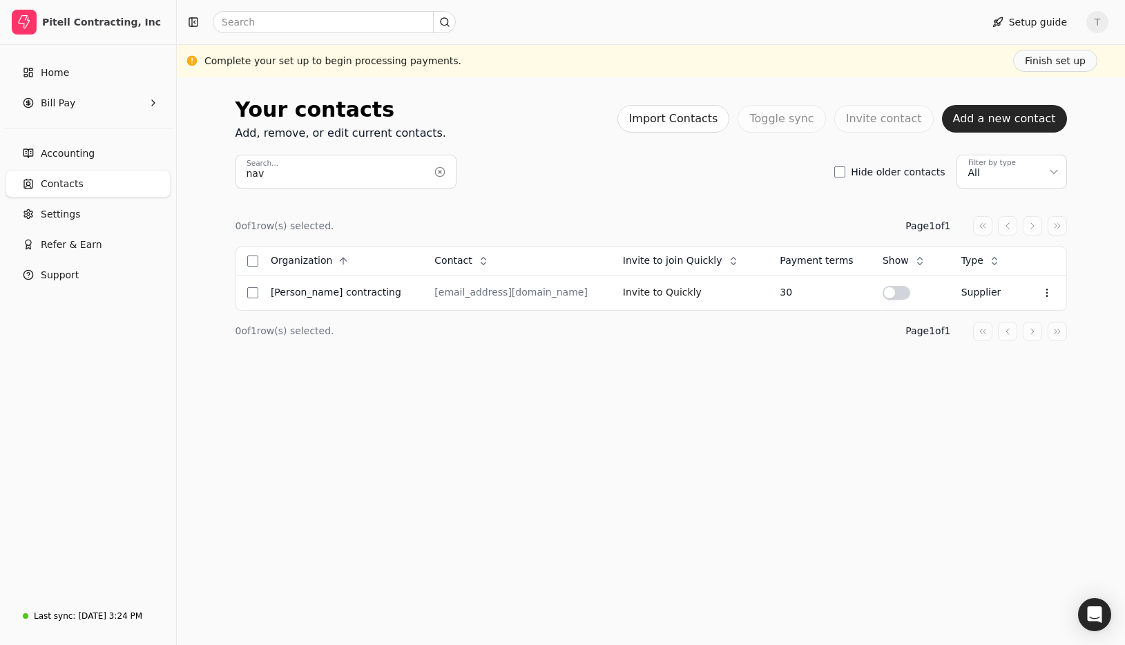
drag, startPoint x: 444, startPoint y: 173, endPoint x: 474, endPoint y: 175, distance: 29.8
click at [444, 173] on button "button" at bounding box center [440, 172] width 22 height 22
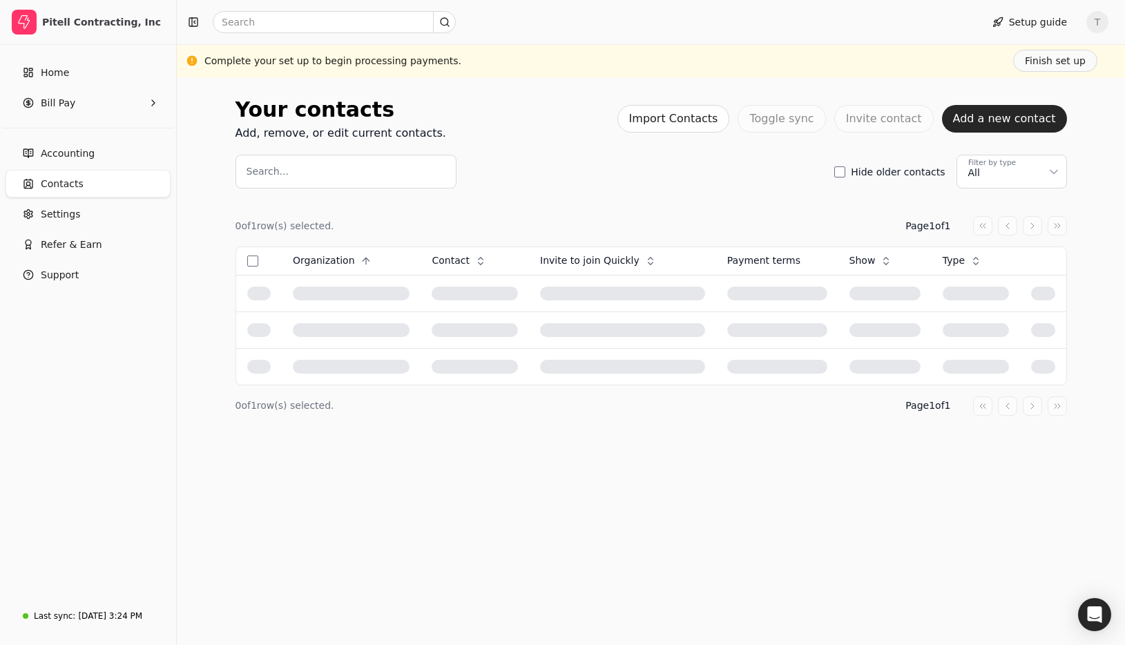
click at [625, 193] on div "0 of 1 row(s) selected. Page 1 of 1 Organization Context Menu Button Contact Co…" at bounding box center [652, 316] width 832 height 255
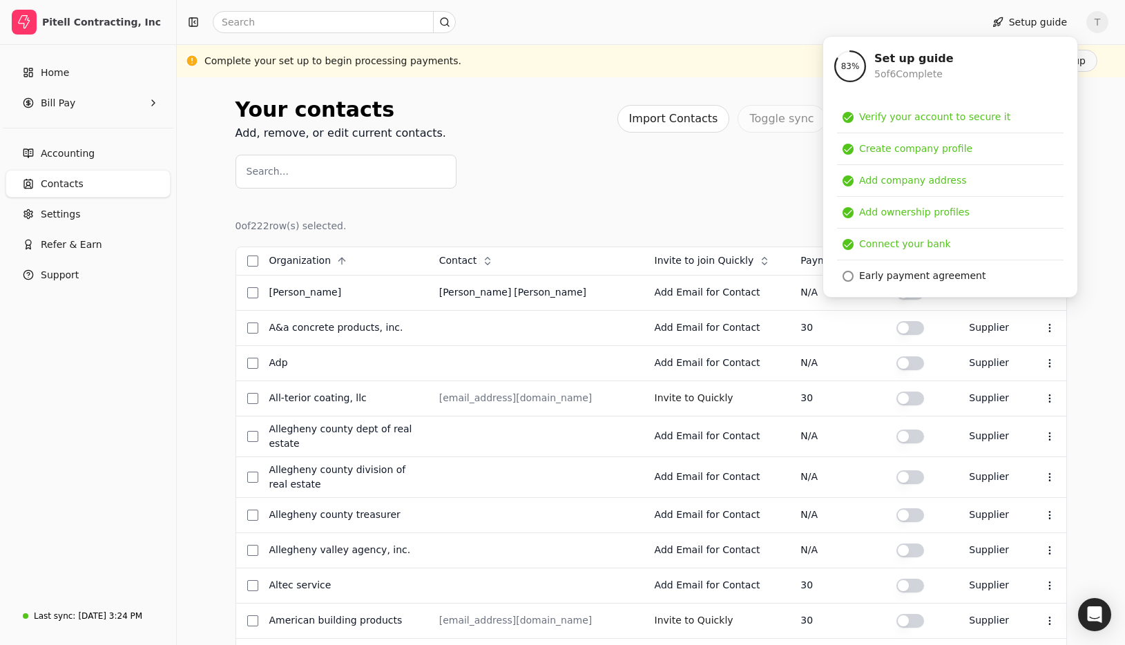
click at [636, 182] on div "Search... Hide older contacts Filter by type All" at bounding box center [652, 172] width 832 height 34
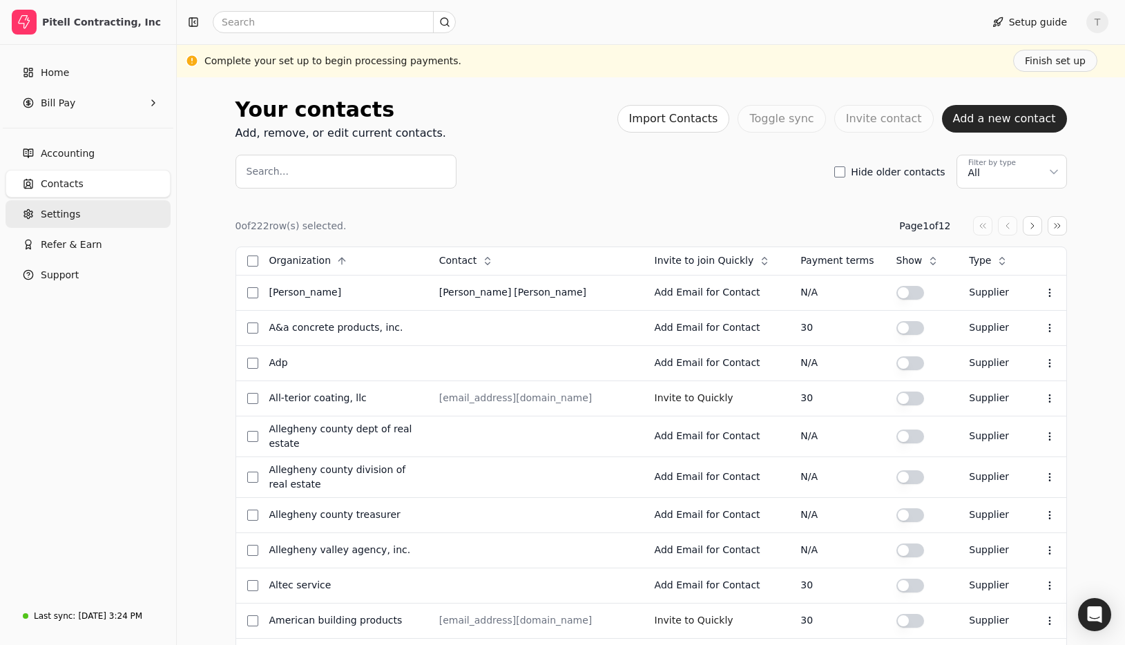
drag, startPoint x: 65, startPoint y: 218, endPoint x: 76, endPoint y: 218, distance: 11.1
click at [65, 218] on span "Settings" at bounding box center [60, 214] width 39 height 15
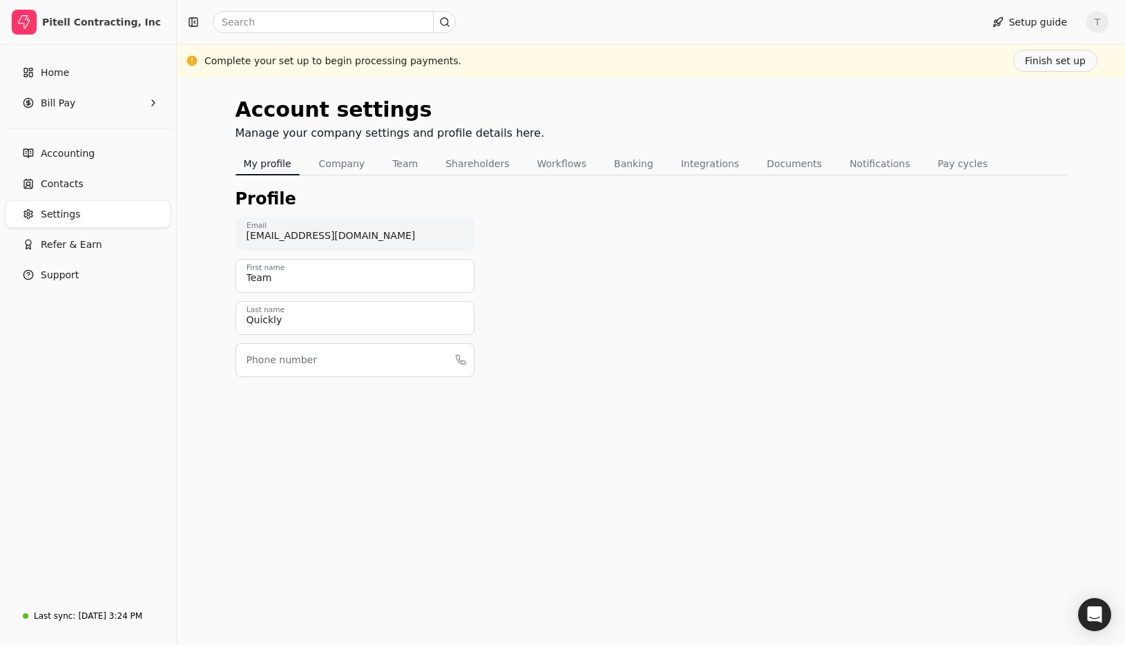
drag, startPoint x: 88, startPoint y: 209, endPoint x: 213, endPoint y: 209, distance: 124.3
click at [88, 209] on link "Settings" at bounding box center [88, 214] width 165 height 28
click at [963, 166] on button "Pay cycles" at bounding box center [963, 164] width 67 height 22
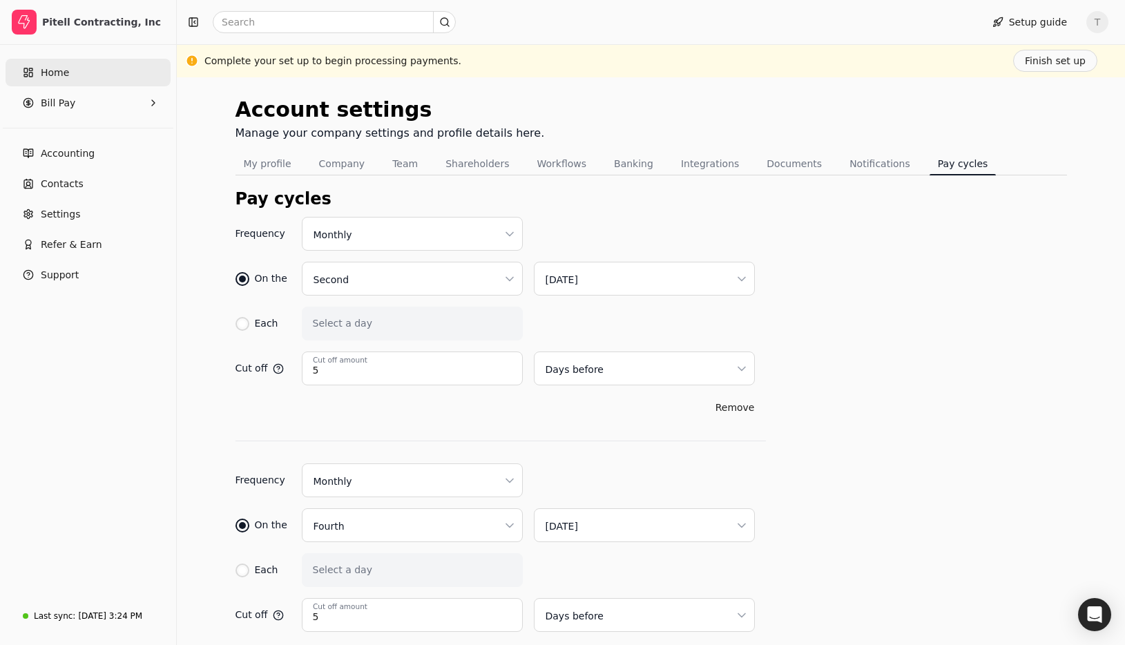
click at [54, 68] on span "Home" at bounding box center [55, 73] width 28 height 15
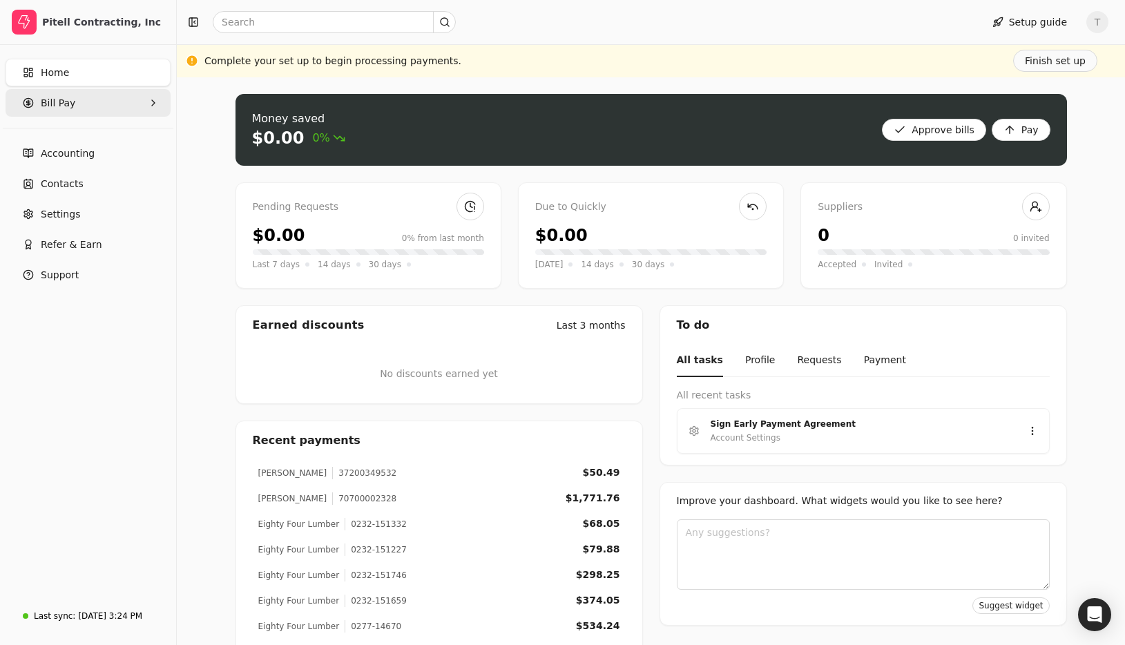
click at [56, 109] on span "Bill Pay" at bounding box center [58, 103] width 35 height 15
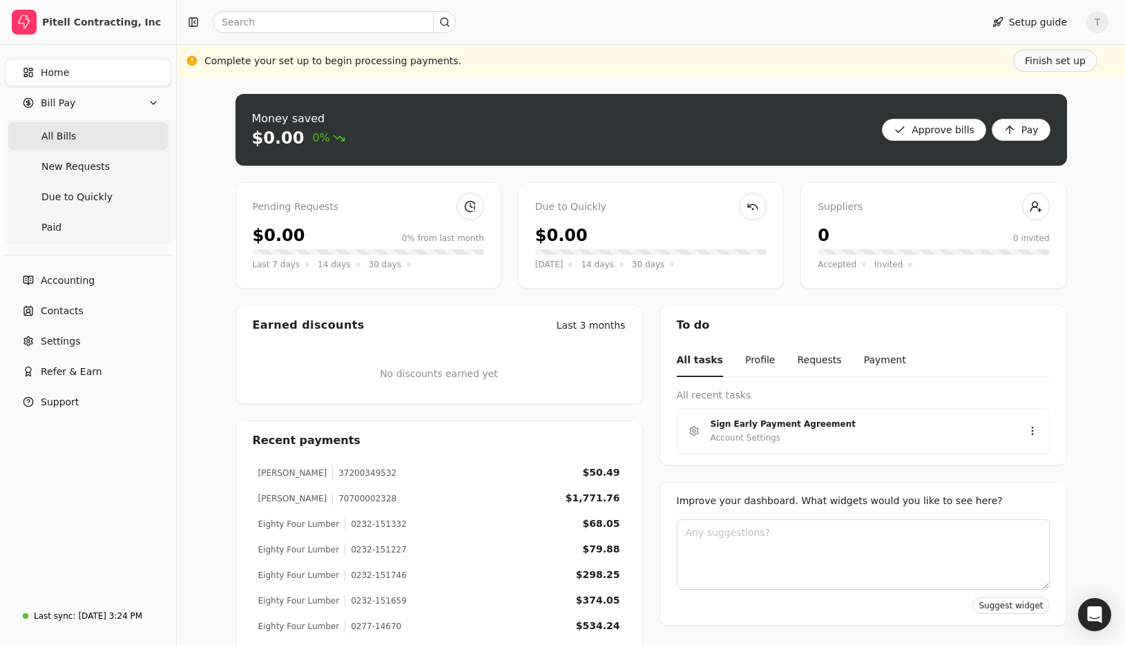
click at [93, 140] on Bills "All Bills" at bounding box center [88, 136] width 160 height 28
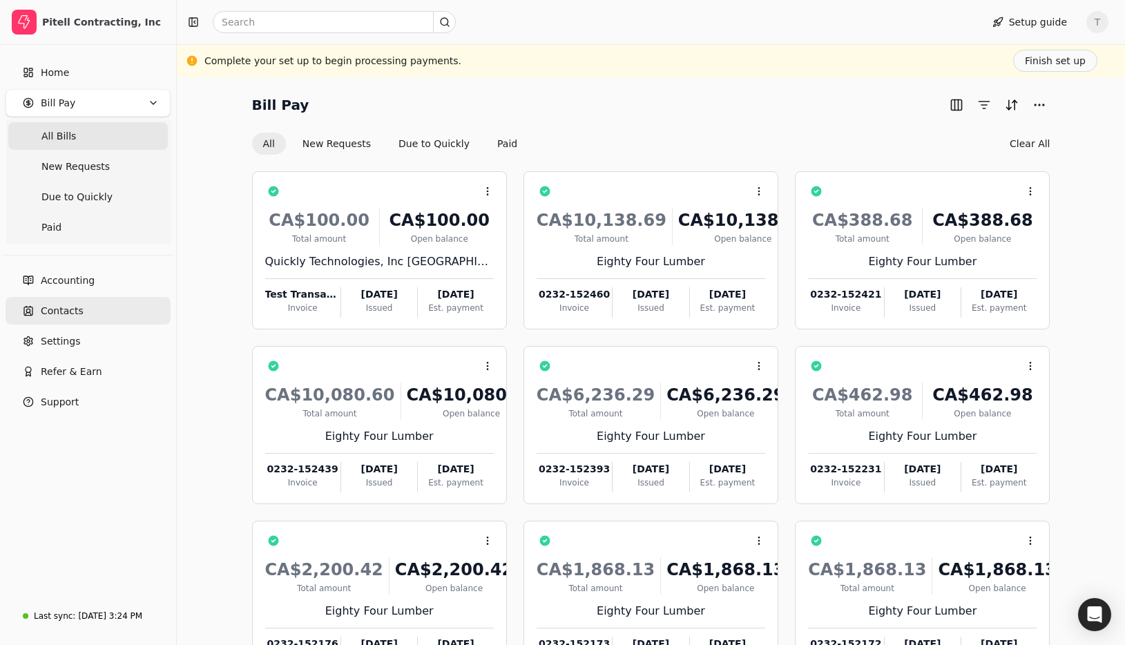
click at [95, 313] on link "Contacts" at bounding box center [88, 311] width 165 height 28
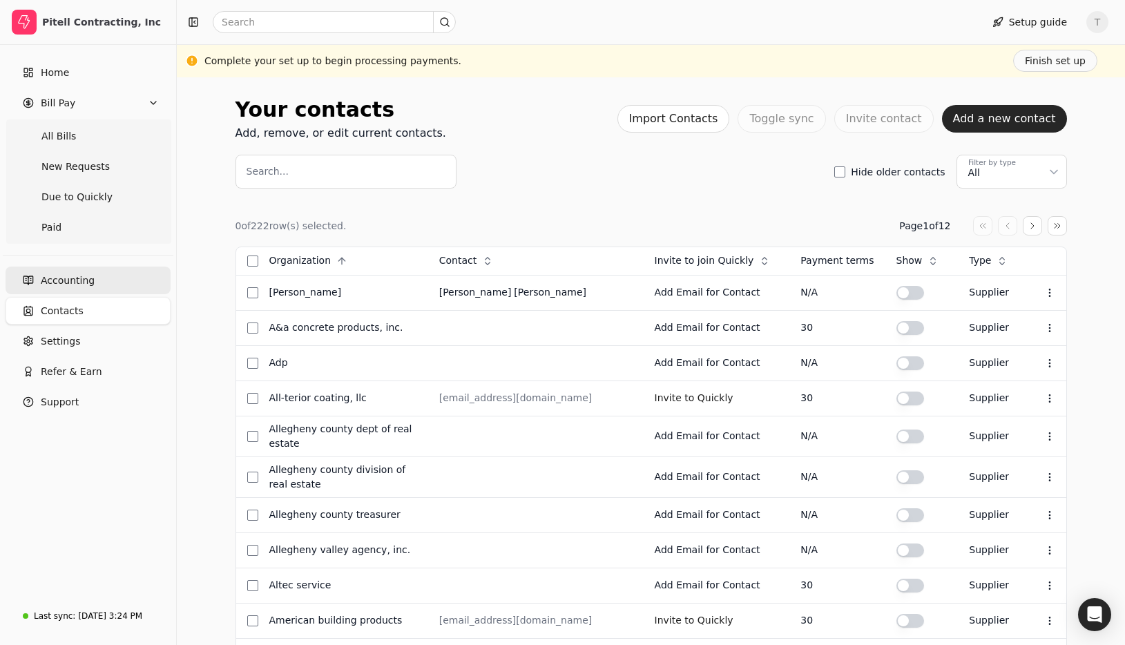
drag, startPoint x: 97, startPoint y: 281, endPoint x: 111, endPoint y: 281, distance: 13.1
click at [97, 281] on link "Accounting" at bounding box center [88, 281] width 165 height 28
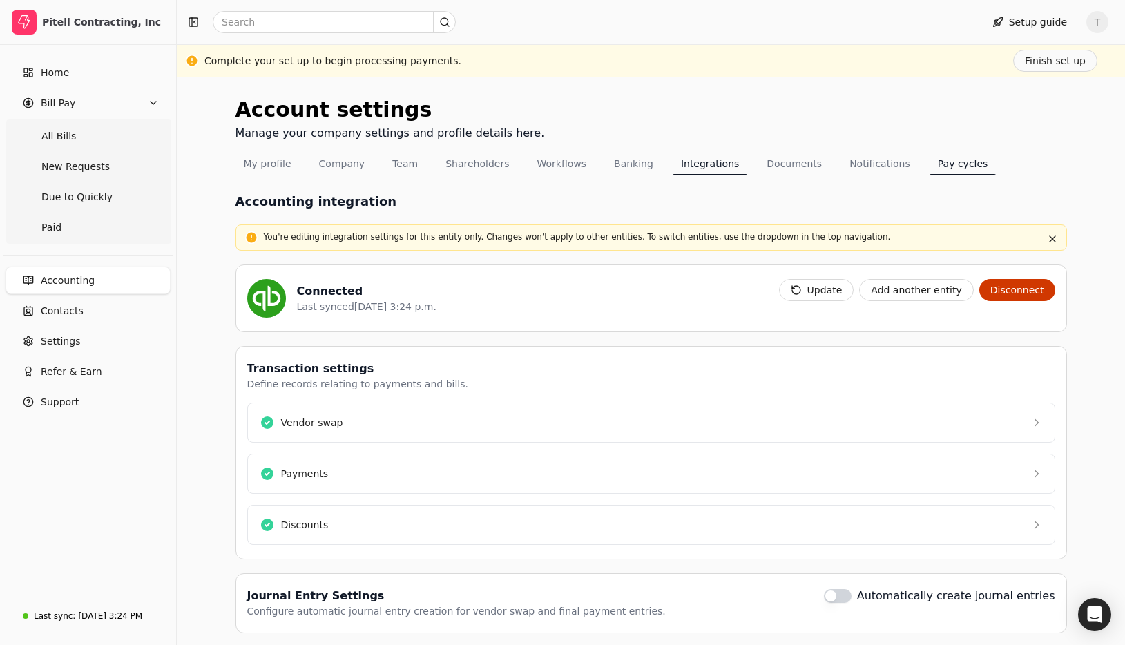
click at [939, 162] on button "Pay cycles" at bounding box center [963, 164] width 67 height 22
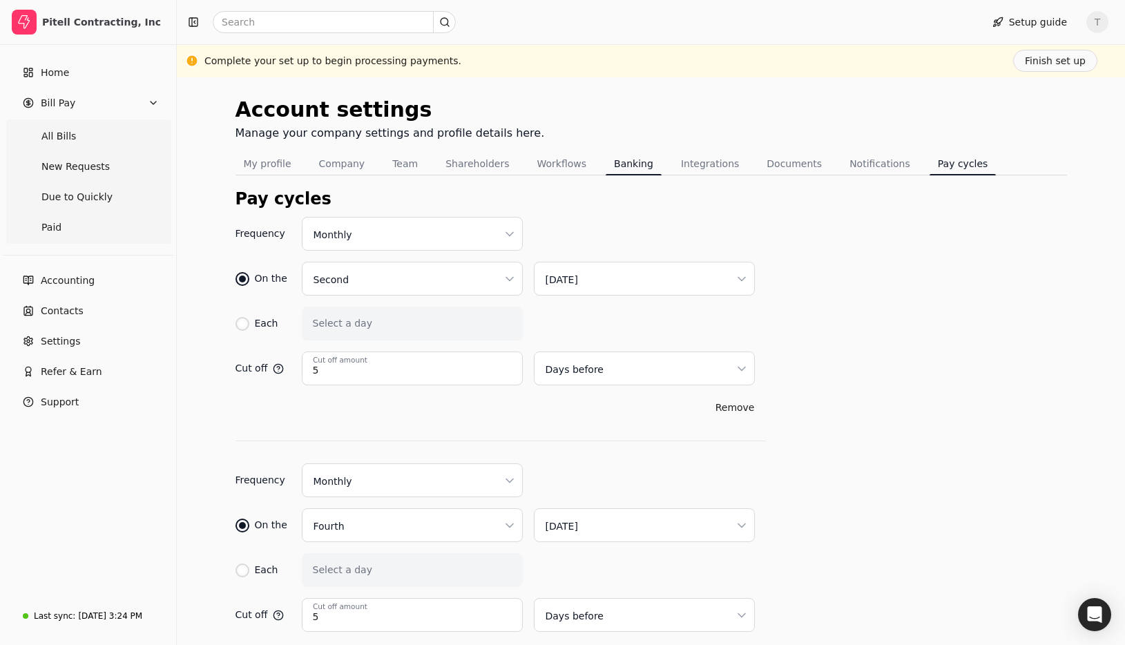
click at [609, 164] on button "Banking" at bounding box center [634, 164] width 56 height 22
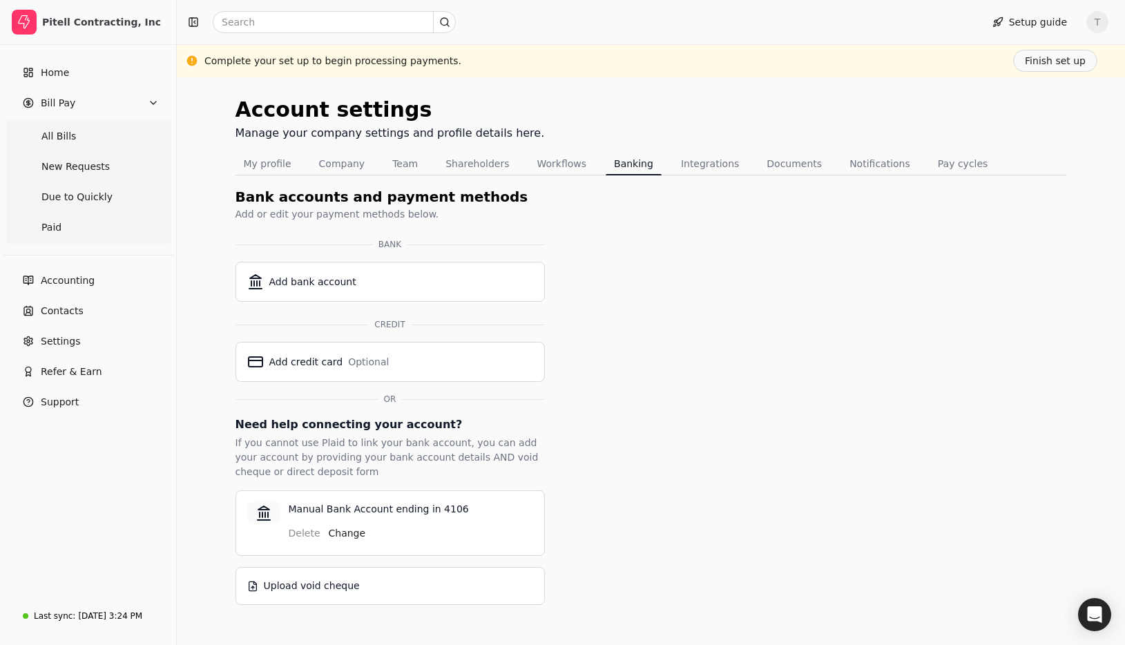
click at [516, 507] on p "Manual Bank Account ending in 4106" at bounding box center [411, 509] width 244 height 15
click at [296, 587] on div "Upload void cheque" at bounding box center [312, 586] width 96 height 15
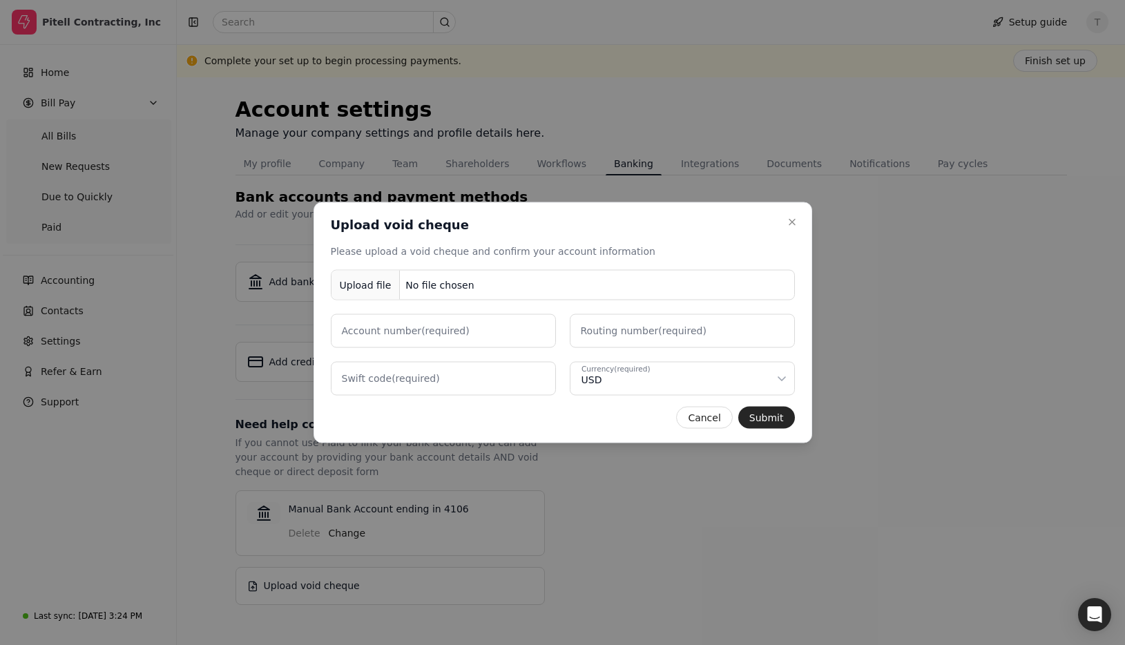
click at [570, 419] on div "Cancel Submit" at bounding box center [563, 418] width 464 height 22
